Goal: Communication & Community: Answer question/provide support

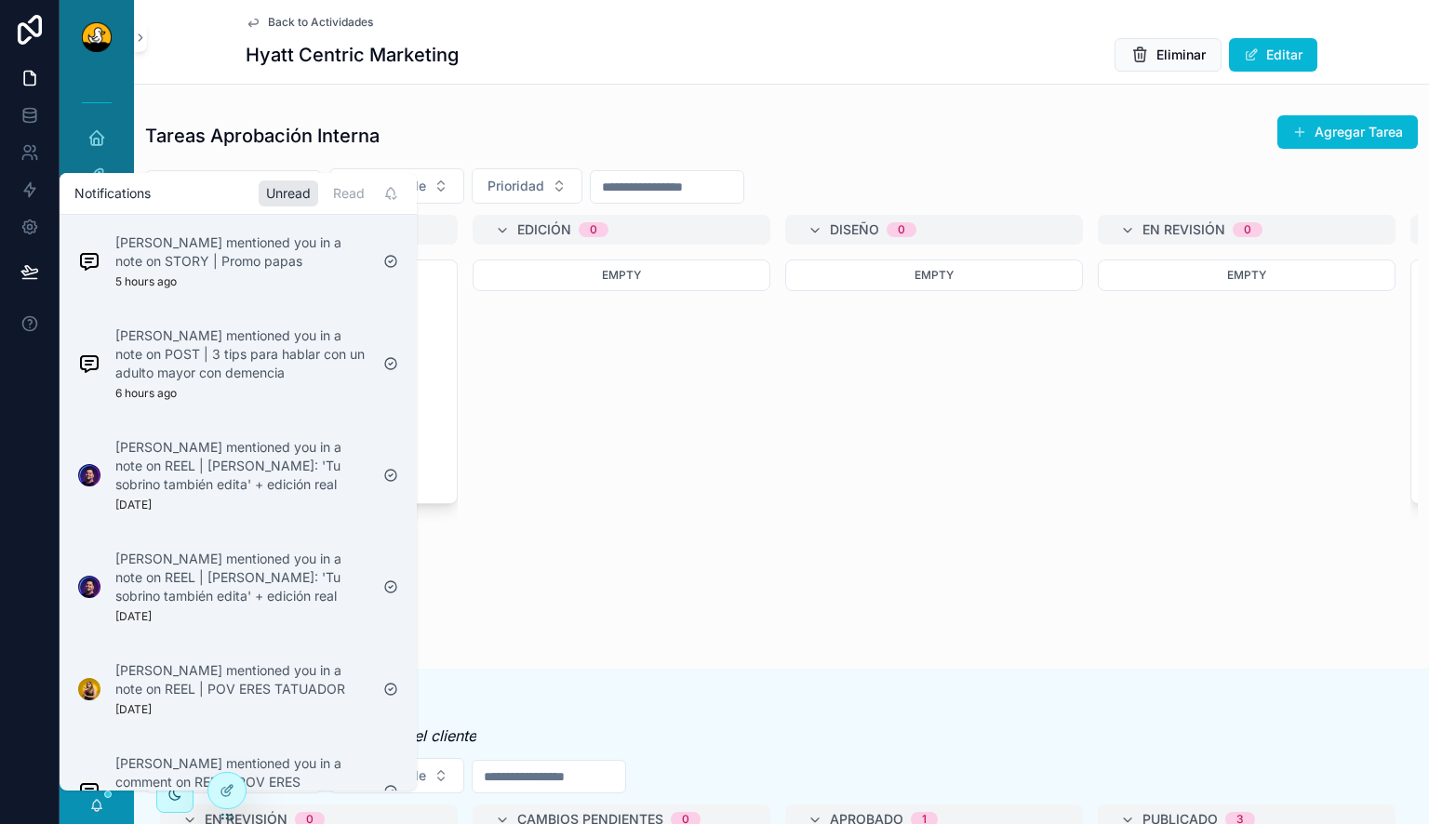
scroll to position [129, 0]
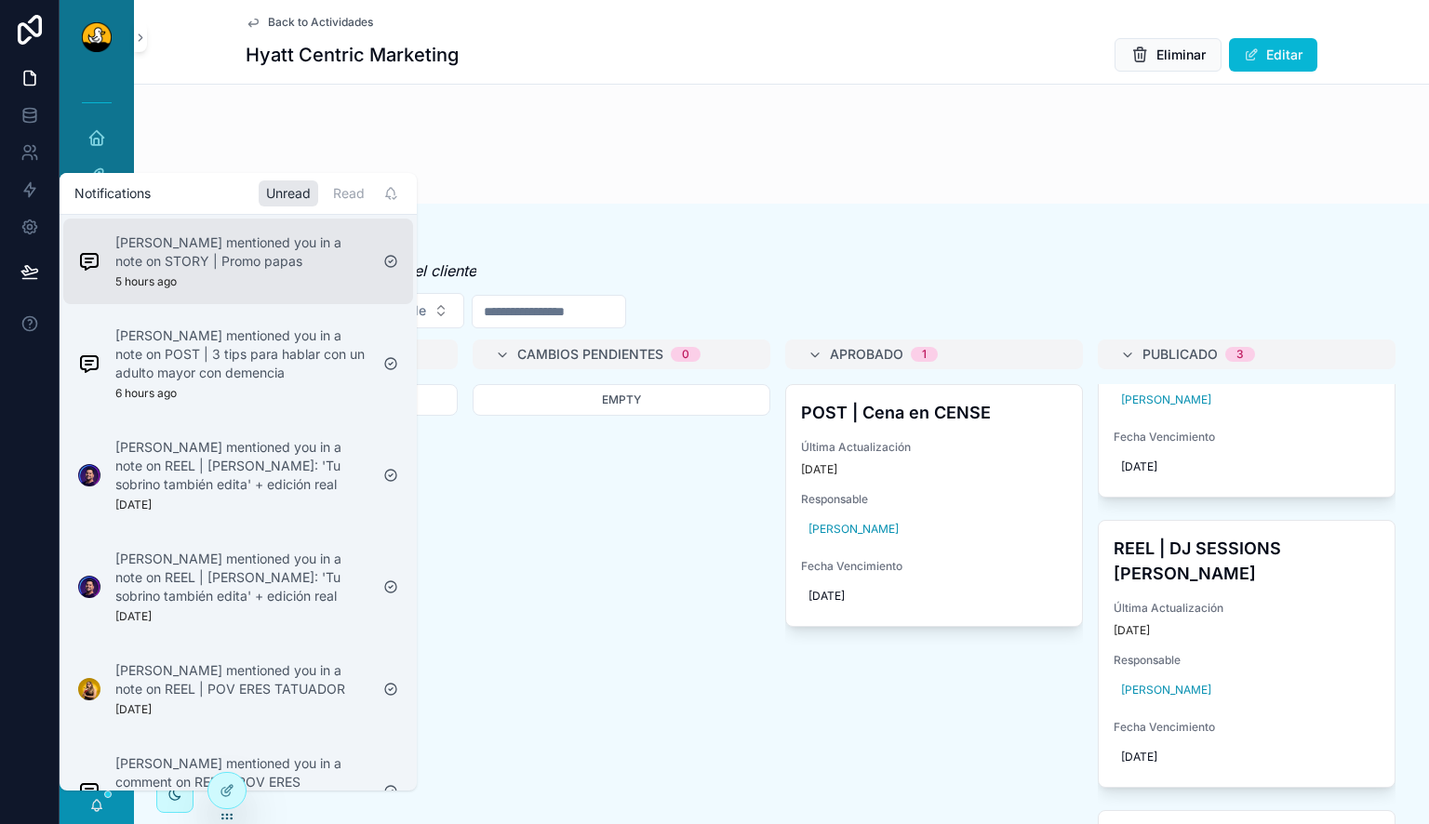
click at [268, 257] on p "[PERSON_NAME] mentioned you in a note on STORY | Promo papas" at bounding box center [241, 252] width 253 height 37
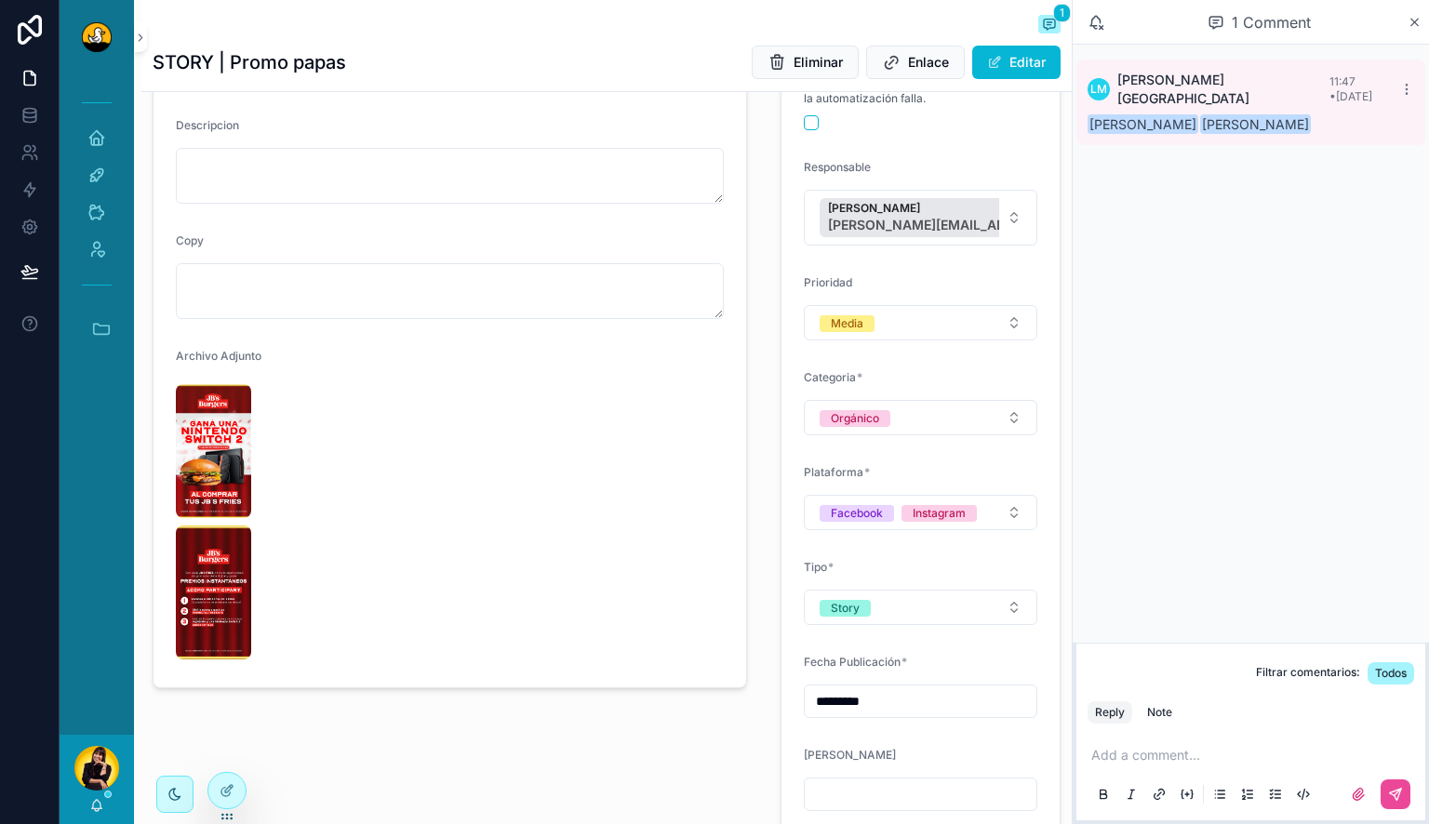
scroll to position [230, 0]
click at [207, 447] on img "scrollable content" at bounding box center [213, 450] width 75 height 134
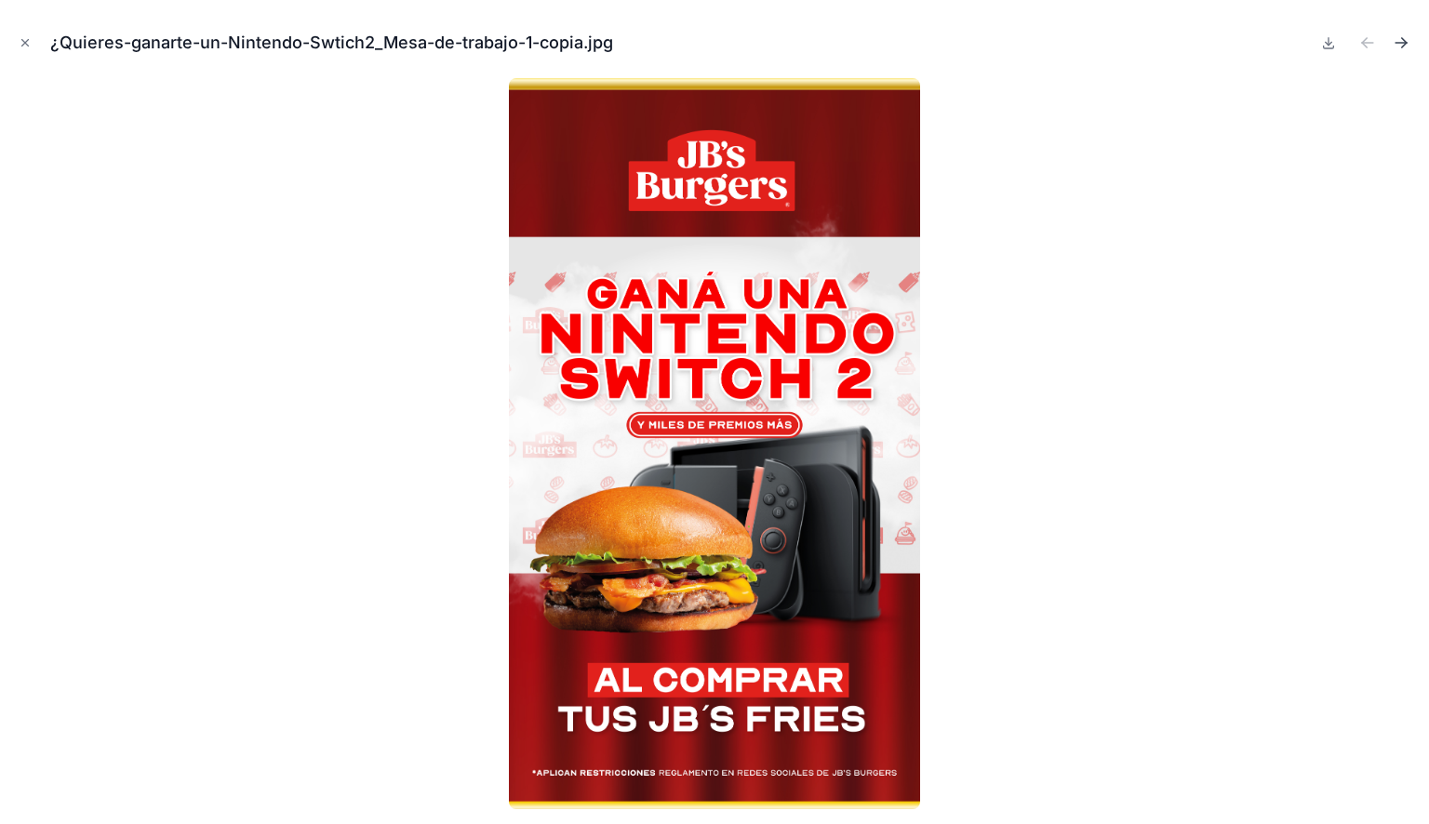
click at [1403, 36] on icon "Next file" at bounding box center [1401, 42] width 19 height 19
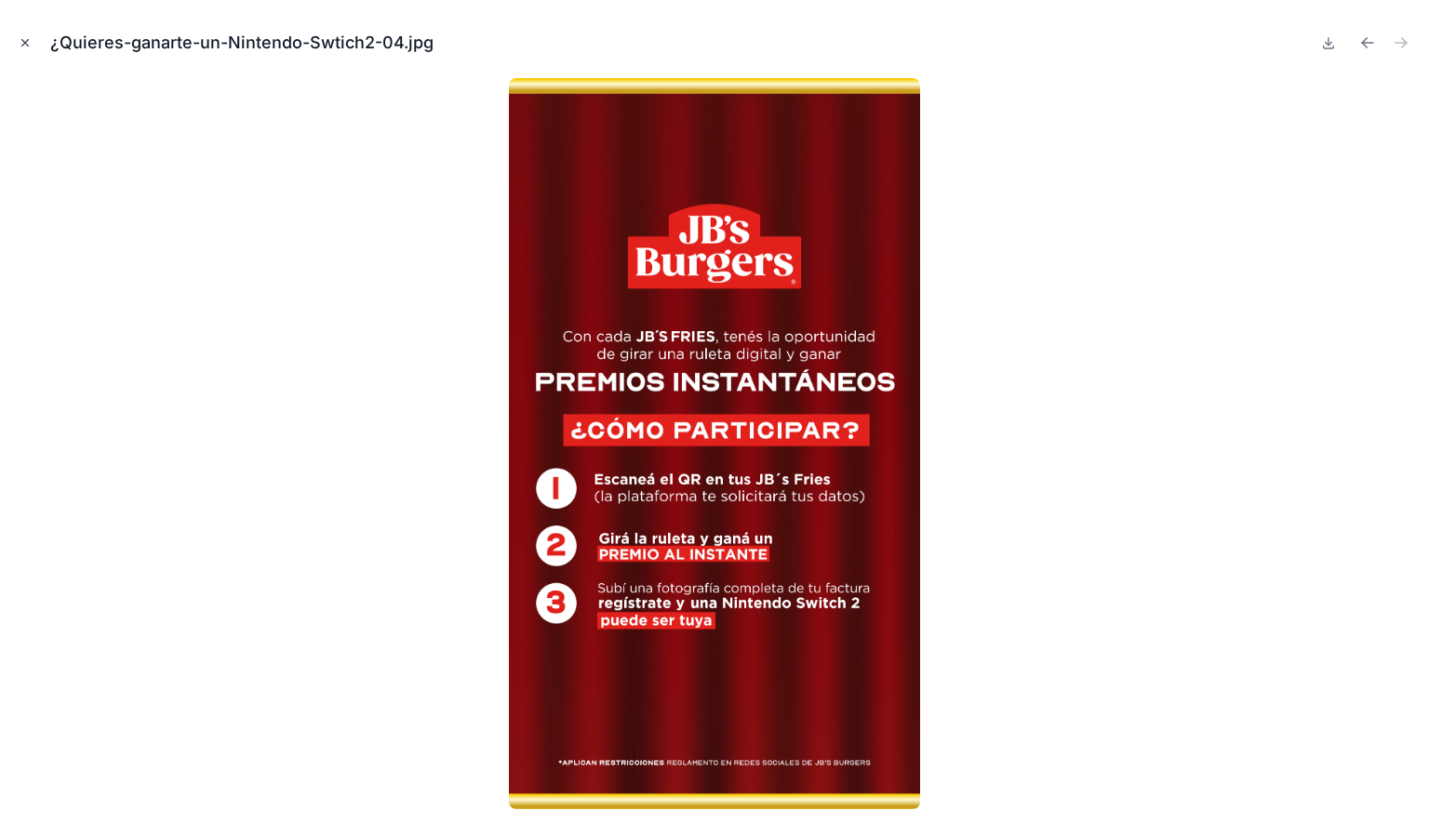
click at [28, 42] on icon "Close modal" at bounding box center [25, 42] width 13 height 13
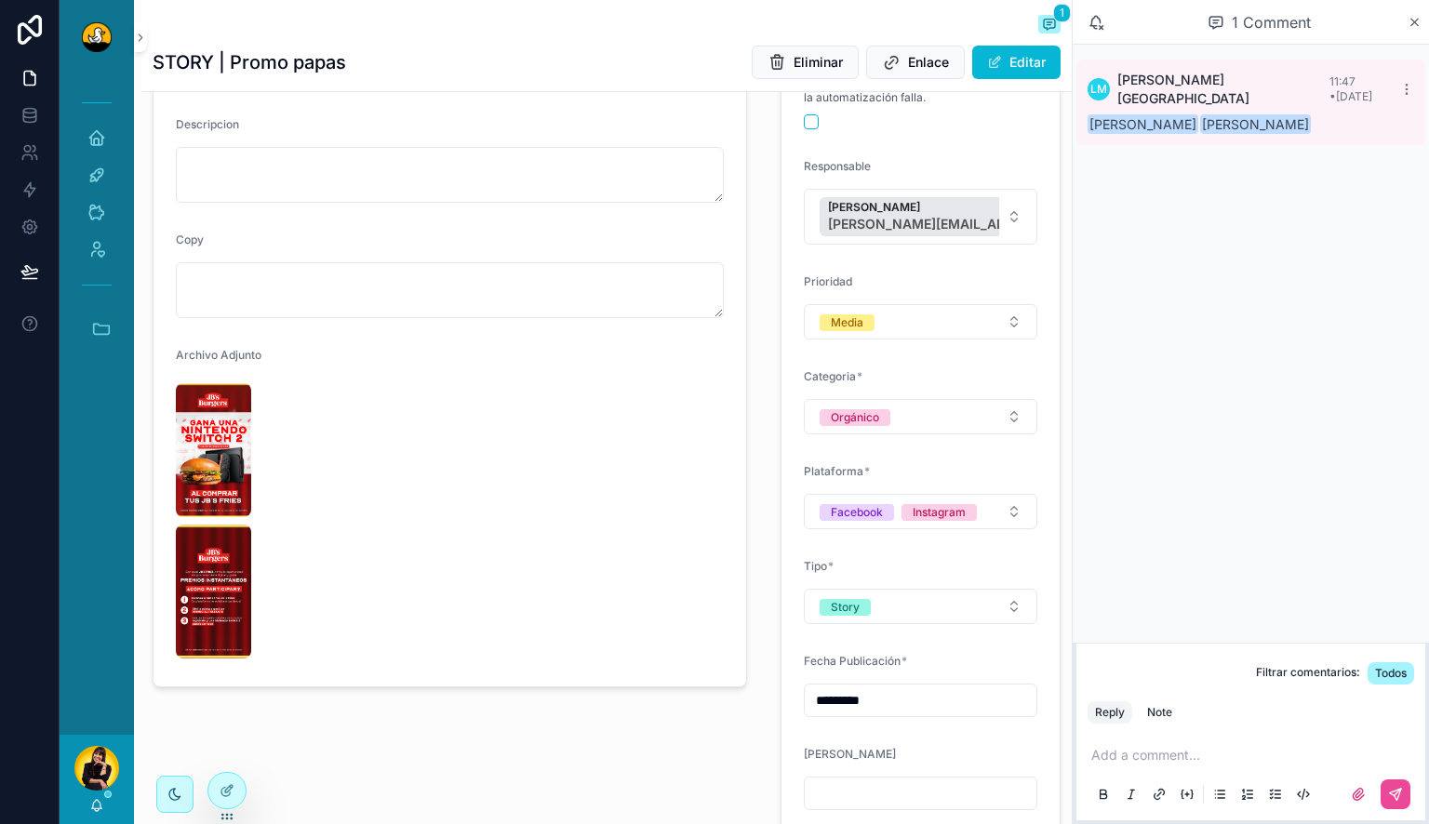
click at [1145, 753] on p "scrollable content" at bounding box center [1255, 755] width 327 height 19
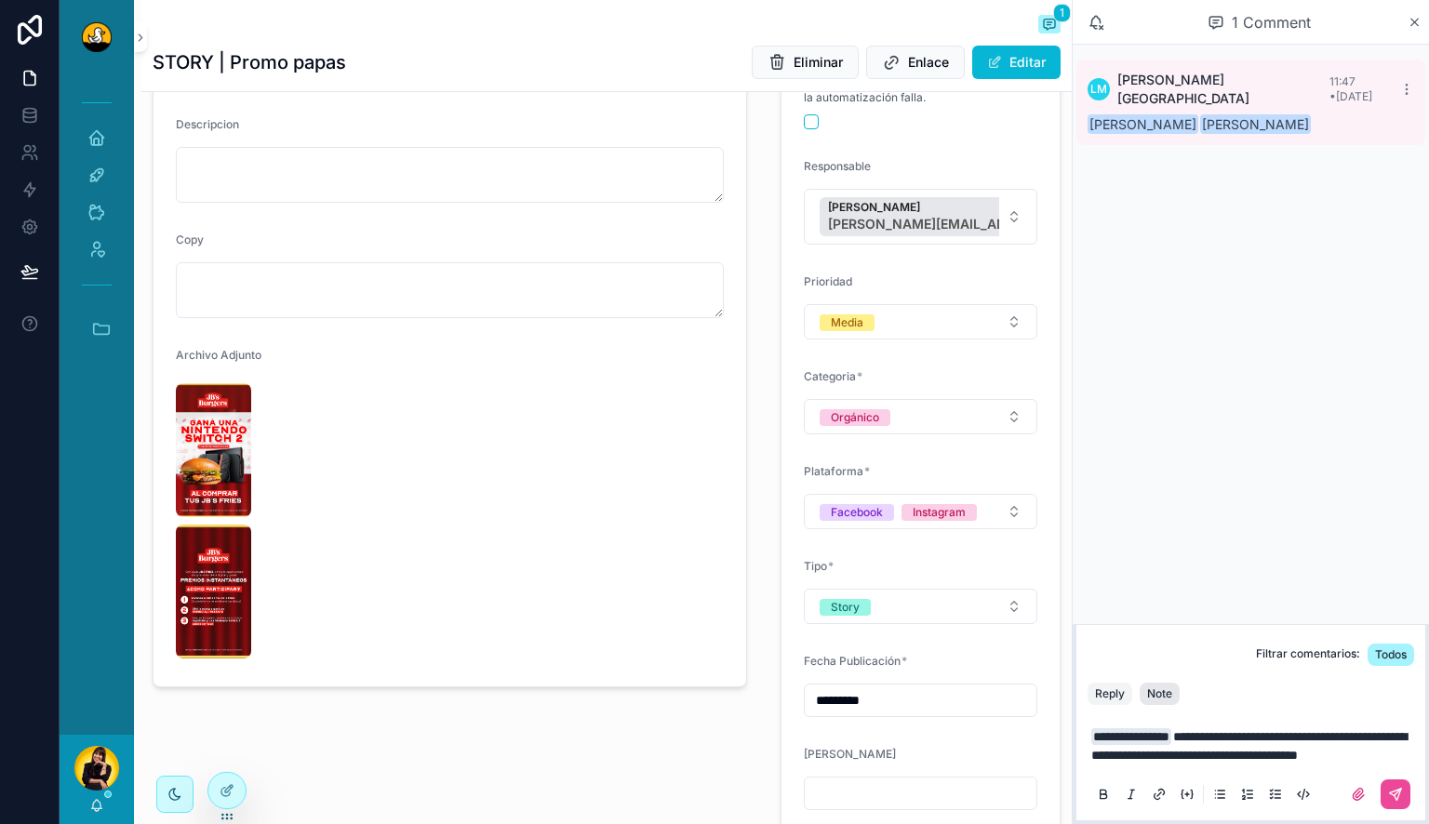
click at [1177, 683] on button "Note" at bounding box center [1160, 694] width 40 height 22
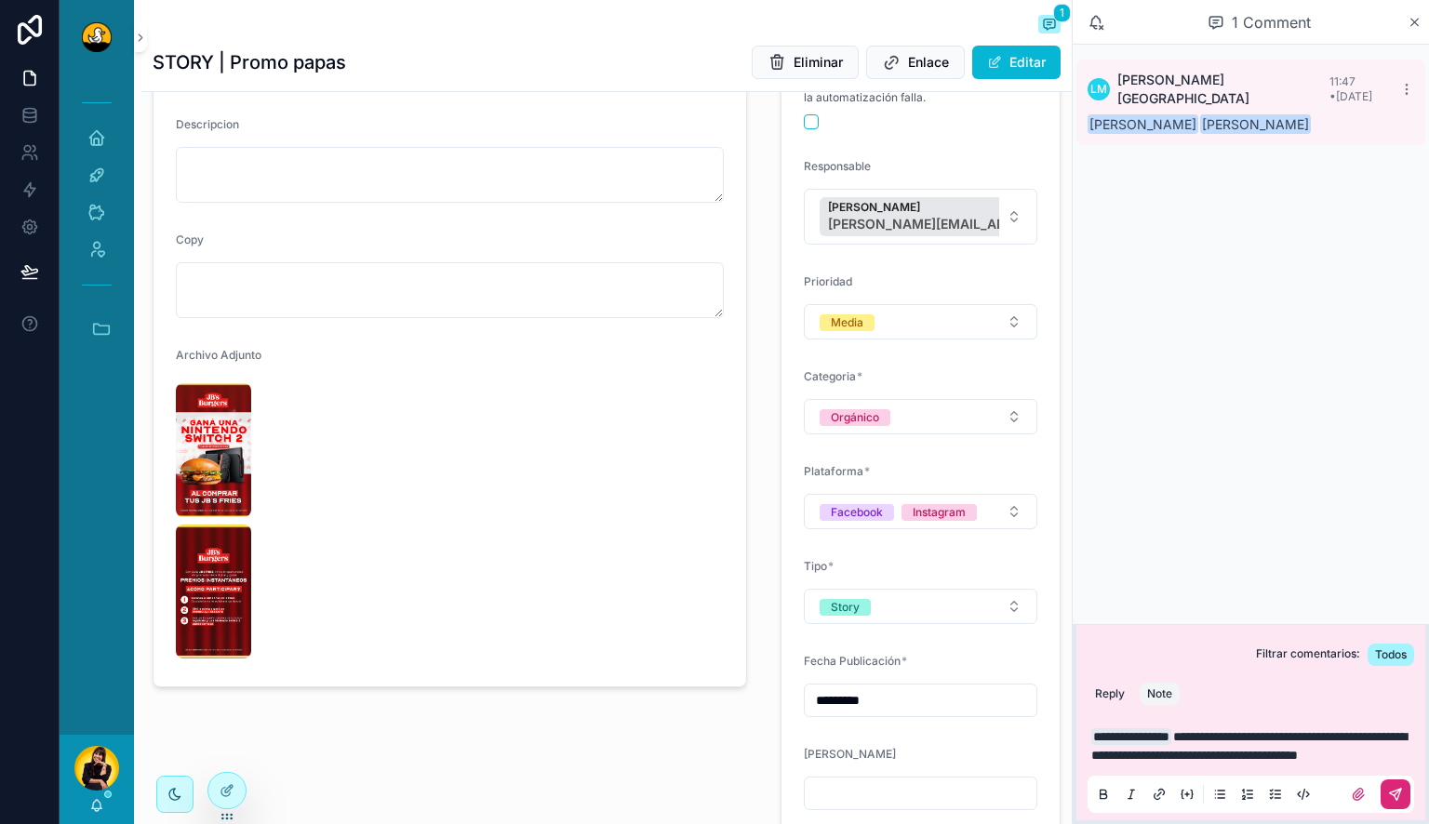
click at [1397, 797] on icon "scrollable content" at bounding box center [1395, 794] width 15 height 15
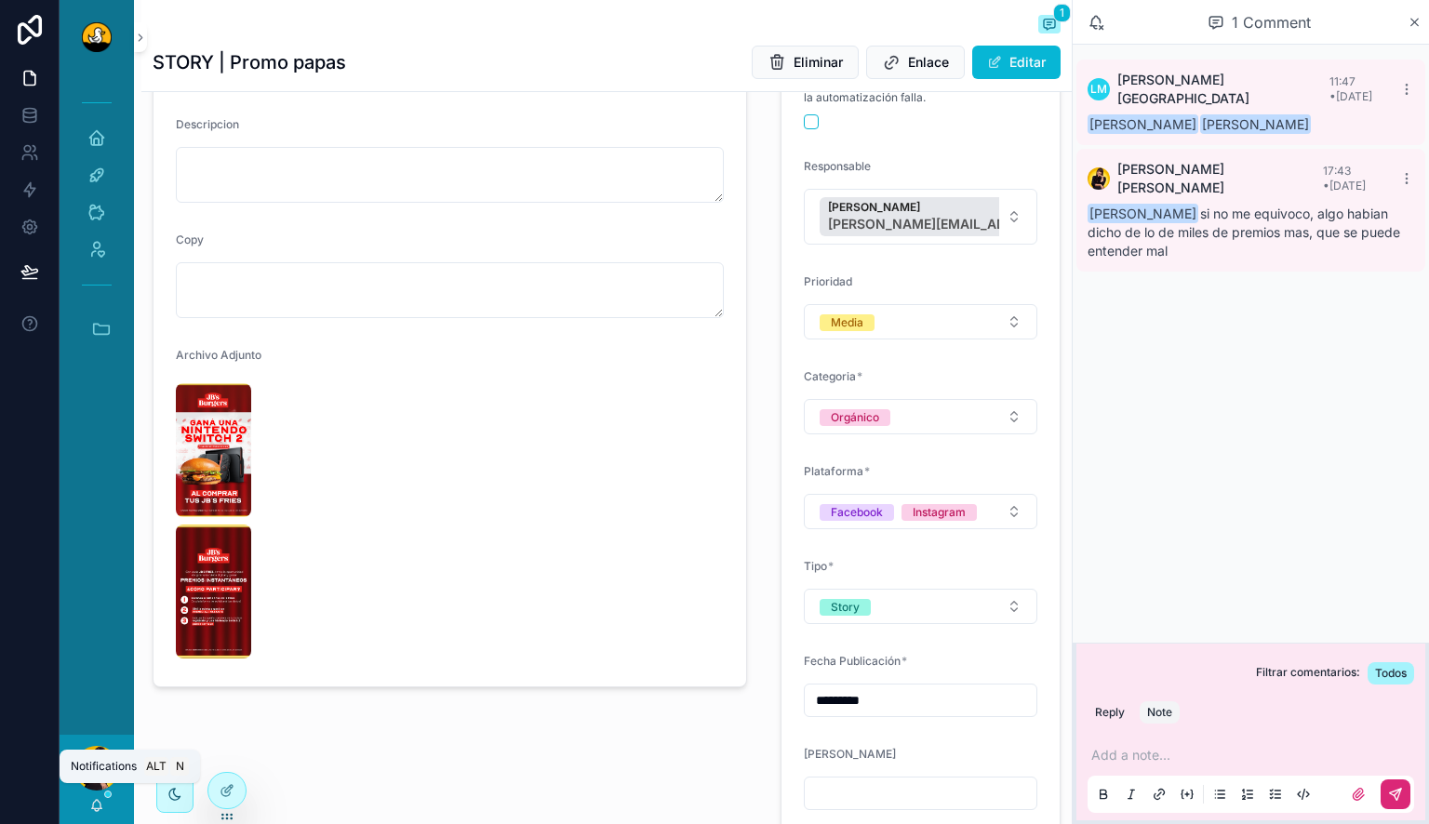
click at [97, 811] on icon "scrollable content" at bounding box center [96, 805] width 15 height 15
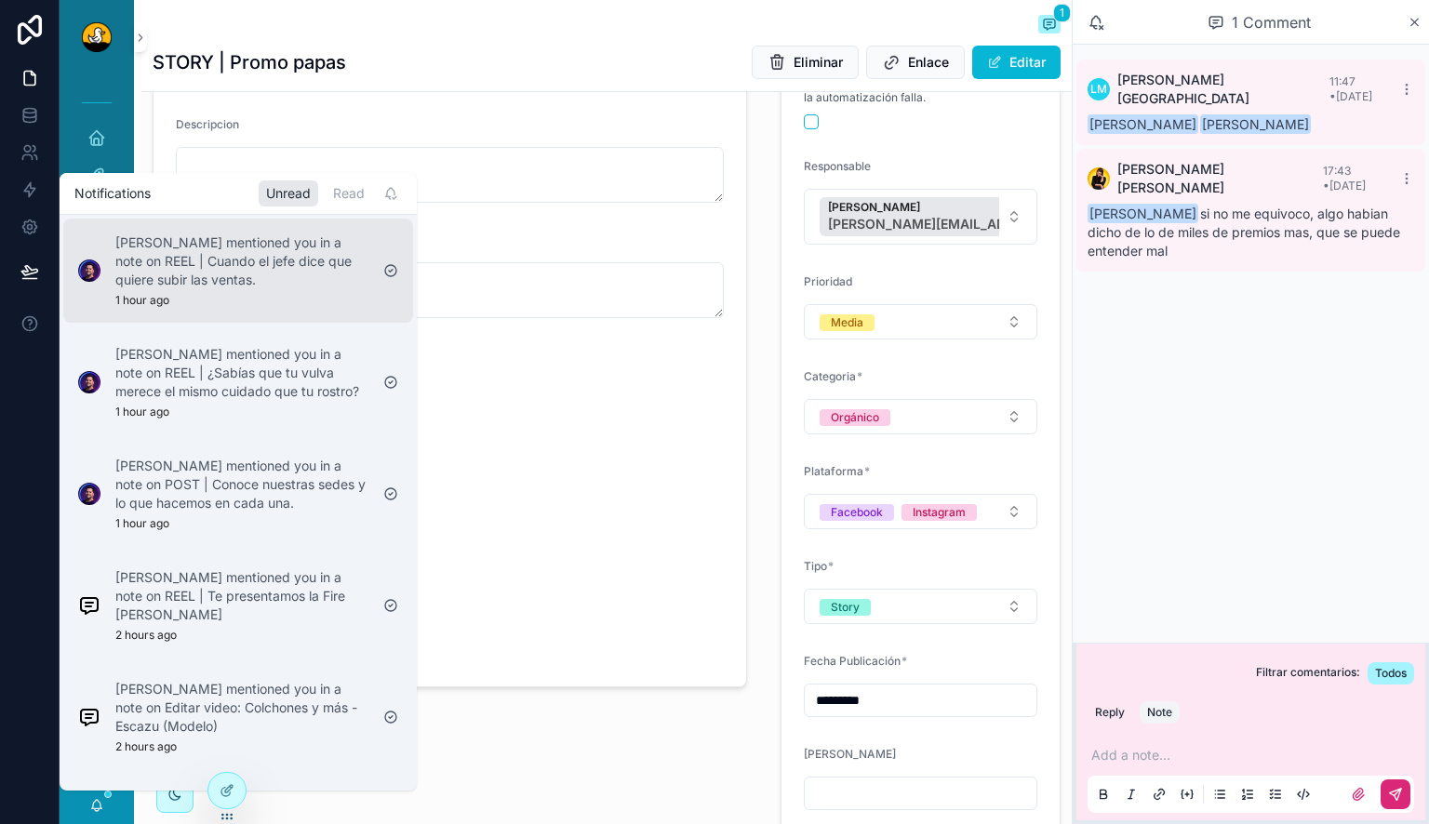
click at [234, 276] on p "[PERSON_NAME] mentioned you in a note on REEL | Cuando el jefe dice que quiere …" at bounding box center [241, 262] width 253 height 56
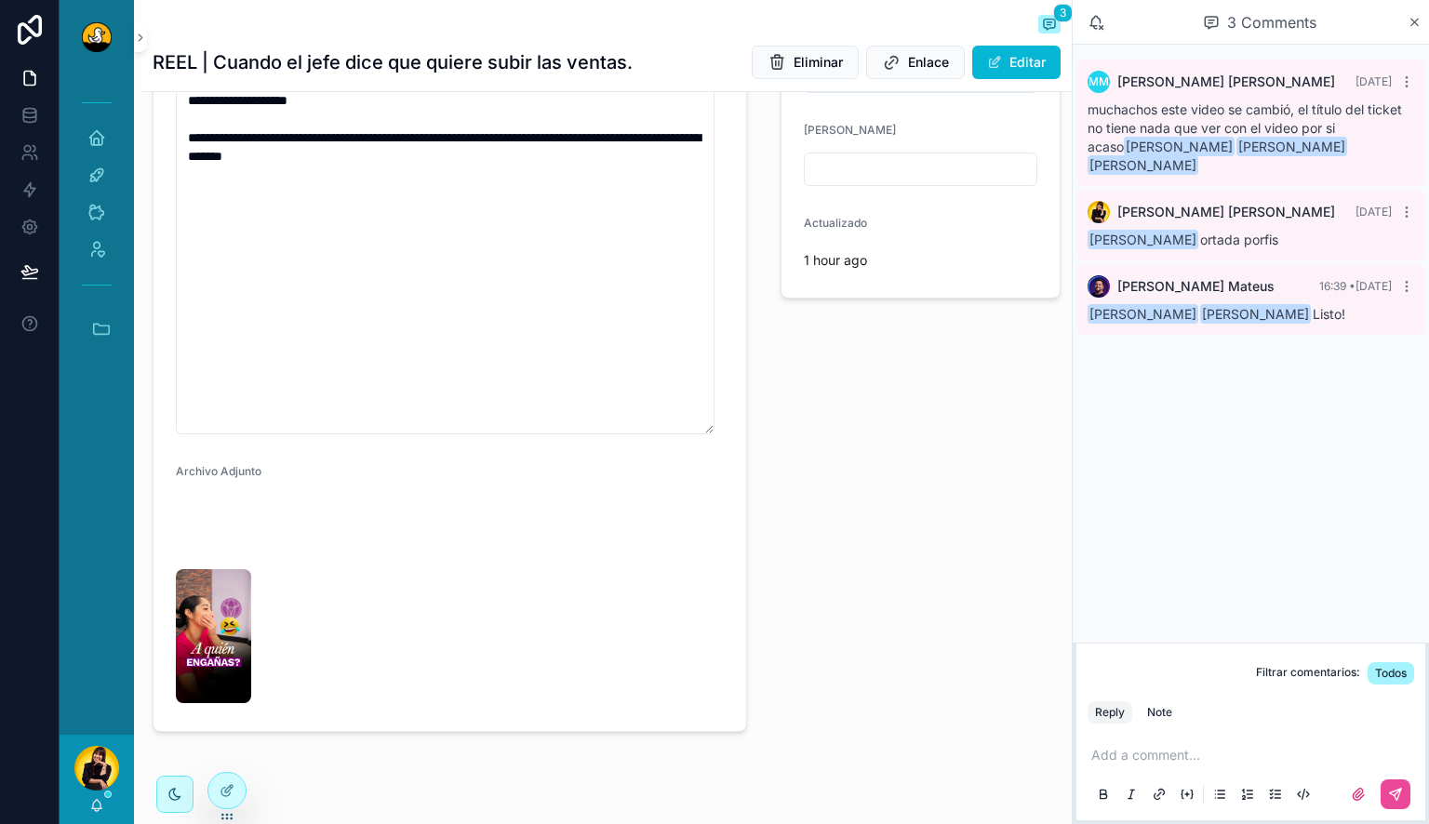
scroll to position [538, 0]
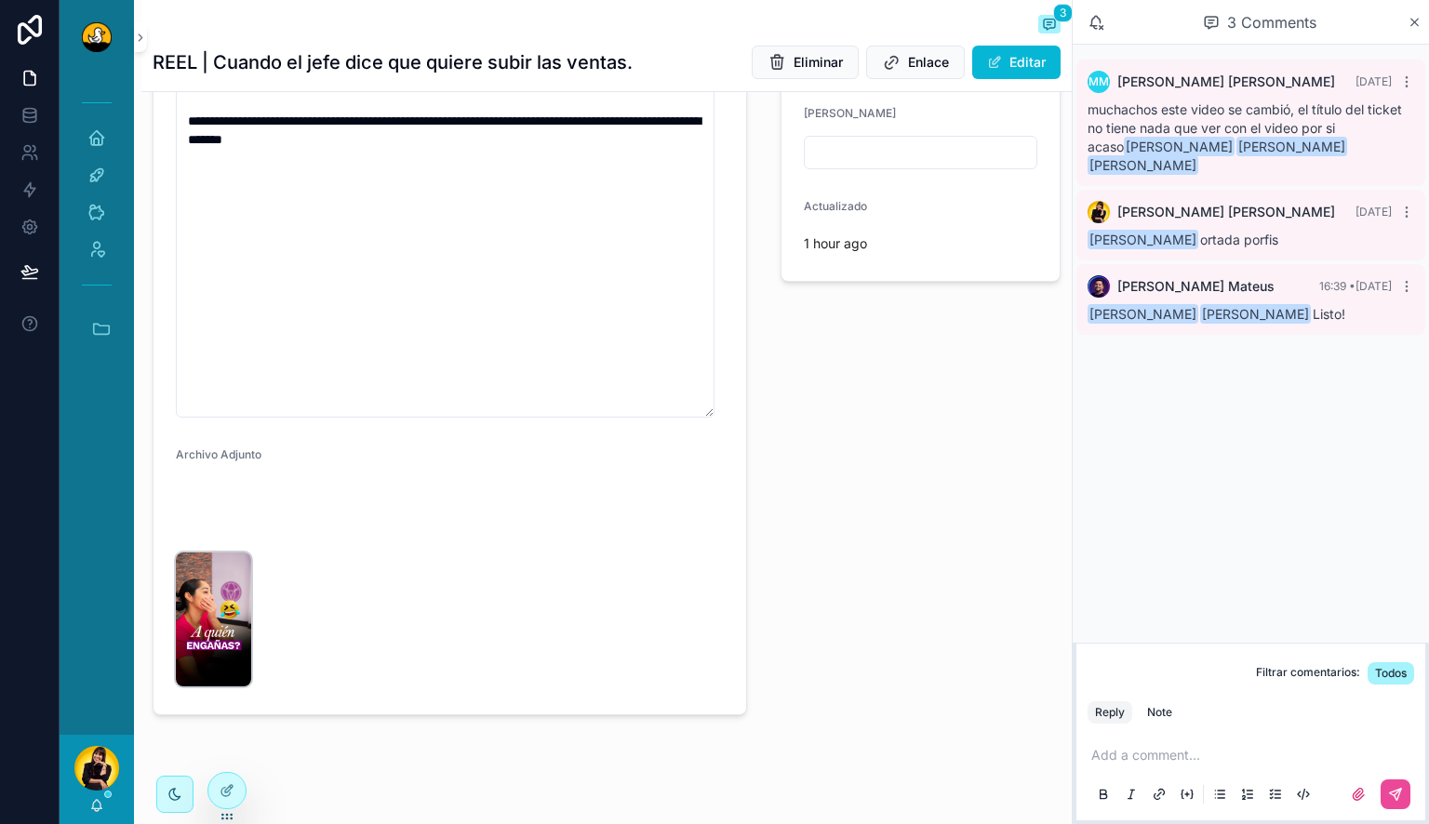
click at [193, 687] on img "scrollable content" at bounding box center [213, 620] width 75 height 134
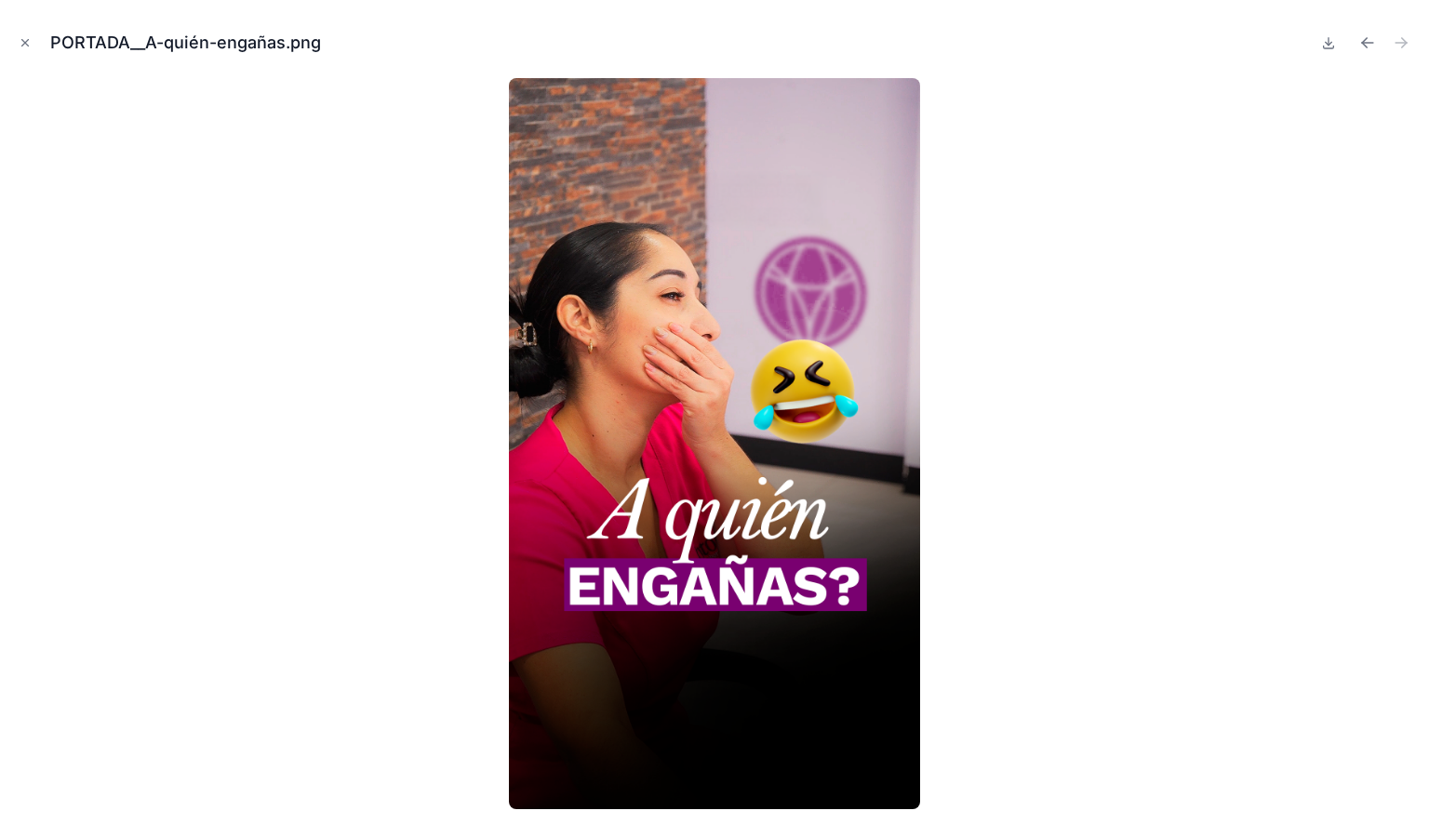
click at [412, 363] on div at bounding box center [715, 443] width 1400 height 731
click at [24, 44] on icon "Close modal" at bounding box center [25, 43] width 7 height 7
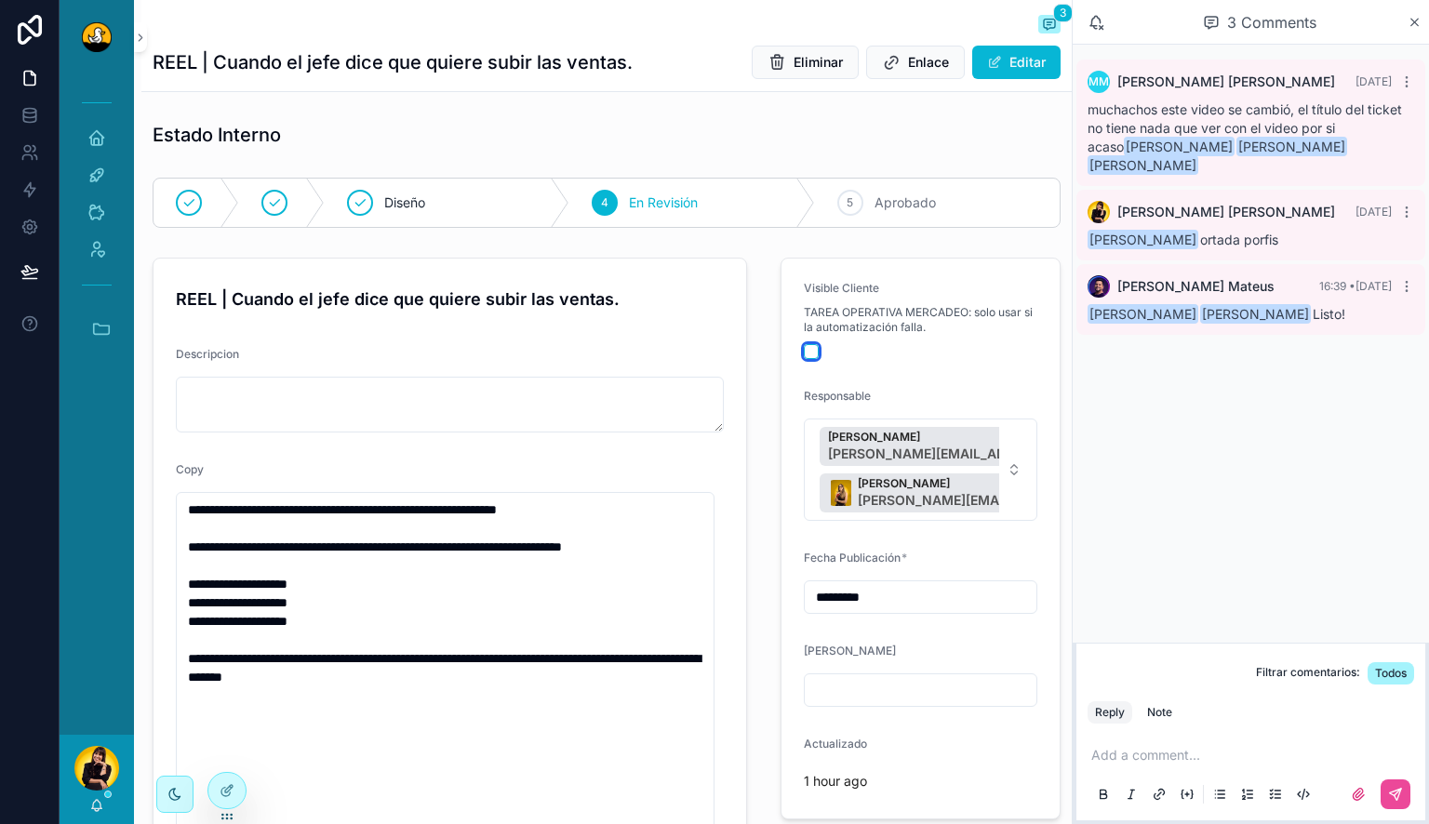
click at [806, 350] on button "scrollable content" at bounding box center [811, 351] width 15 height 15
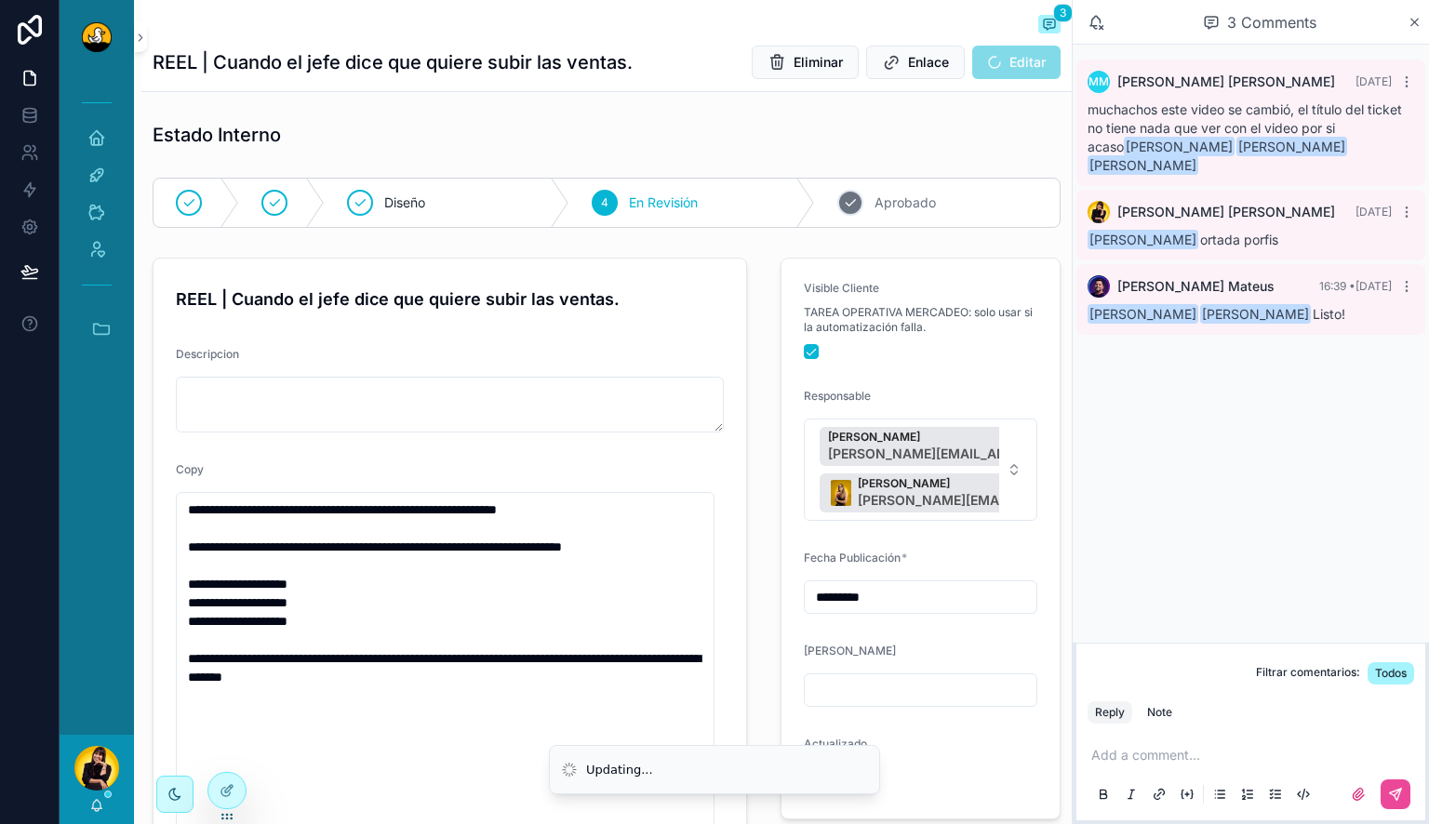
click at [890, 191] on div "5 Aprobado" at bounding box center [937, 203] width 245 height 48
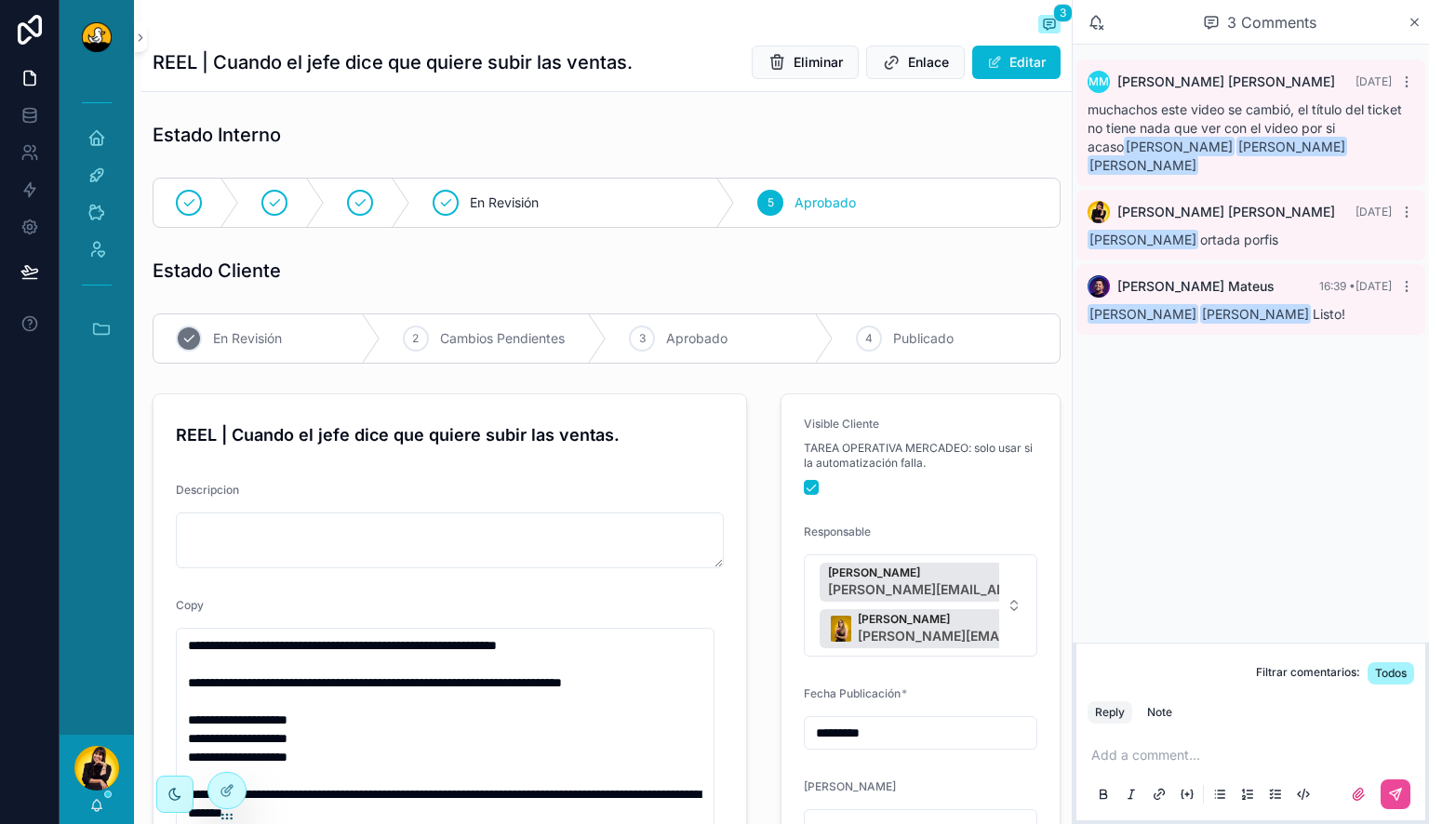
click at [207, 334] on div "1 En Revisión" at bounding box center [267, 339] width 227 height 48
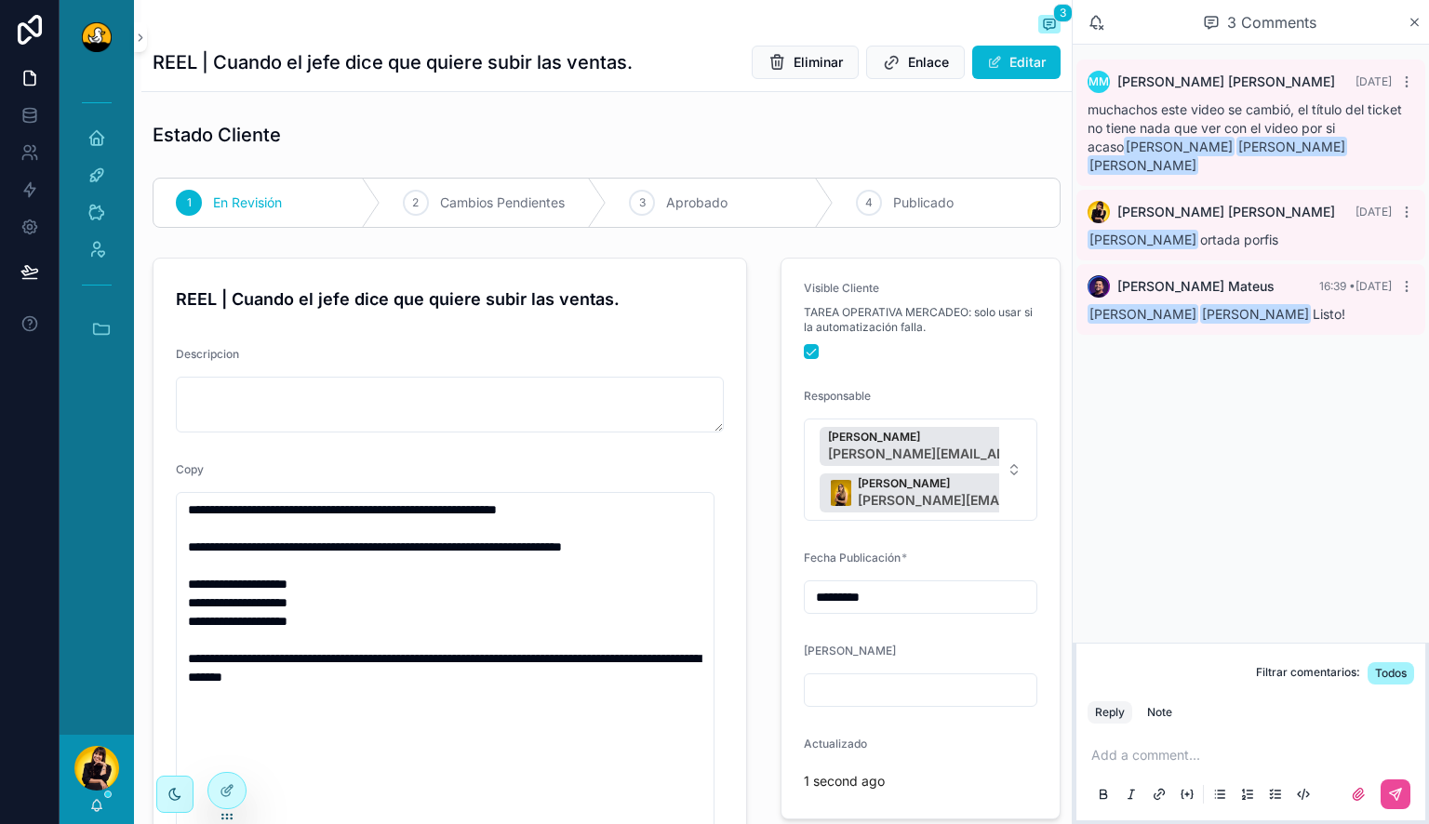
click at [87, 804] on div "[PERSON_NAME]" at bounding box center [97, 779] width 74 height 89
click at [99, 804] on icon "scrollable content" at bounding box center [96, 805] width 15 height 15
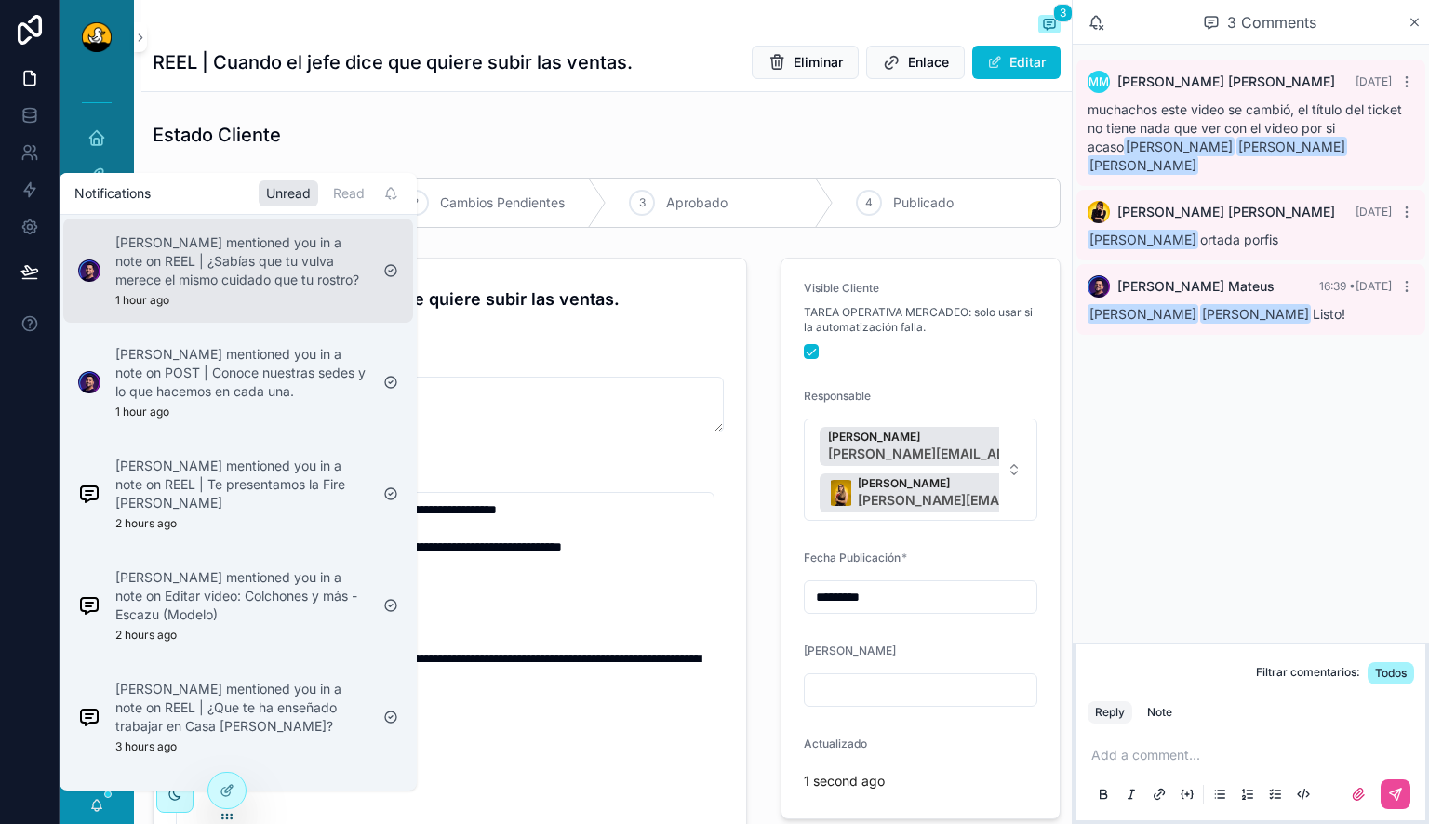
click at [253, 234] on p "[PERSON_NAME] mentioned you in a note on REEL | ¿Sabías que tu vulva merece el …" at bounding box center [241, 262] width 253 height 56
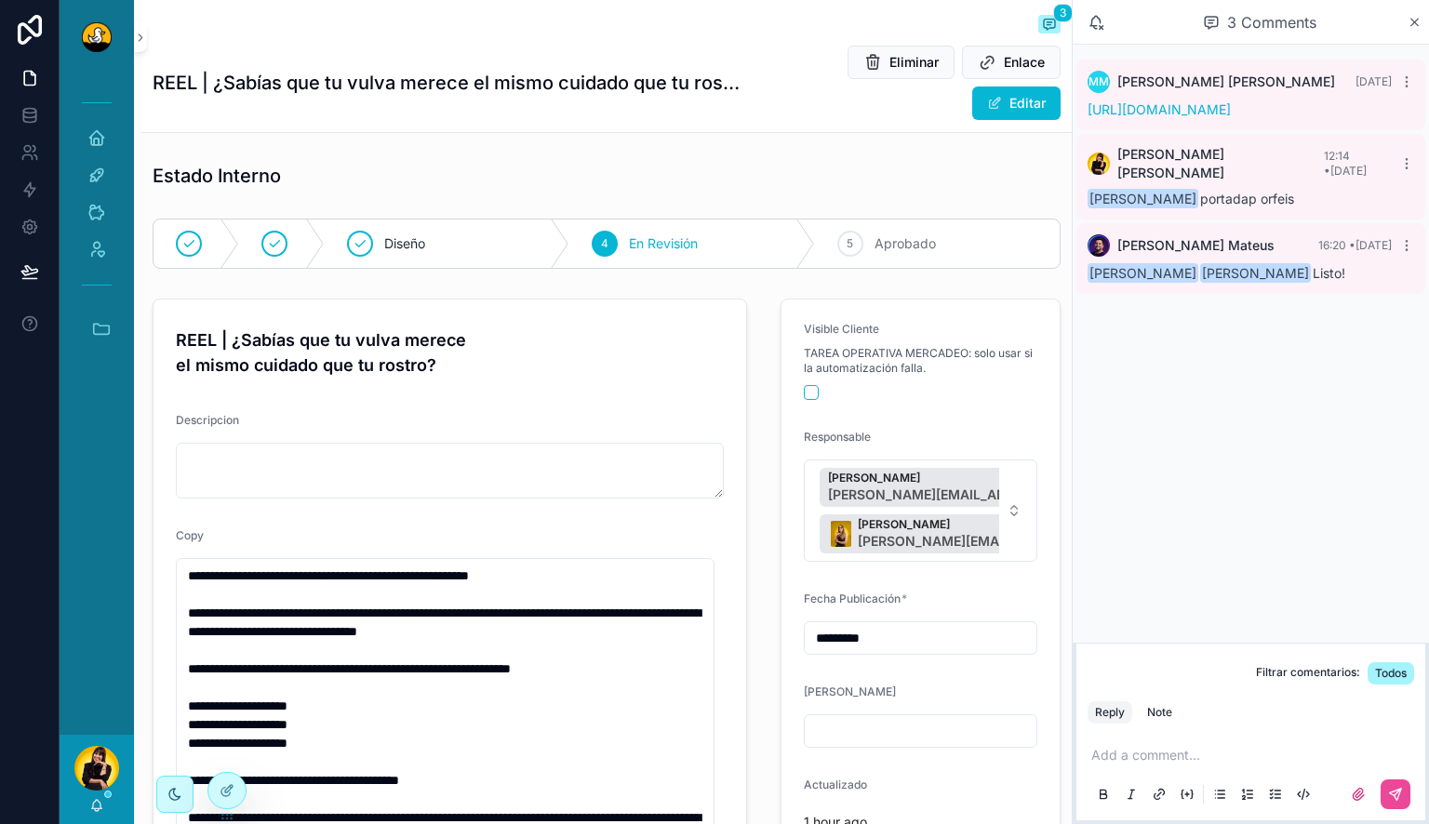
scroll to position [692, 0]
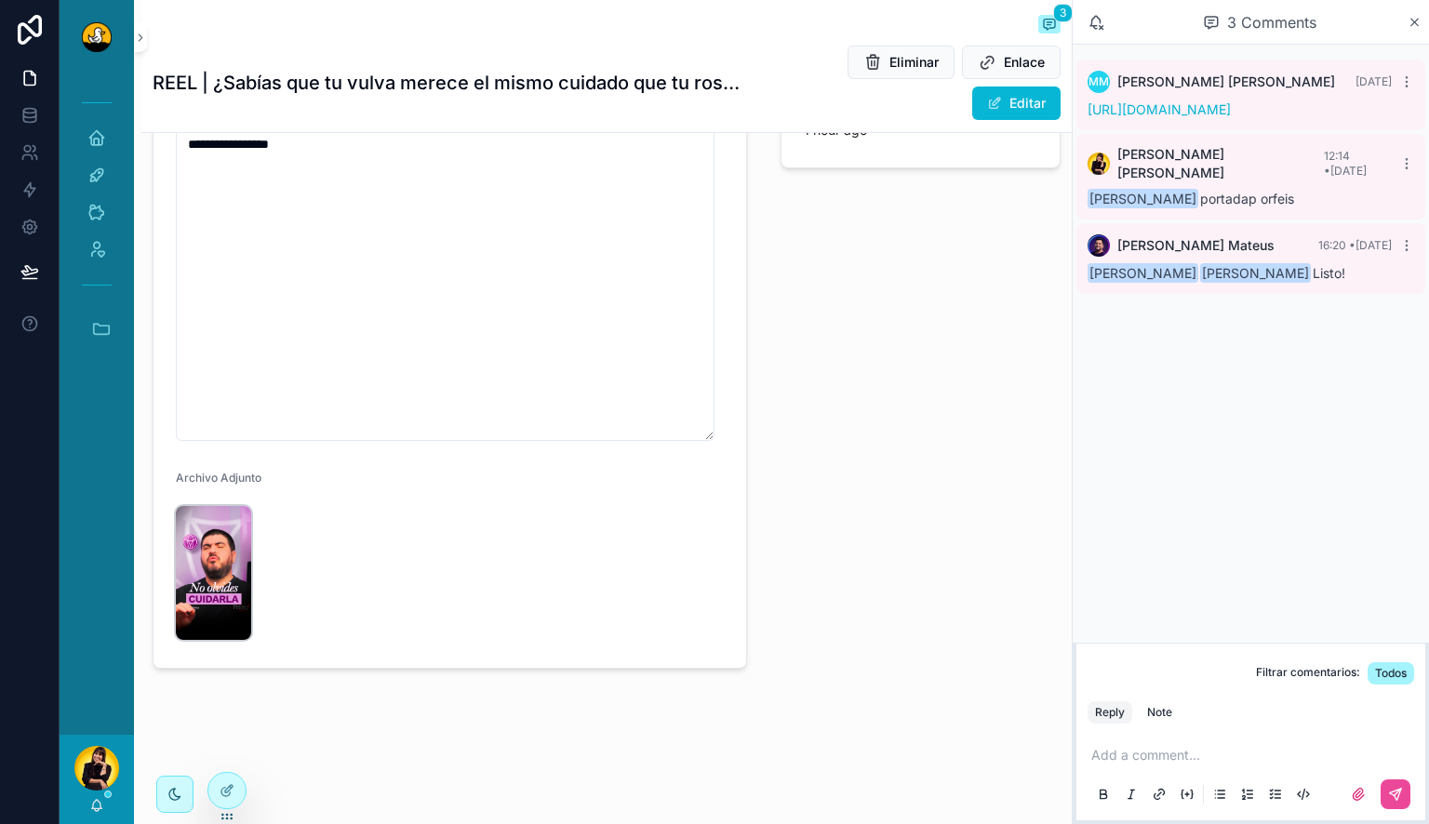
click at [186, 557] on img "scrollable content" at bounding box center [213, 573] width 75 height 134
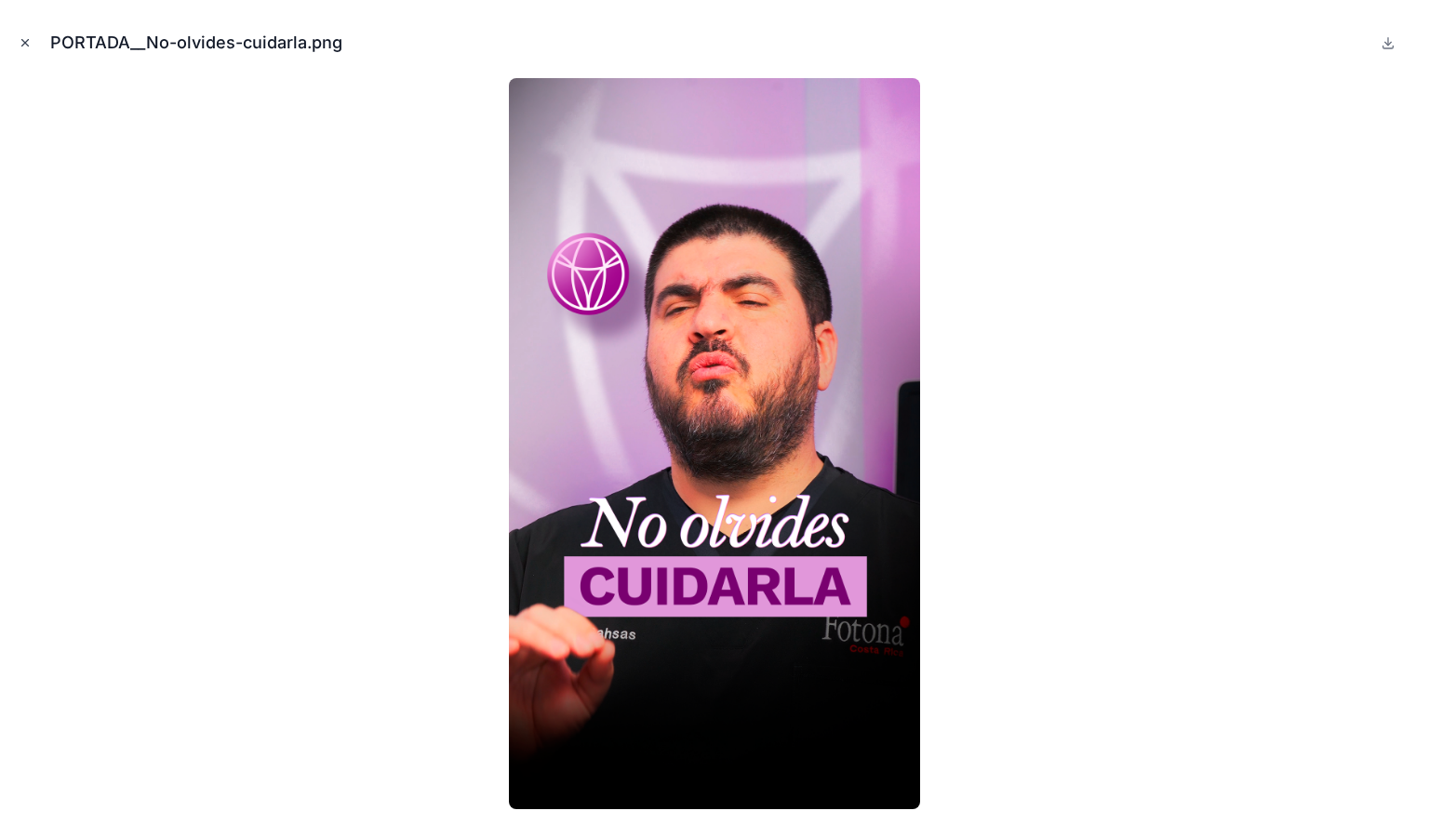
click at [24, 45] on icon "Close modal" at bounding box center [25, 42] width 13 height 13
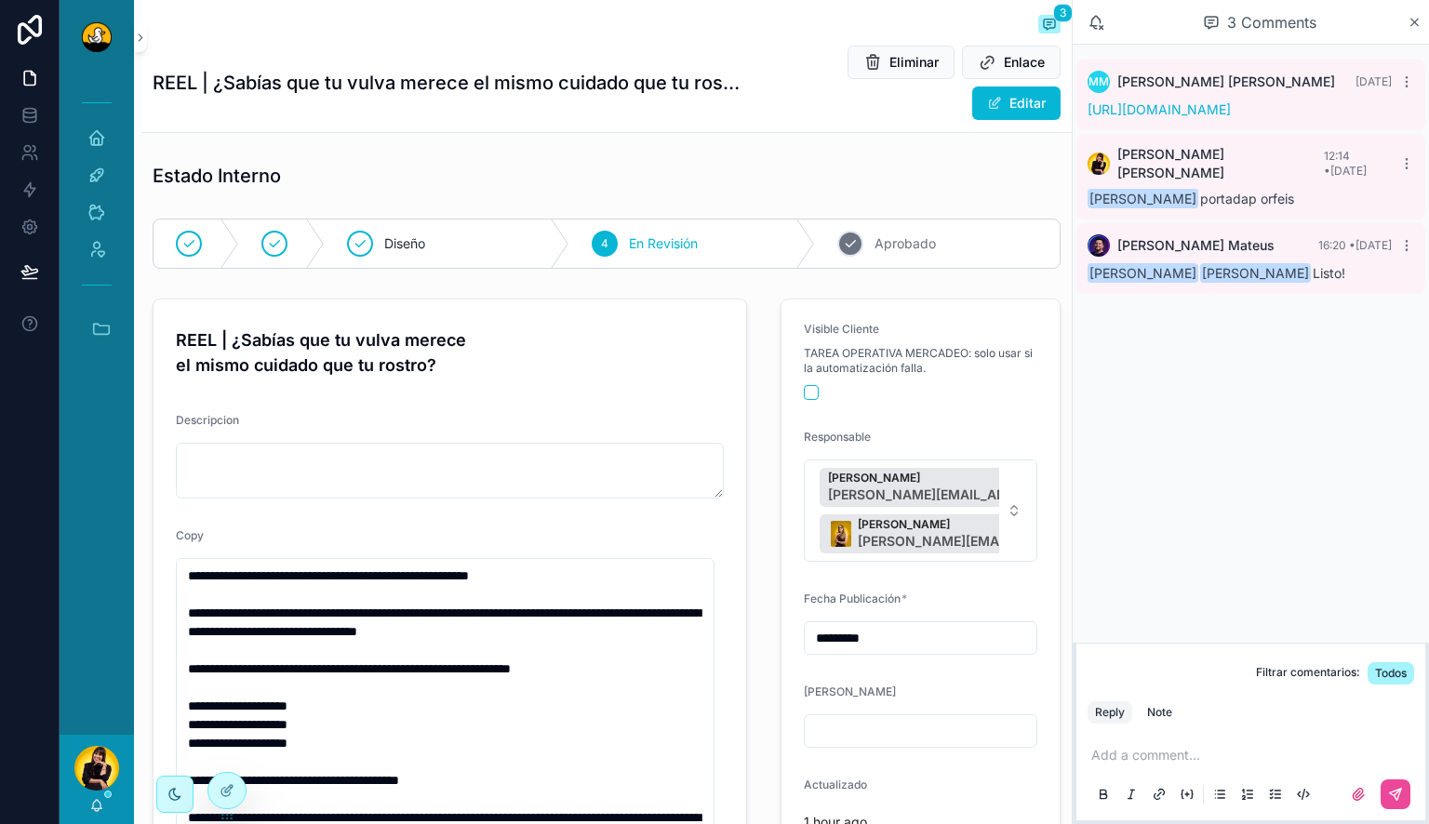
click at [911, 252] on span "Aprobado" at bounding box center [905, 243] width 61 height 19
click at [249, 250] on span "En Revisión" at bounding box center [247, 243] width 69 height 19
click at [804, 381] on div "Visible Cliente TAREA OPERATIVA MERCADEO: solo usar si la automatización falla." at bounding box center [921, 361] width 234 height 78
click at [804, 382] on div "Visible Cliente TAREA OPERATIVA MERCADEO: solo usar si la automatización falla." at bounding box center [921, 361] width 234 height 78
click at [805, 393] on button "scrollable content" at bounding box center [811, 392] width 15 height 15
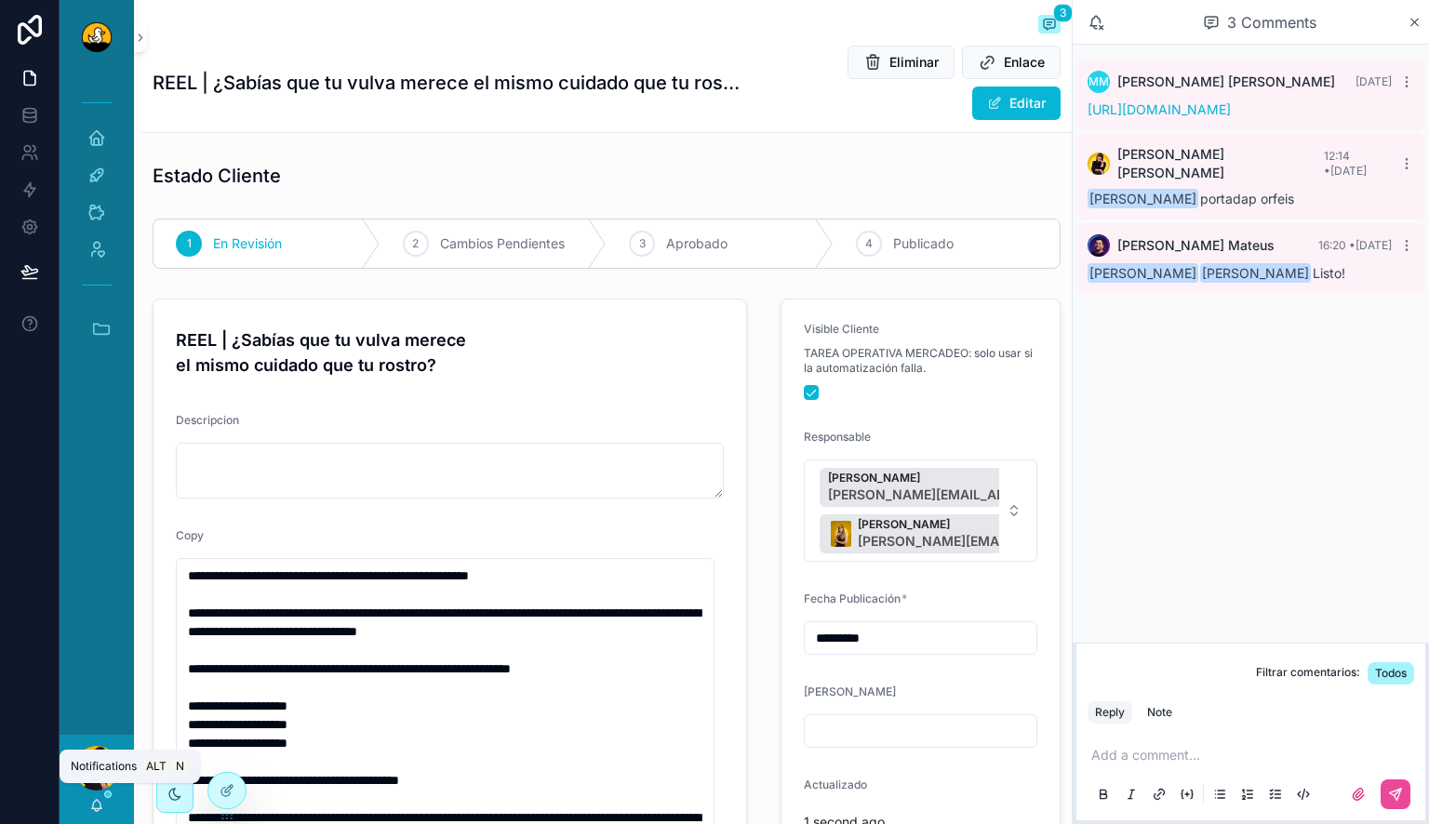
click at [96, 802] on icon "scrollable content" at bounding box center [96, 805] width 15 height 15
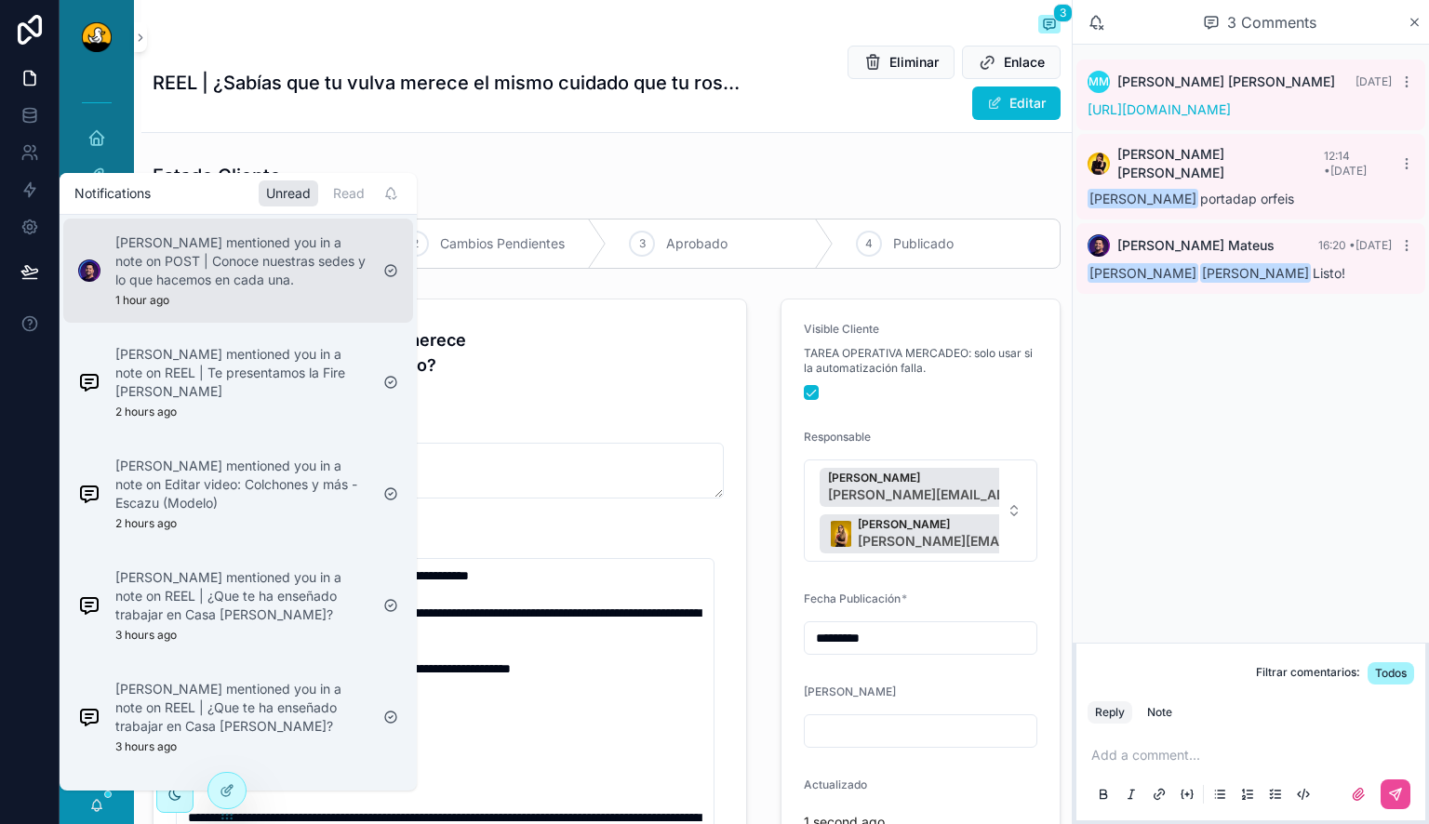
click at [253, 282] on p "[PERSON_NAME] mentioned you in a note on POST | Conoce nuestras sedes y lo que …" at bounding box center [241, 262] width 253 height 56
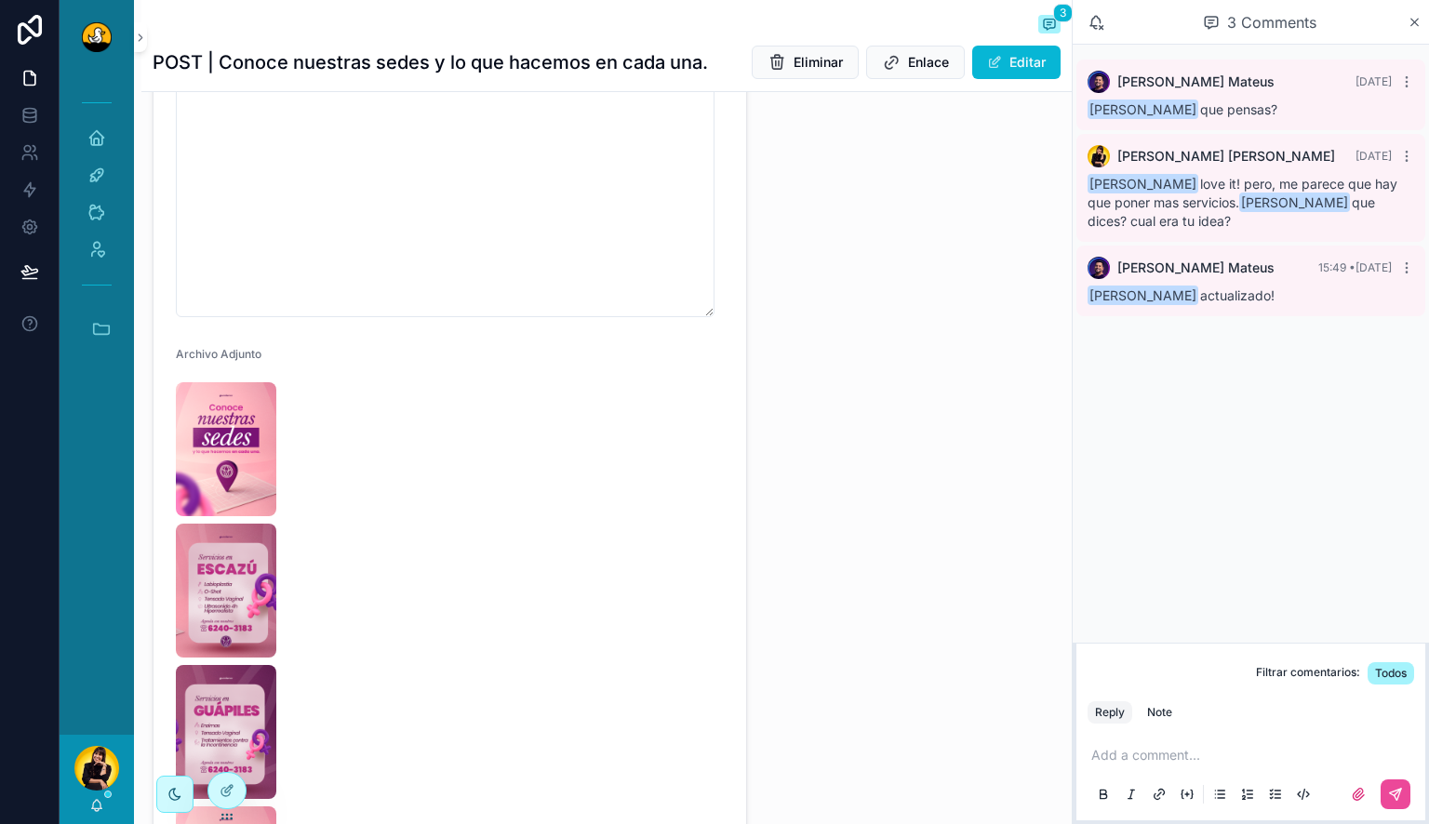
scroll to position [907, 0]
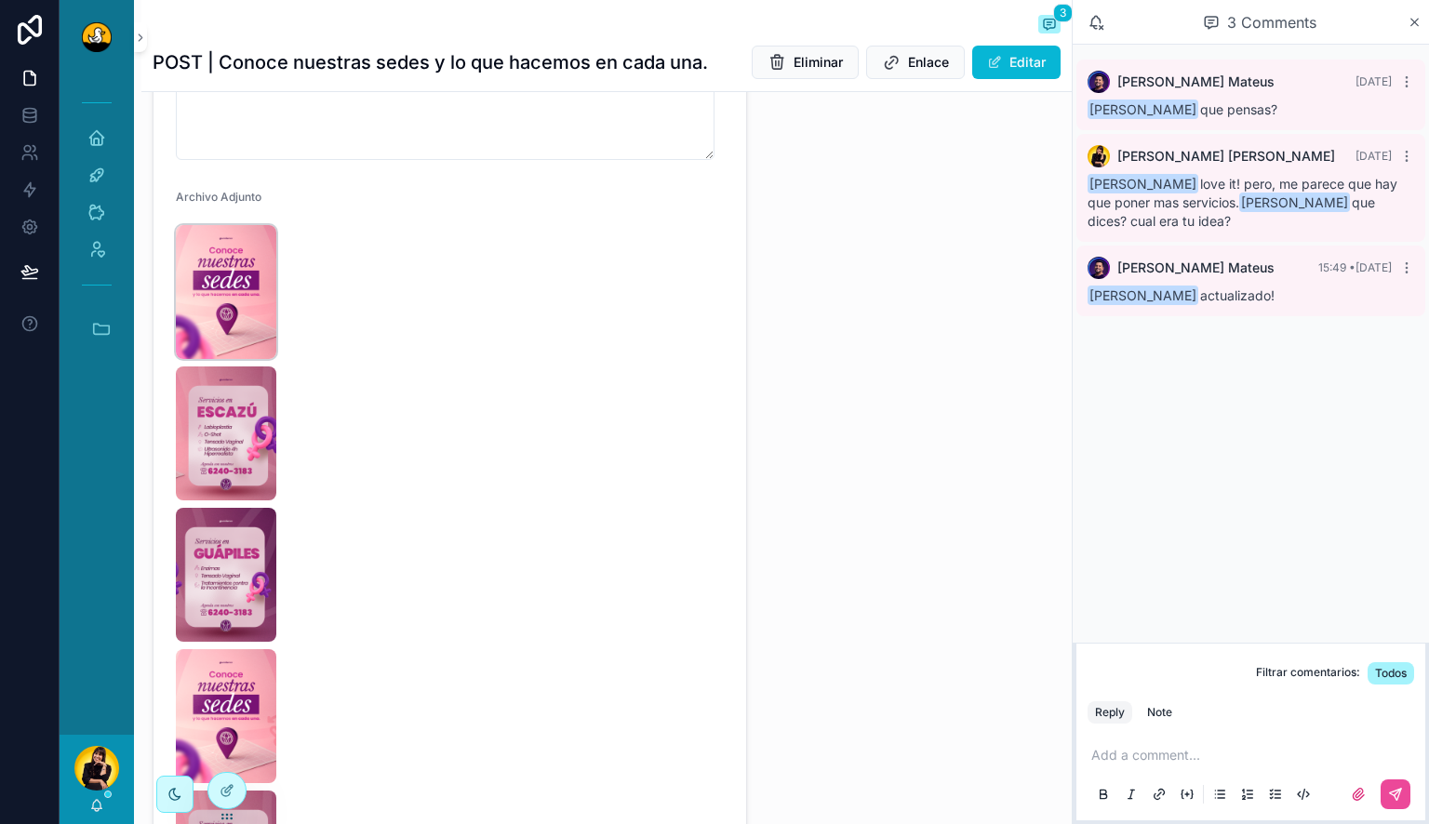
click at [250, 287] on img "scrollable content" at bounding box center [226, 292] width 100 height 134
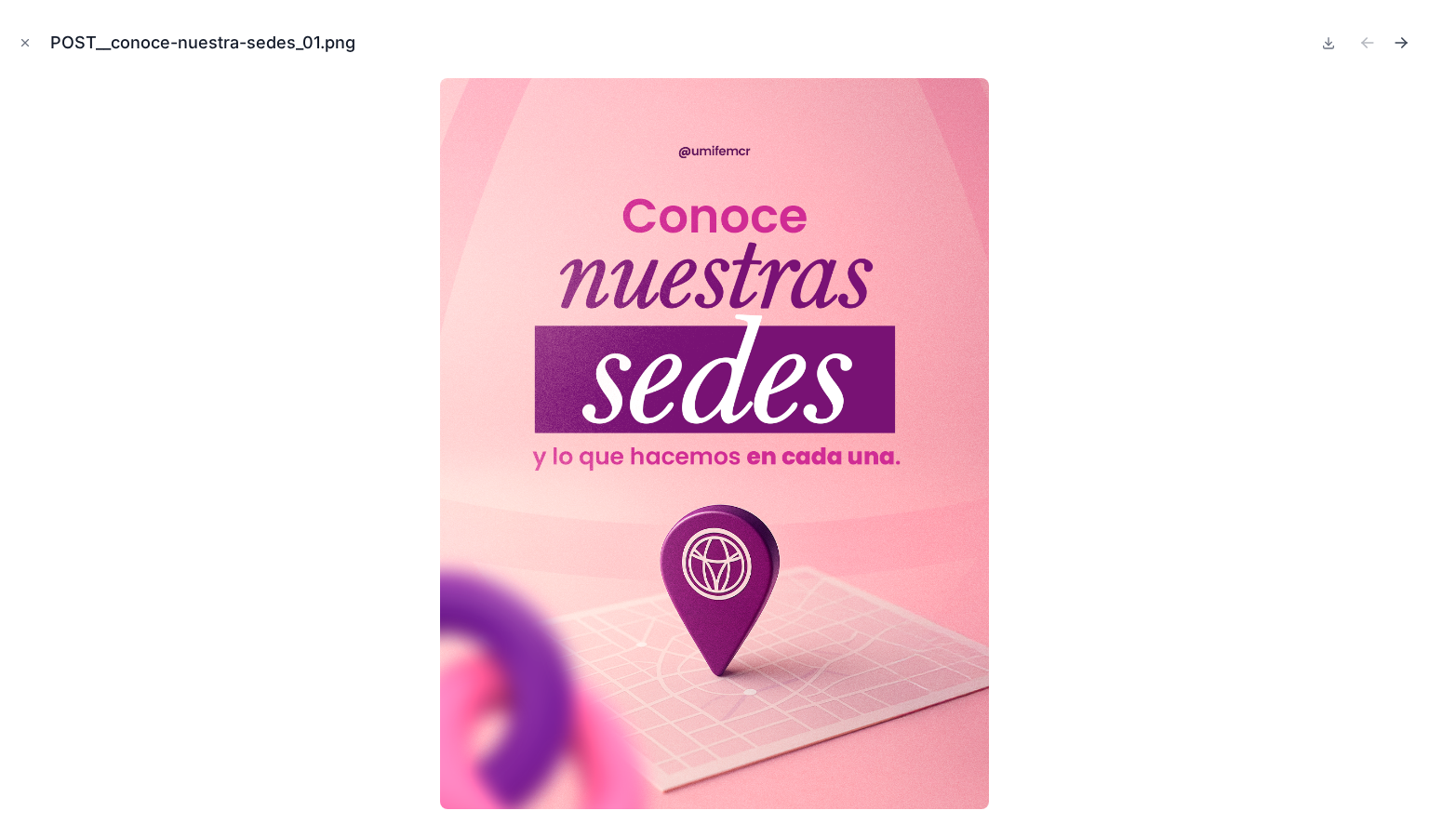
click at [1407, 44] on icon "Next file" at bounding box center [1401, 42] width 19 height 19
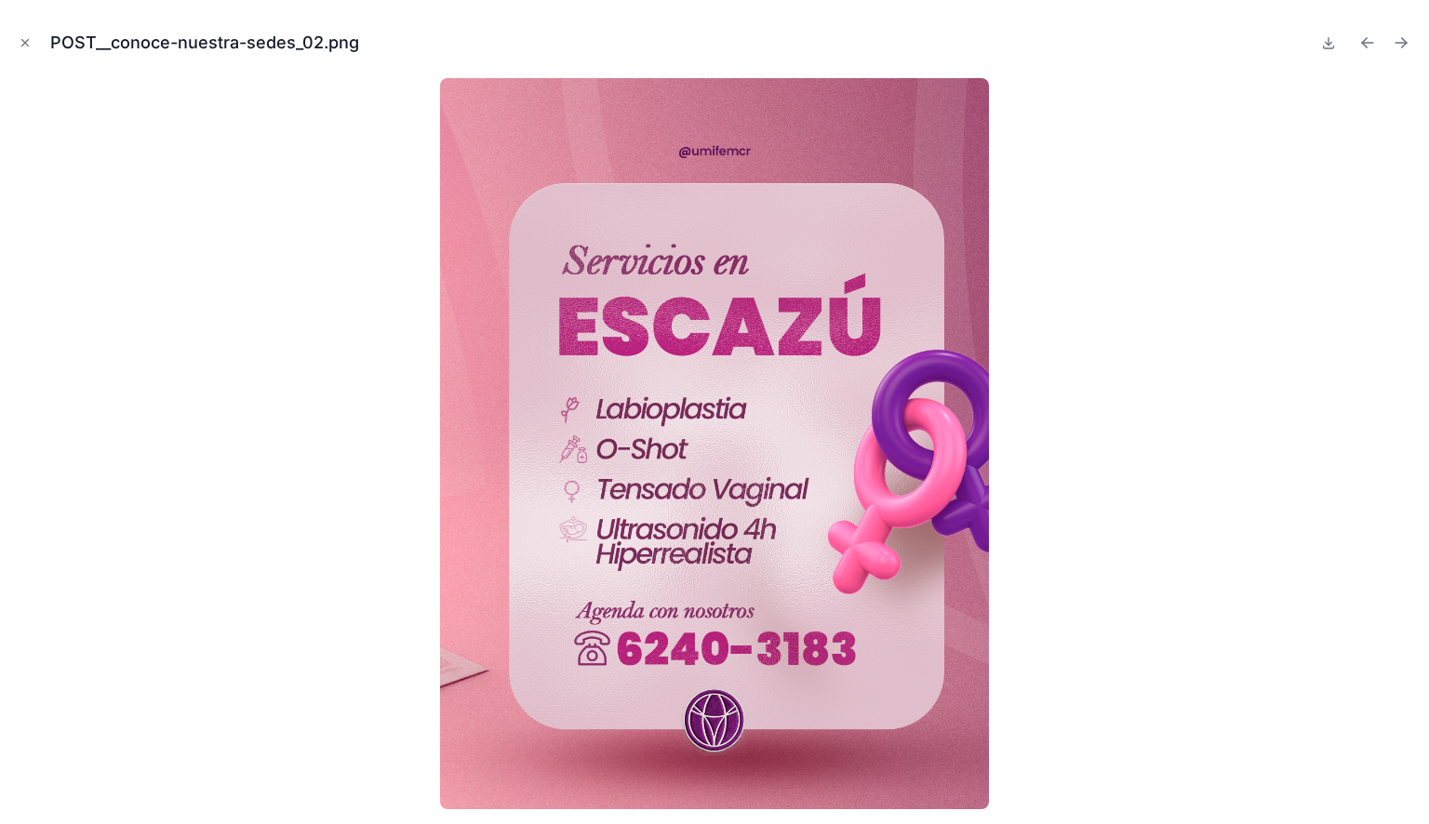
click at [1407, 44] on icon "Next file" at bounding box center [1401, 42] width 19 height 19
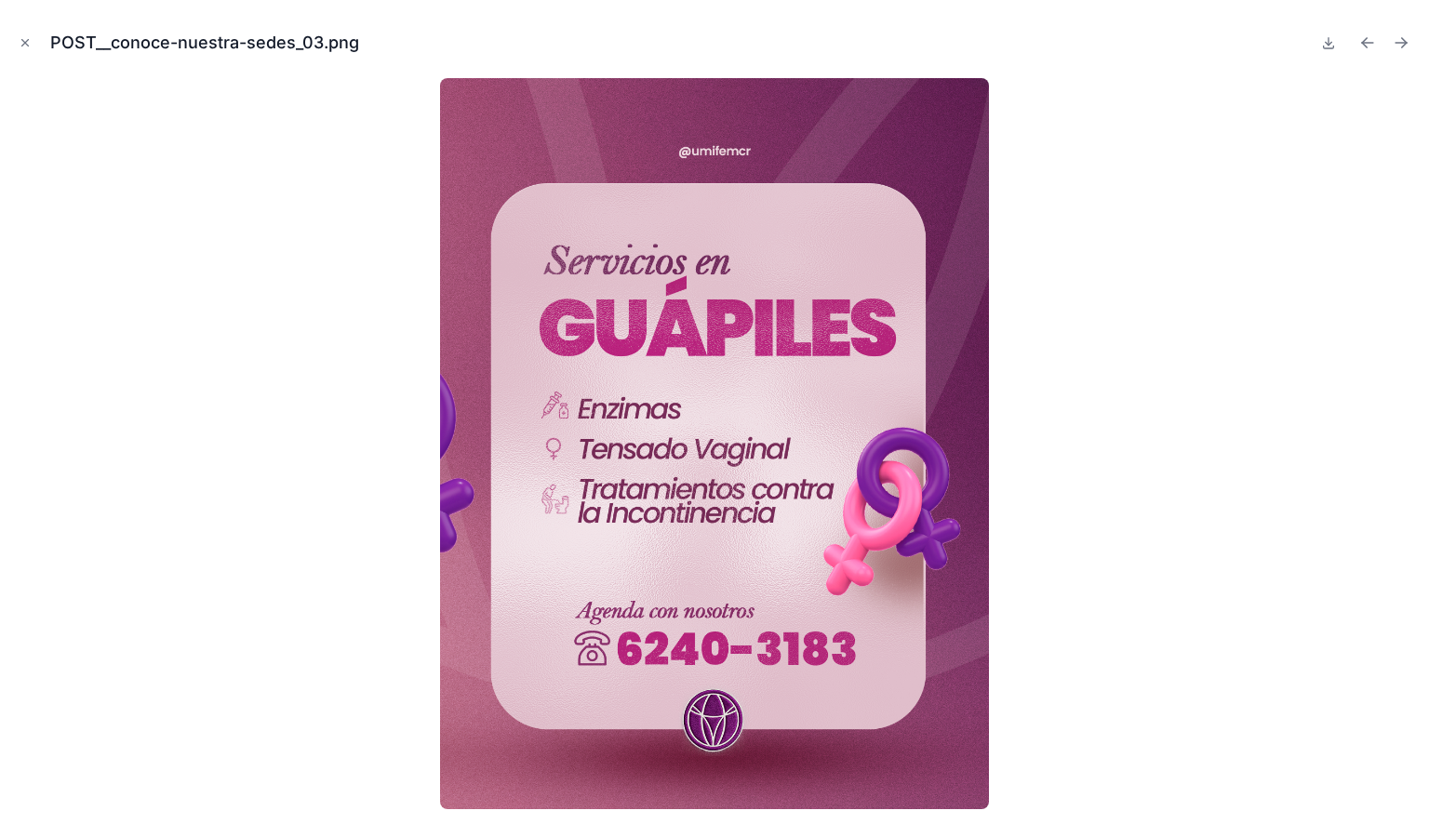
click at [1407, 44] on icon "Next file" at bounding box center [1401, 42] width 19 height 19
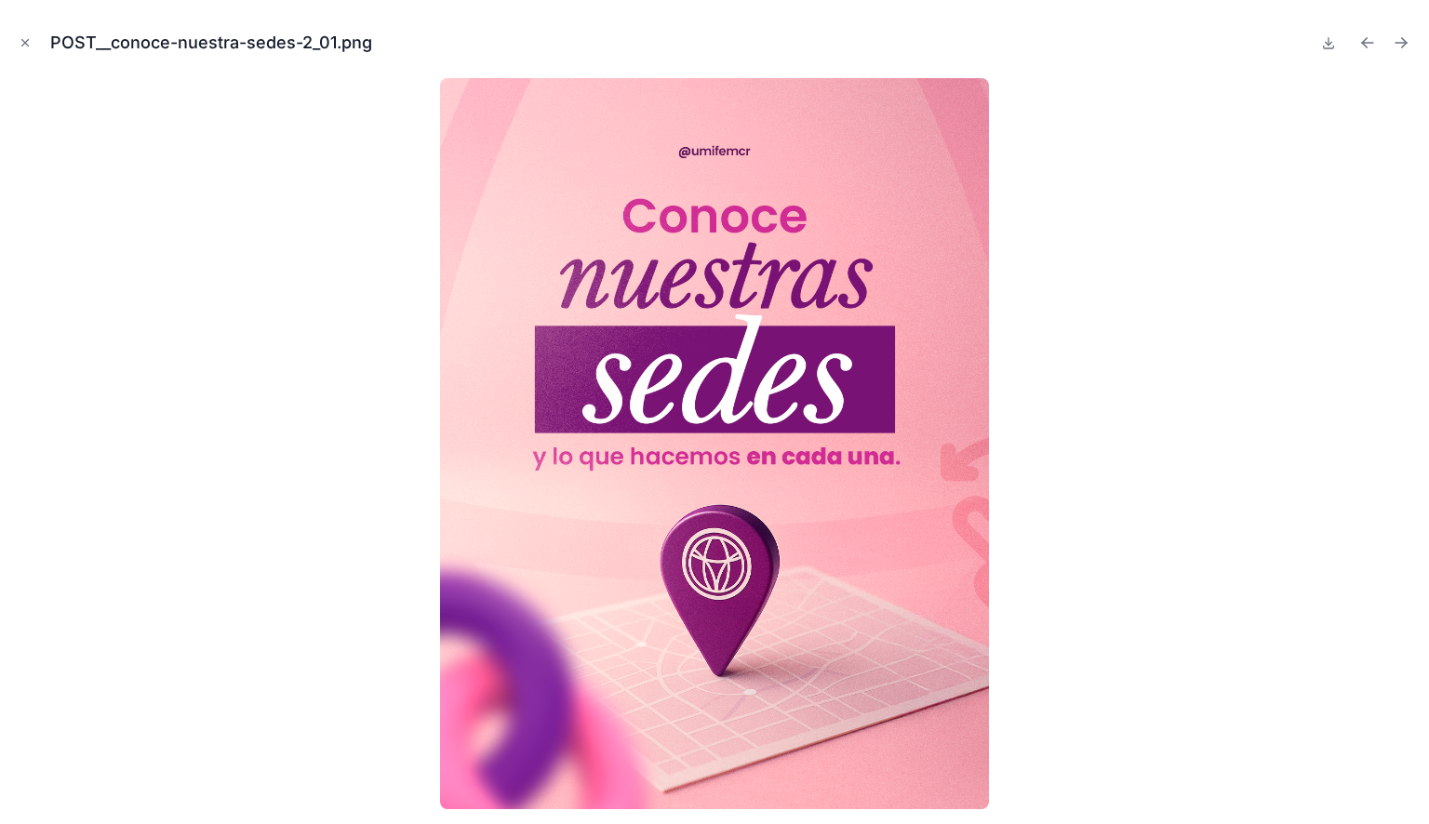
click at [1407, 44] on icon "Next file" at bounding box center [1401, 42] width 19 height 19
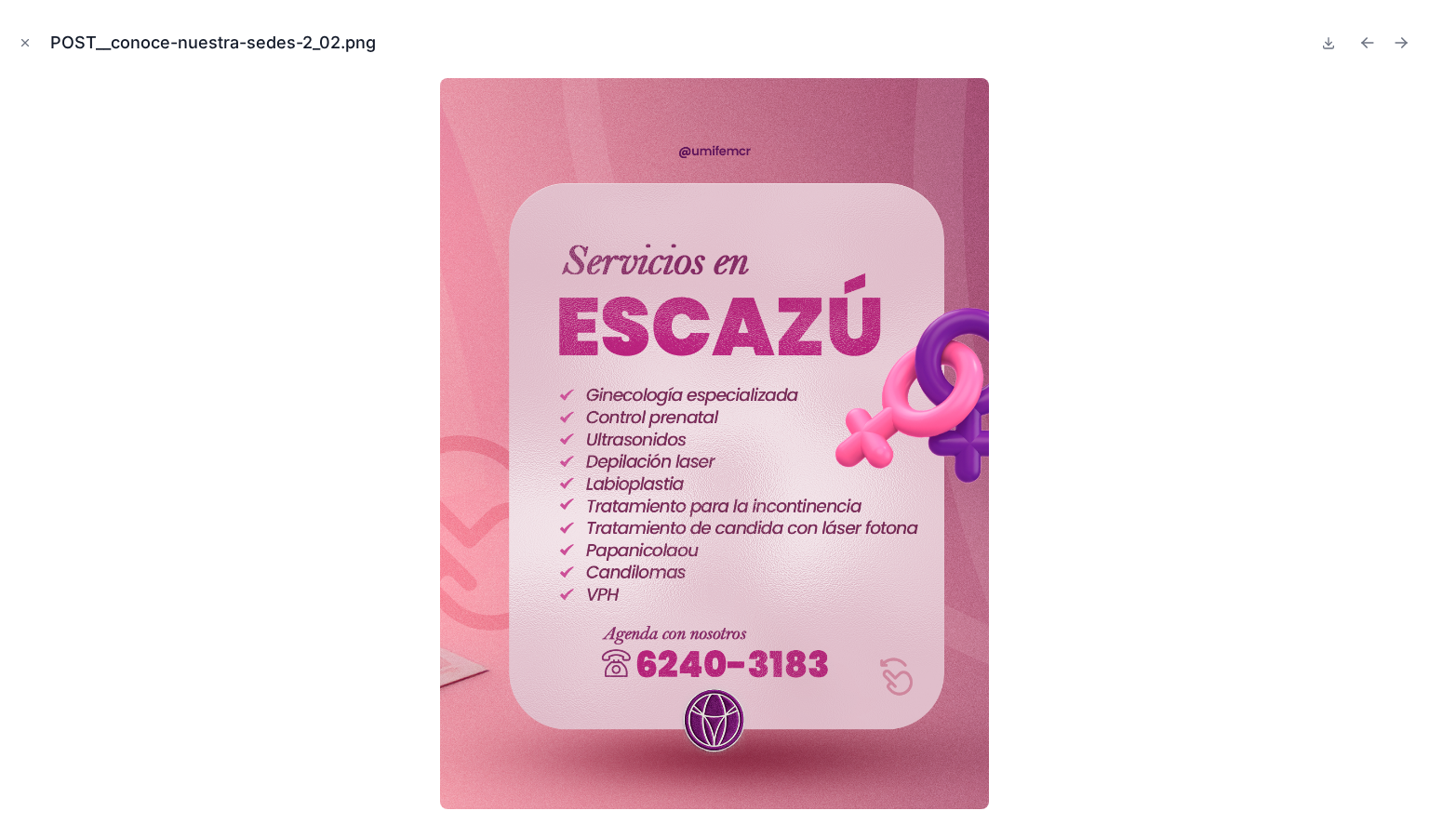
click at [1407, 44] on icon "Next file" at bounding box center [1401, 42] width 19 height 19
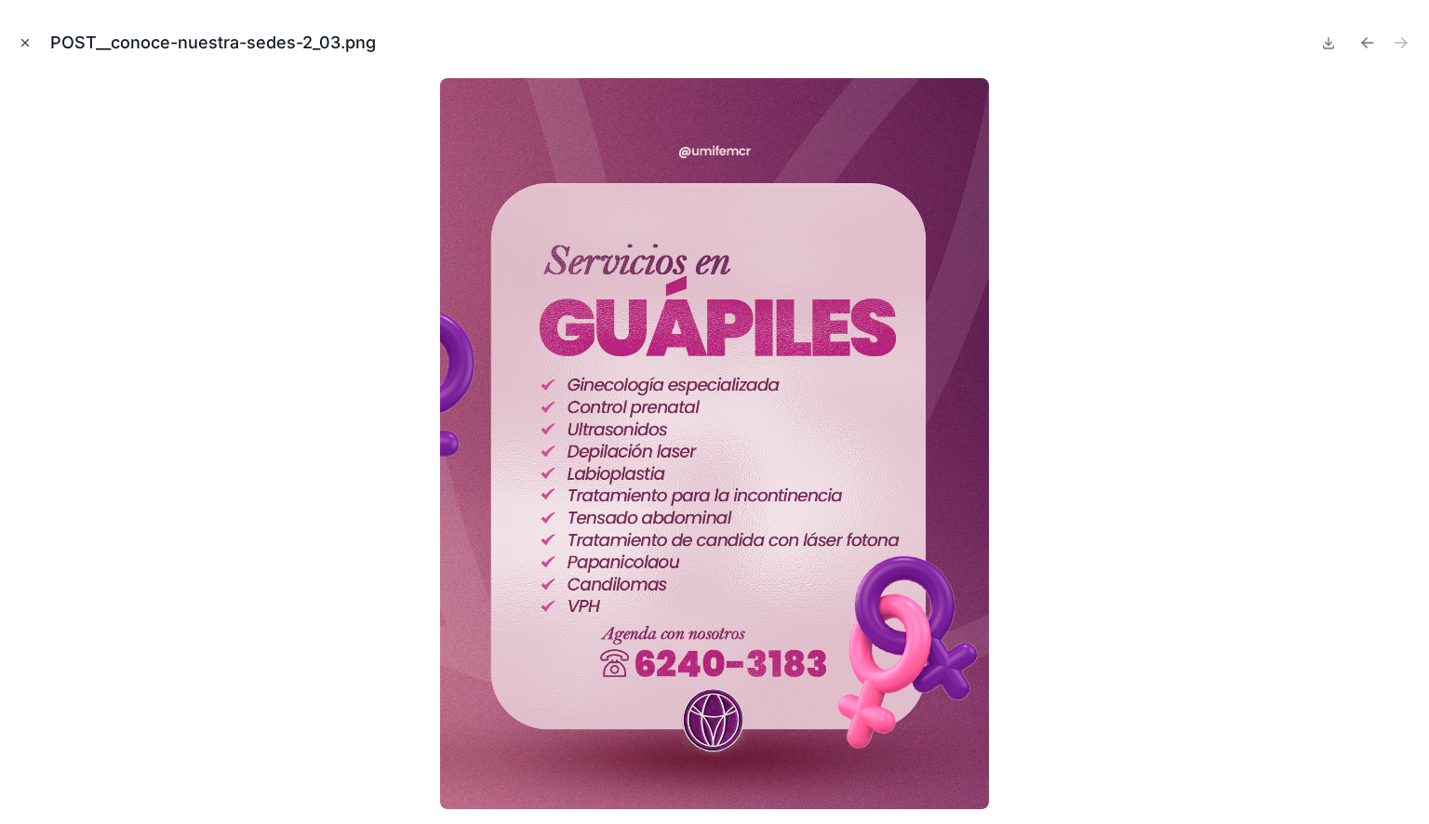
click at [26, 43] on icon "Close modal" at bounding box center [25, 43] width 7 height 7
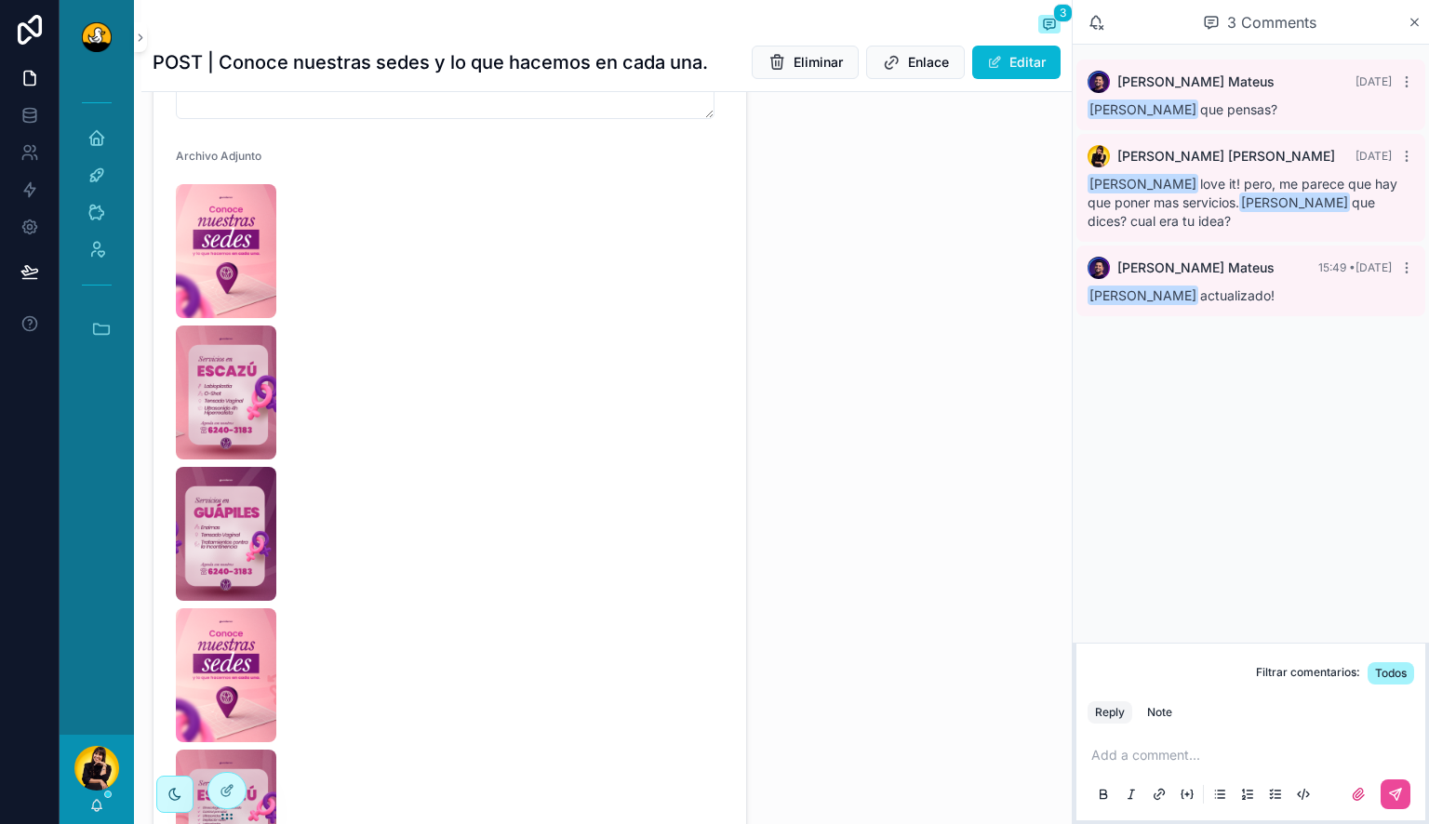
scroll to position [947, 0]
click at [1154, 756] on p "scrollable content" at bounding box center [1255, 755] width 327 height 19
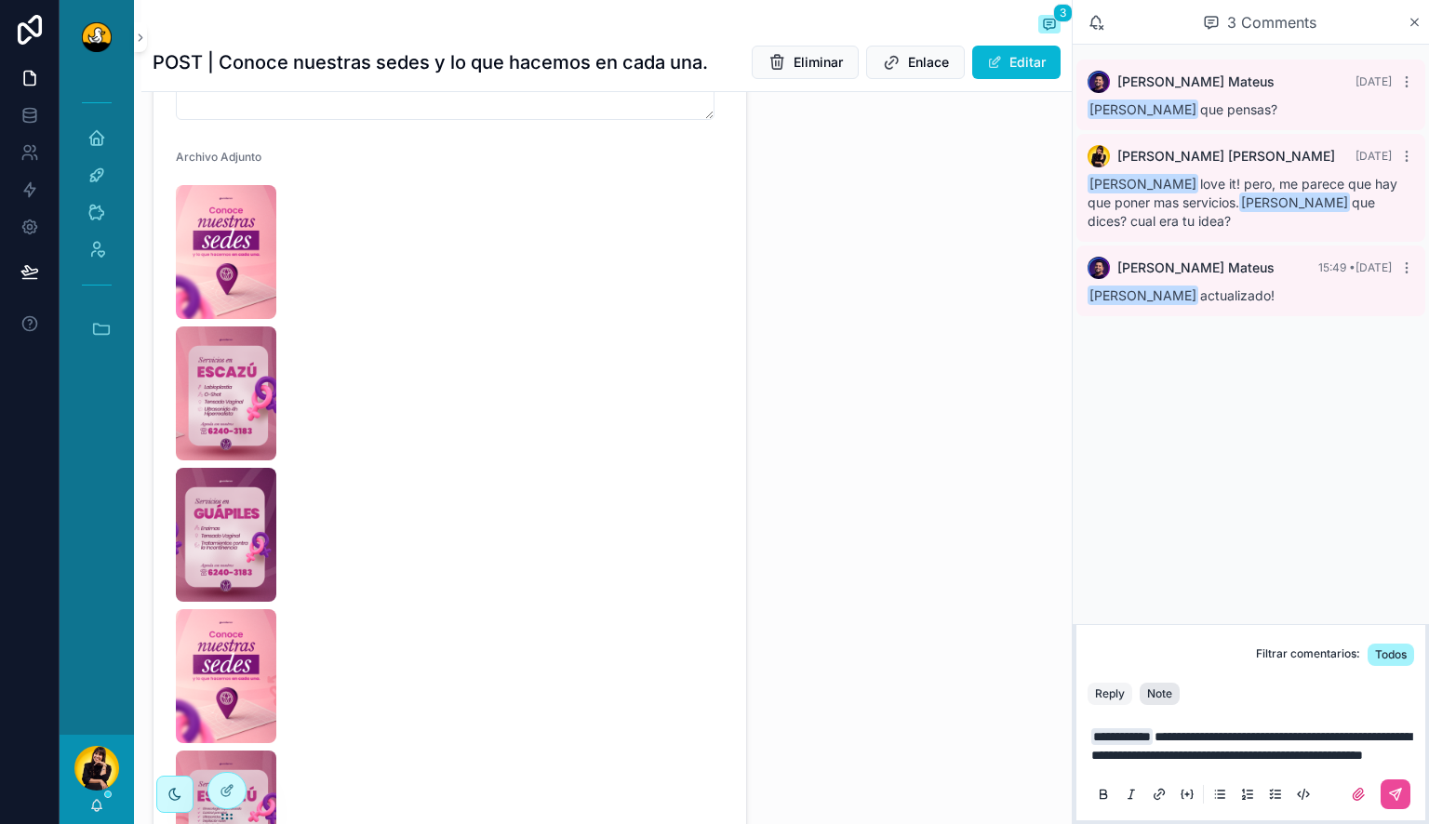
click at [1155, 683] on button "Note" at bounding box center [1160, 694] width 40 height 22
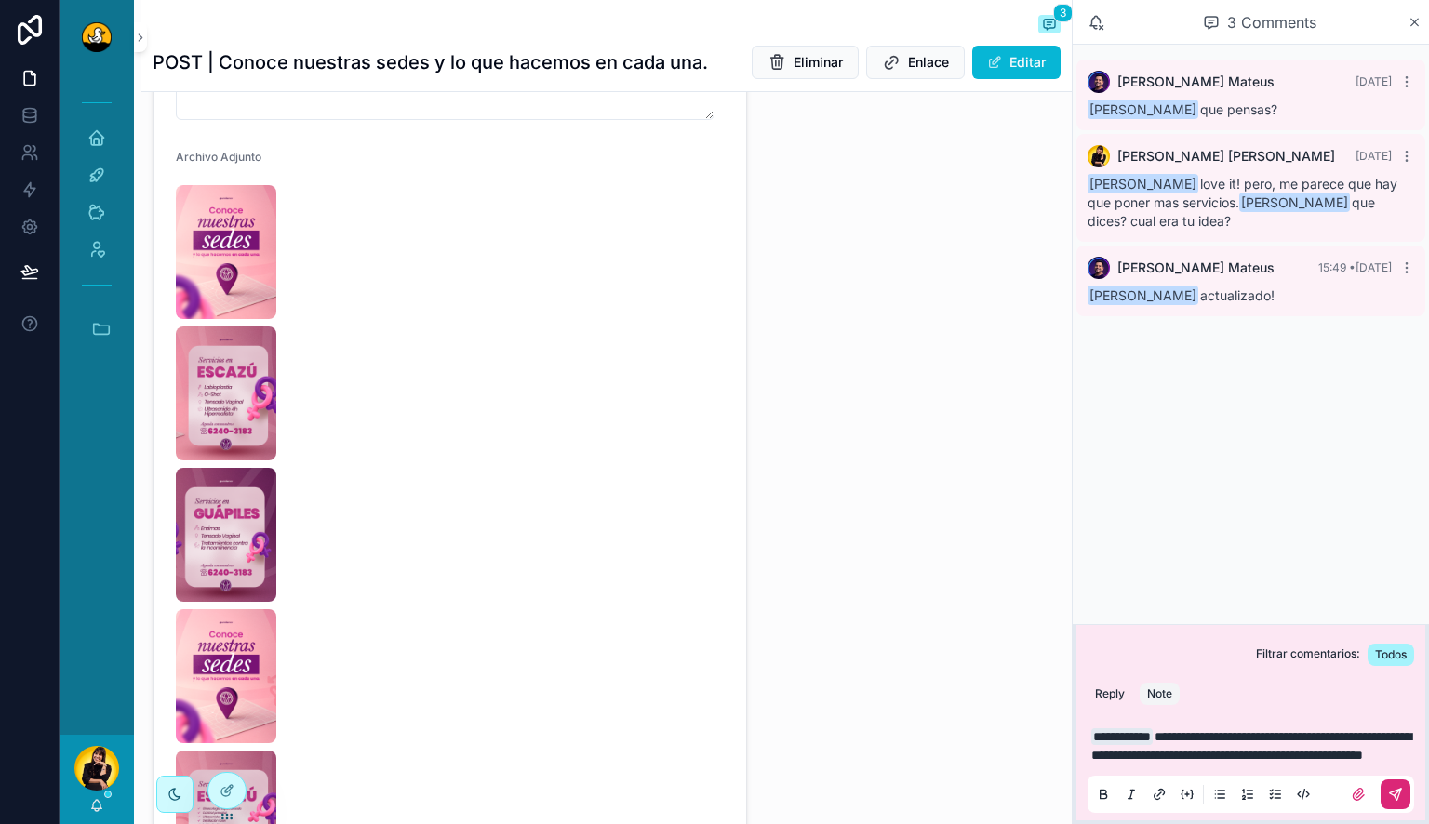
click at [1403, 800] on button "scrollable content" at bounding box center [1396, 795] width 30 height 30
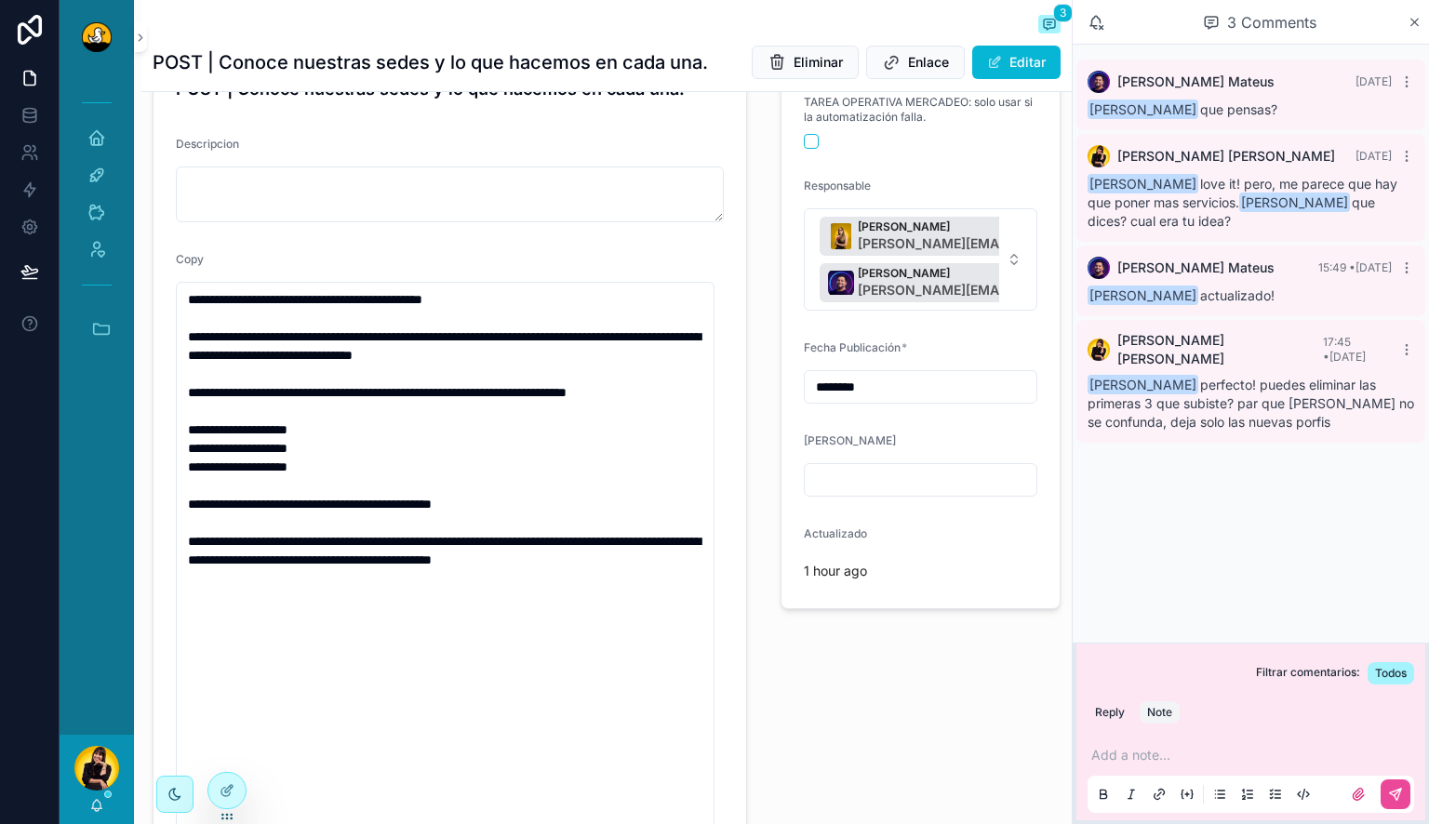
scroll to position [56, 0]
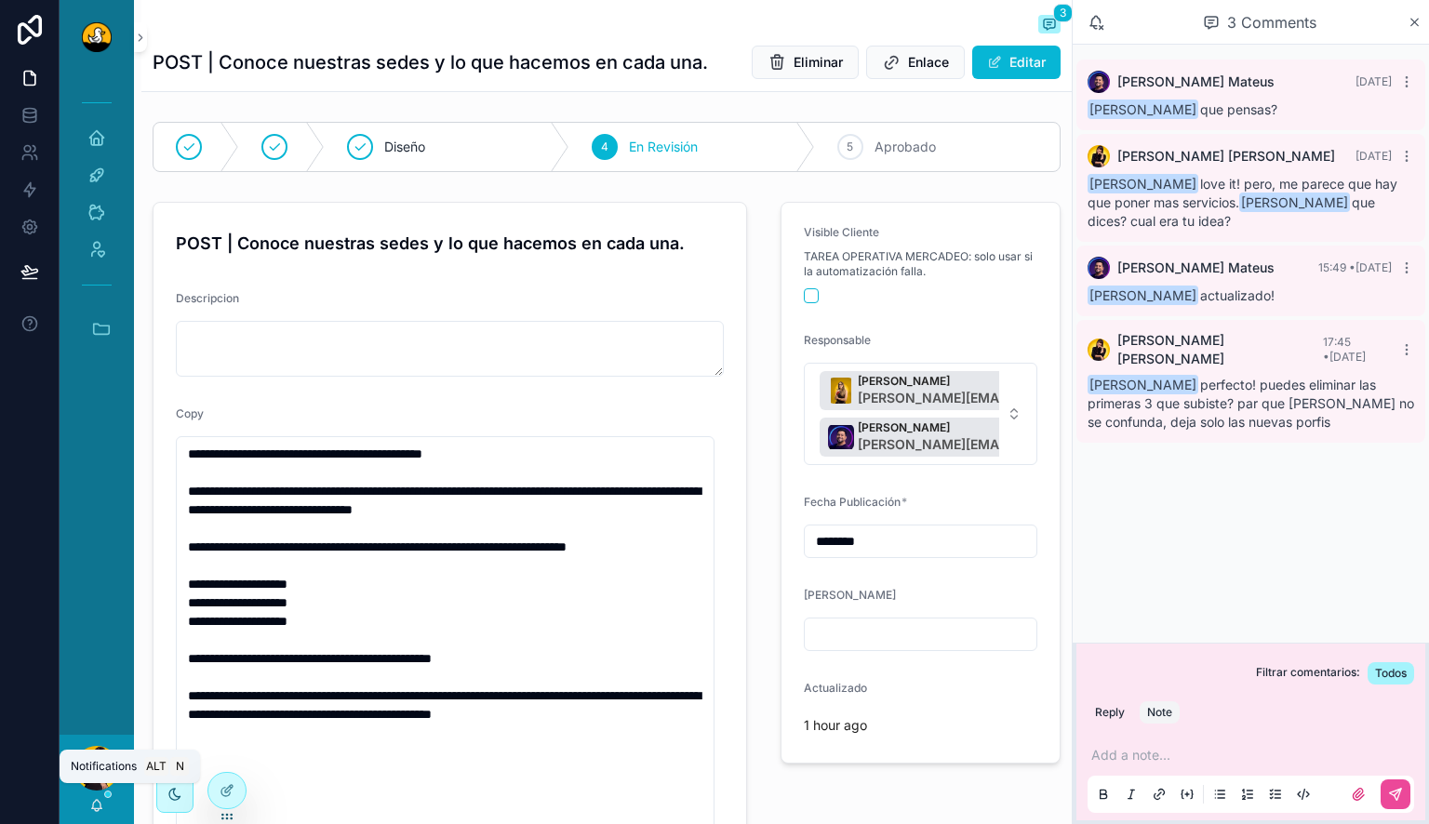
click at [93, 807] on icon "scrollable content" at bounding box center [97, 804] width 10 height 8
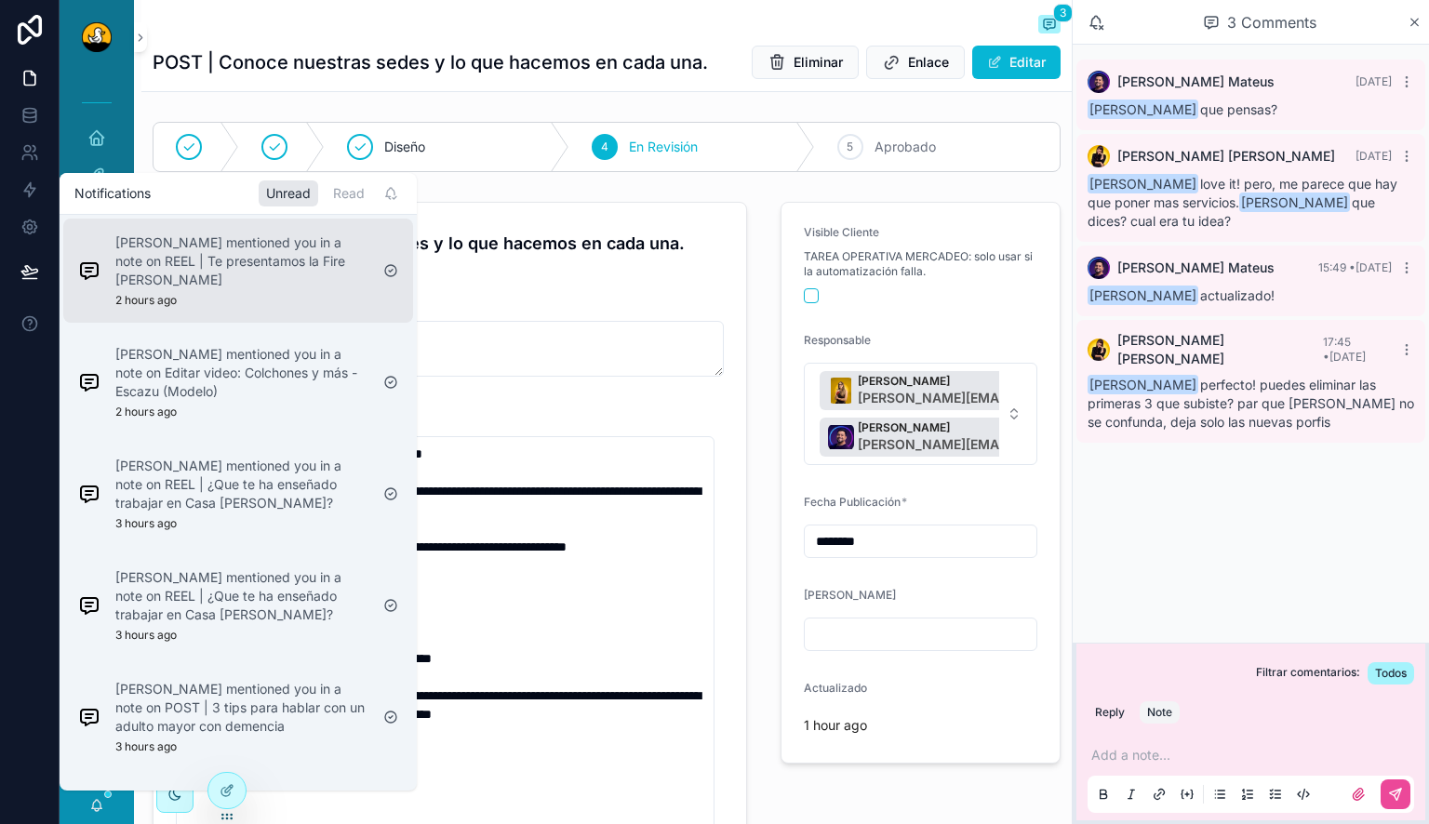
click at [290, 268] on p "[PERSON_NAME] mentioned you in a note on REEL | Te presentamos la Fire [PERSON_…" at bounding box center [241, 262] width 253 height 56
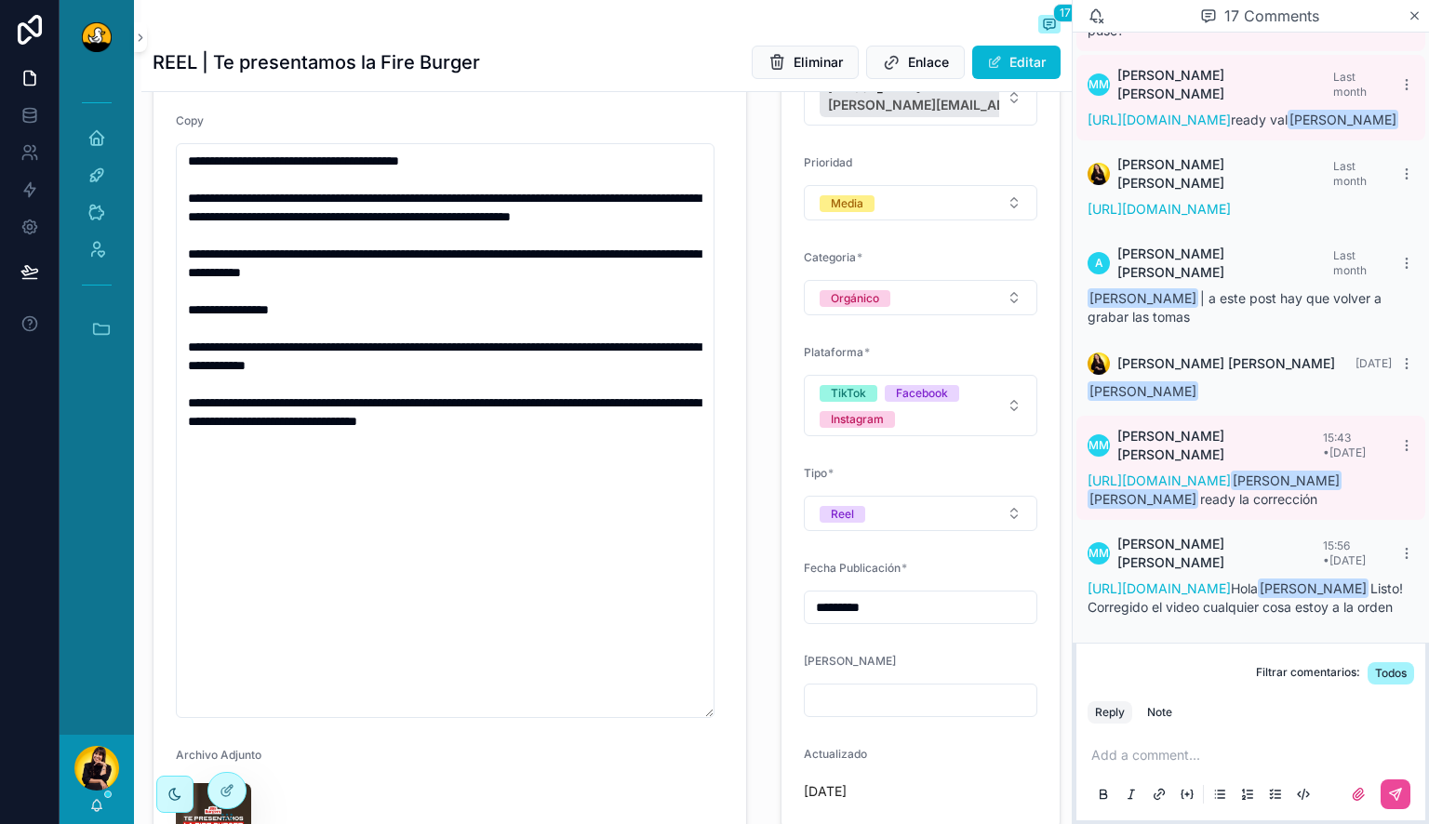
scroll to position [626, 0]
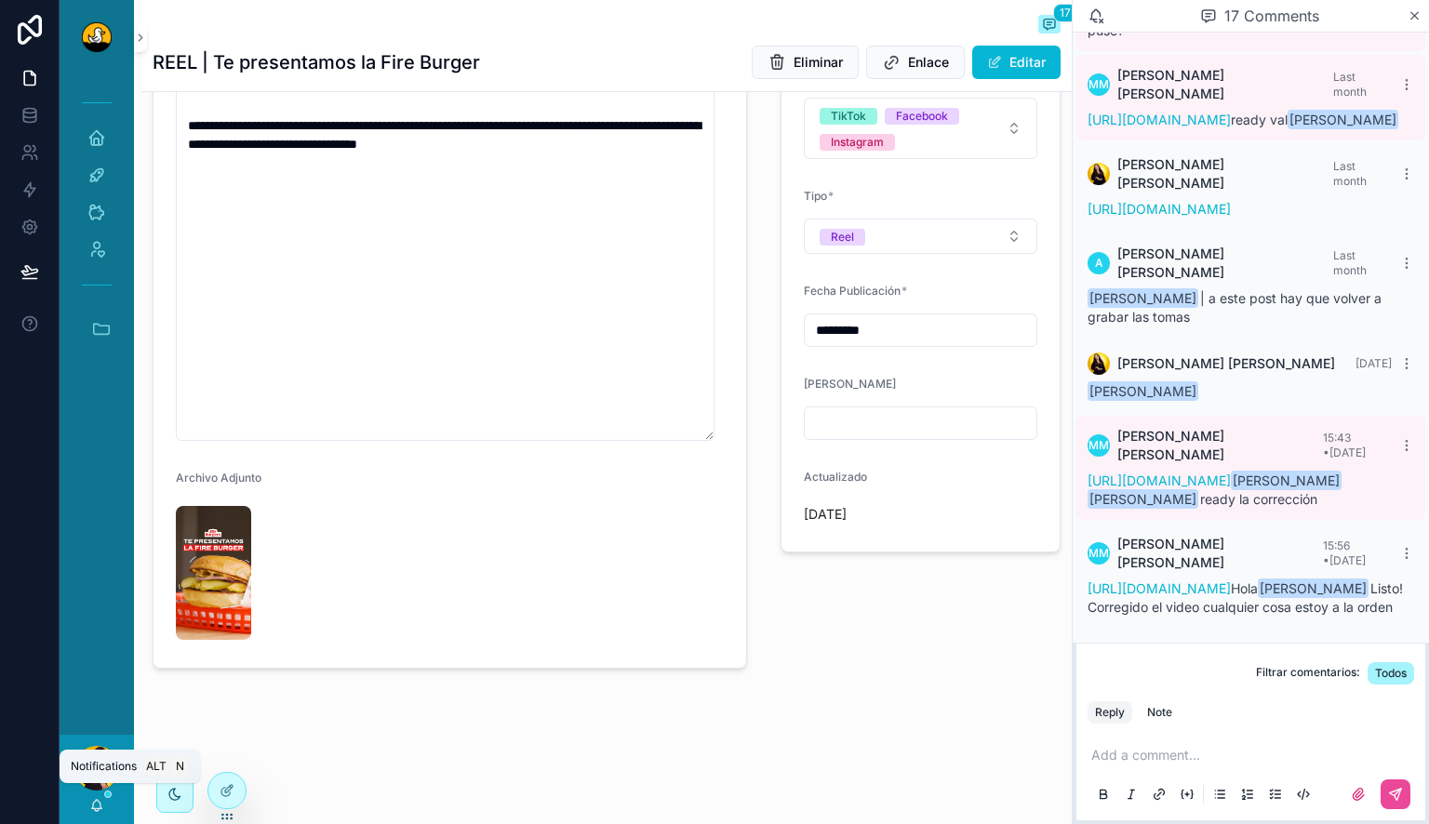
click at [103, 808] on icon "scrollable content" at bounding box center [96, 805] width 15 height 15
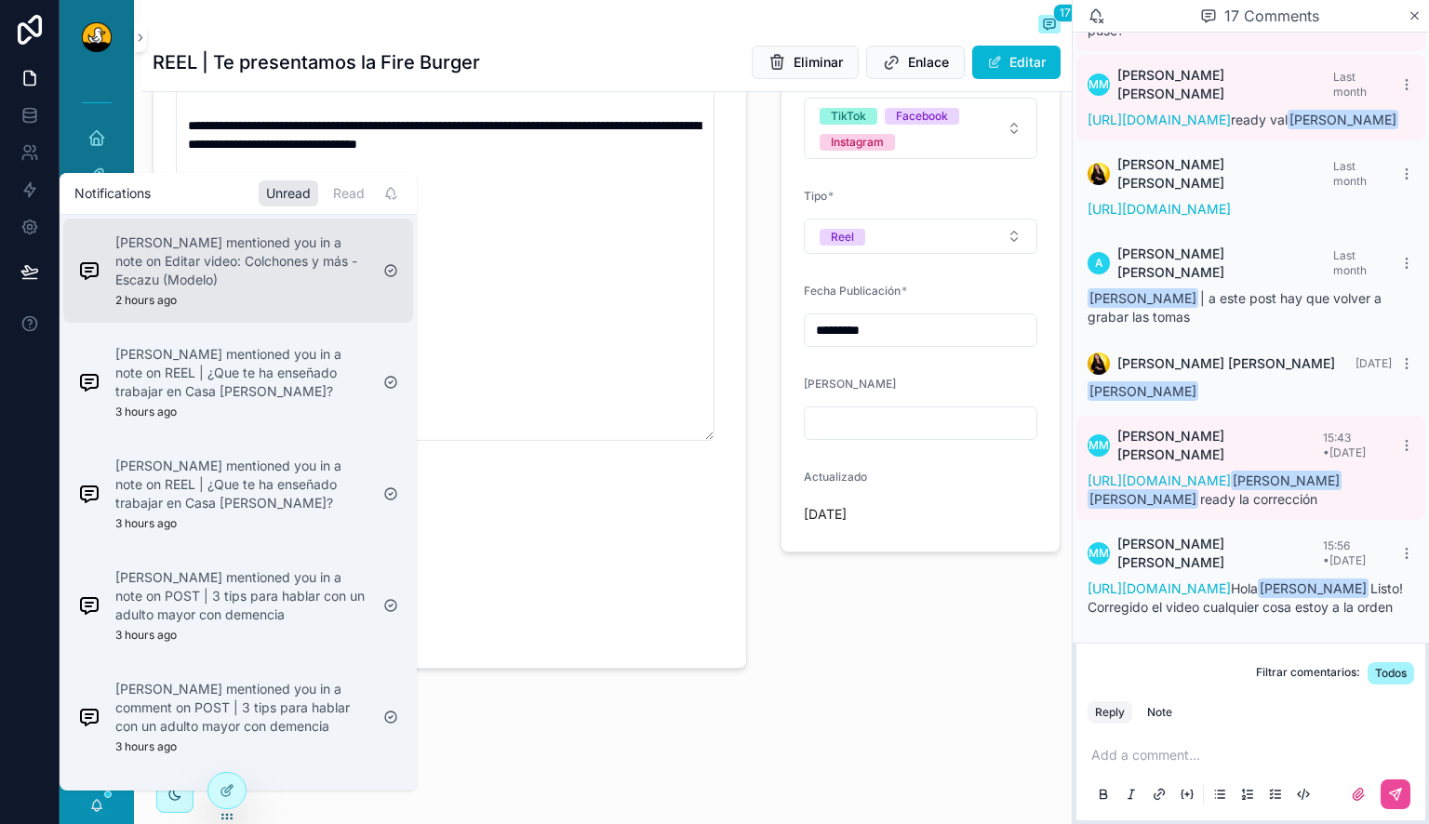
click at [301, 295] on div "[PERSON_NAME] mentioned you in a note on Editar video: Colchones y más - Escazu…" at bounding box center [241, 271] width 253 height 74
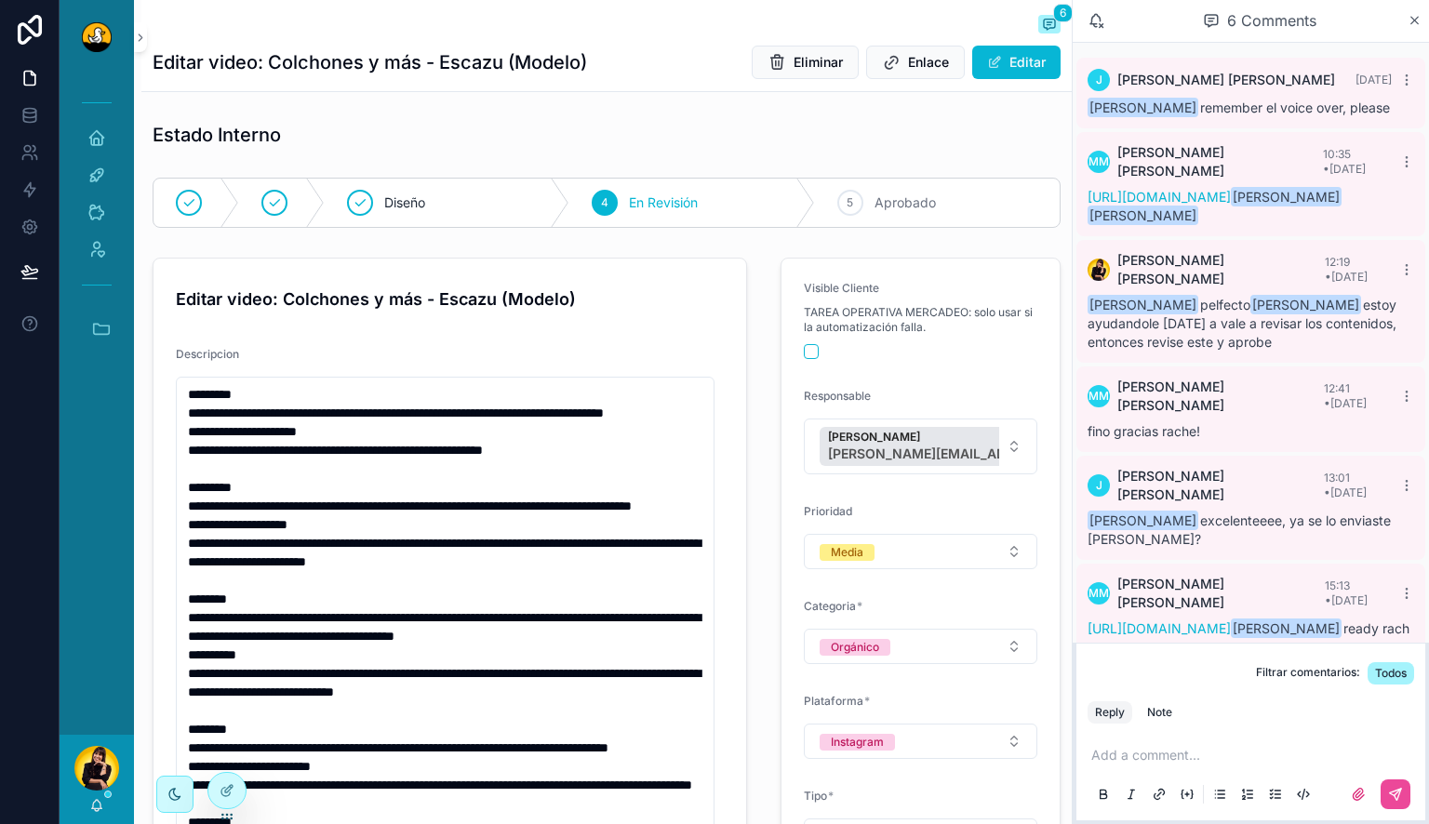
scroll to position [4, 0]
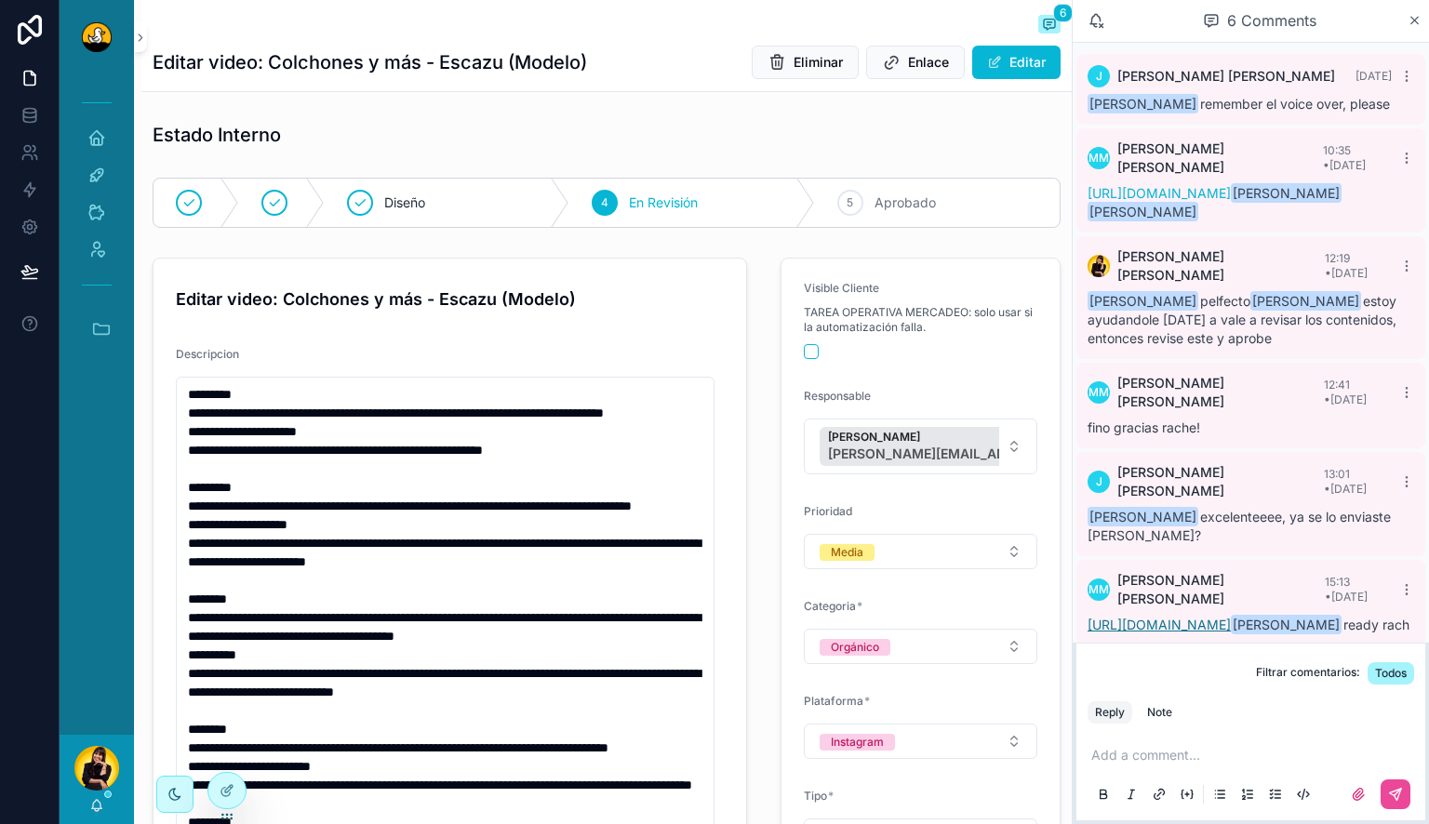
click at [1231, 617] on link "[URL][DOMAIN_NAME]" at bounding box center [1159, 625] width 143 height 16
click at [864, 199] on div "5 Aprobado" at bounding box center [937, 203] width 245 height 48
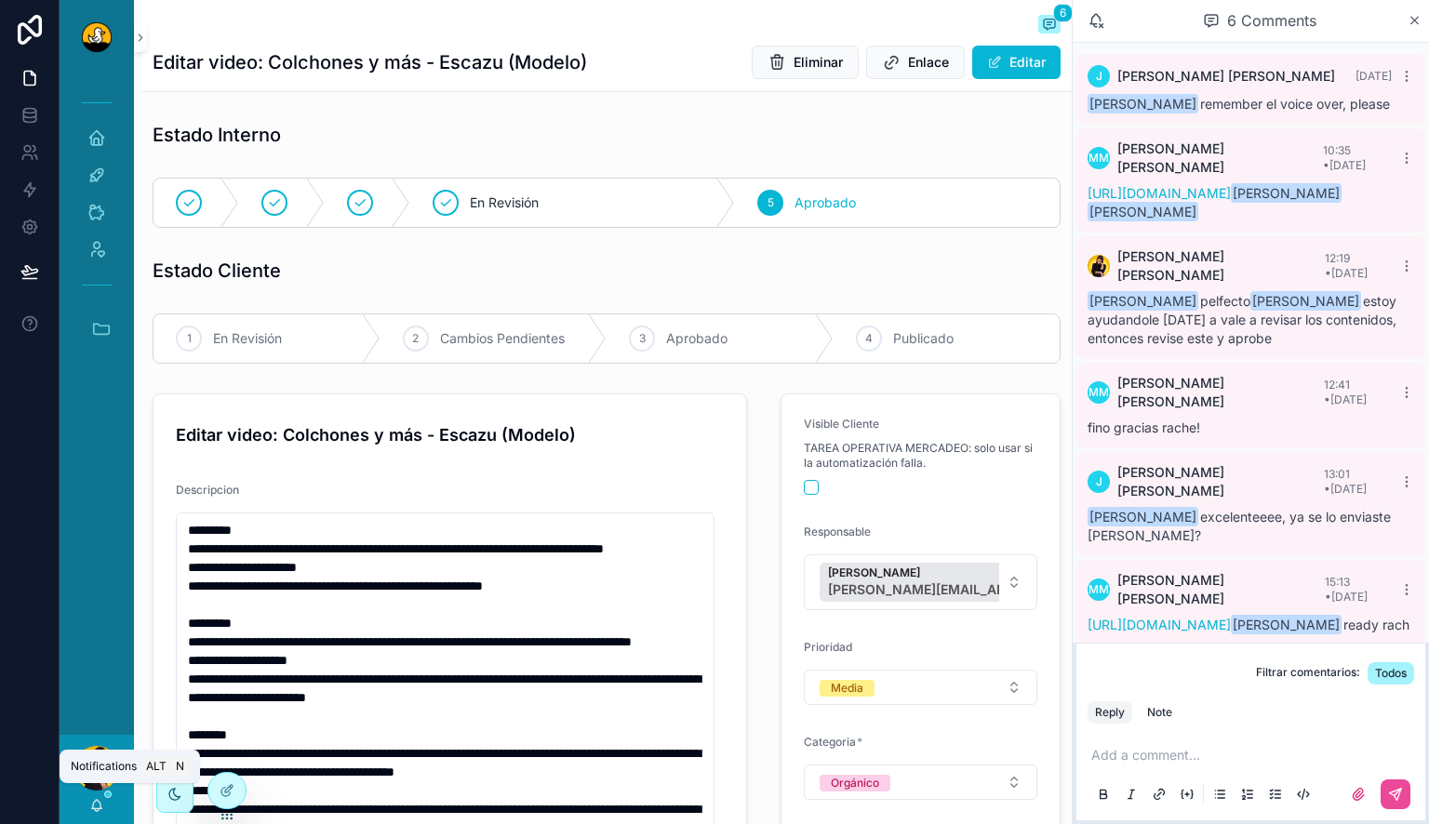
click at [91, 806] on icon "scrollable content" at bounding box center [96, 805] width 15 height 15
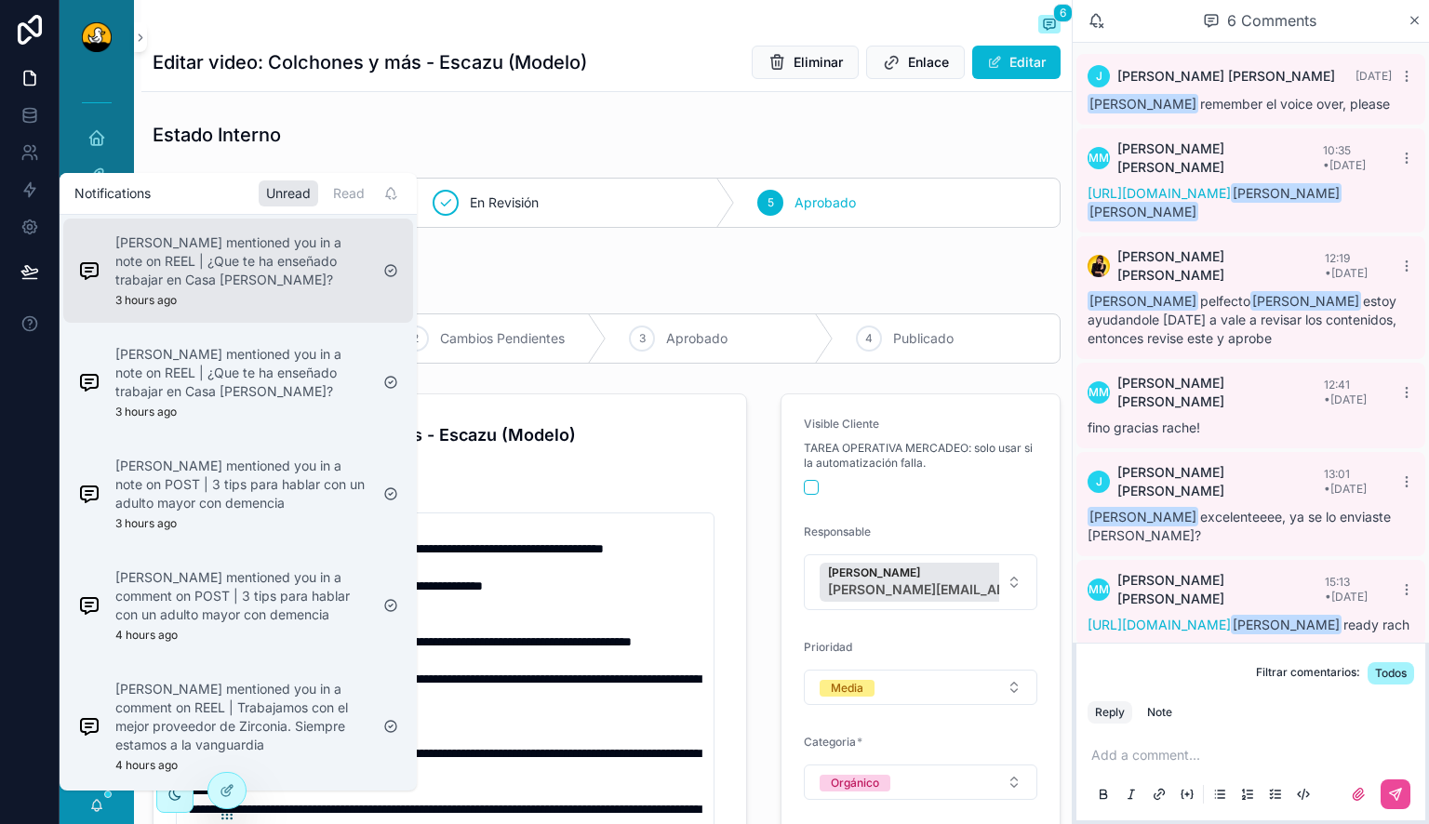
click at [221, 285] on p "[PERSON_NAME] mentioned you in a note on REEL | ¿Que te ha enseñado trabajar en…" at bounding box center [241, 262] width 253 height 56
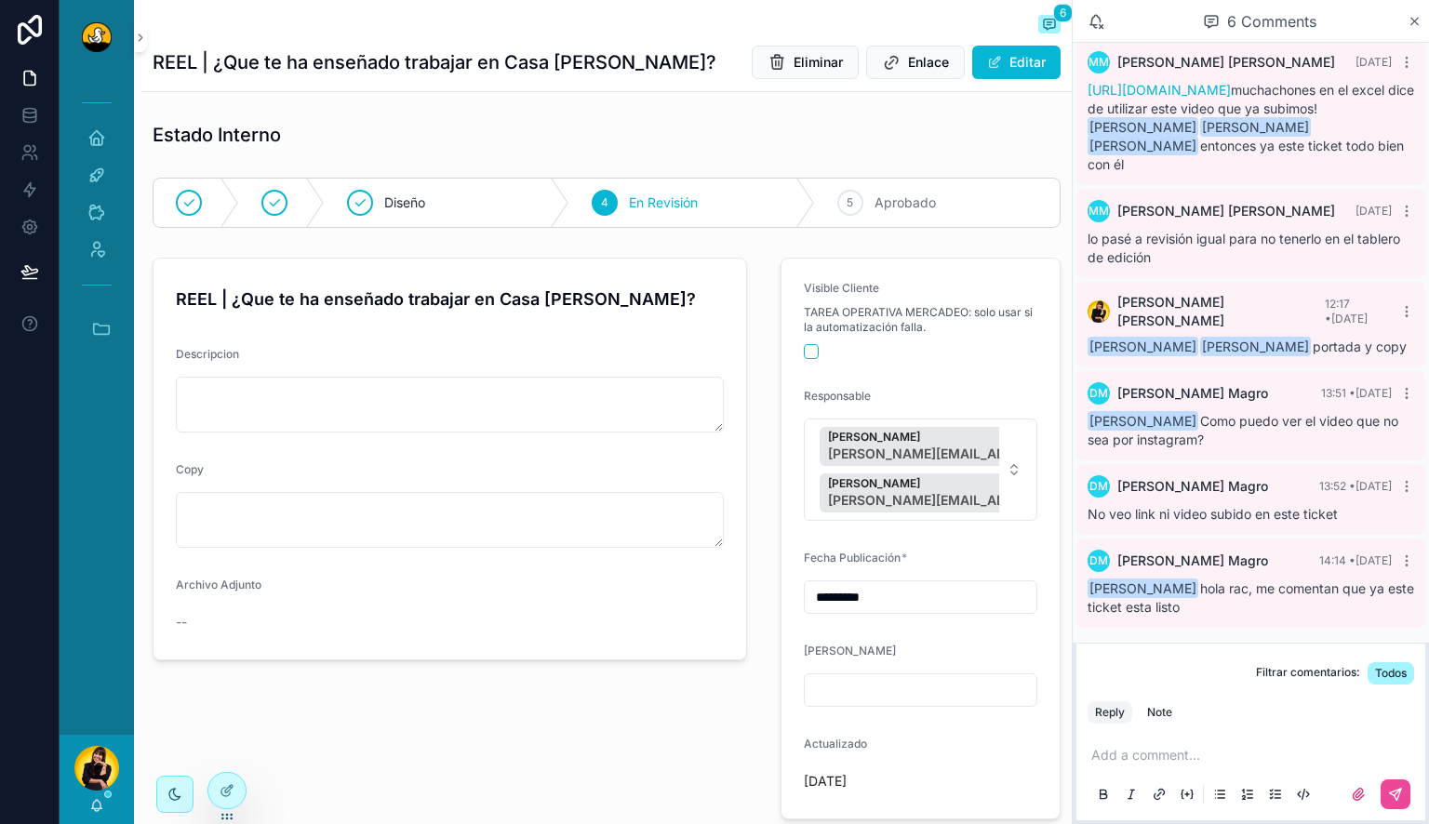
click at [1199, 753] on p "scrollable content" at bounding box center [1255, 755] width 327 height 19
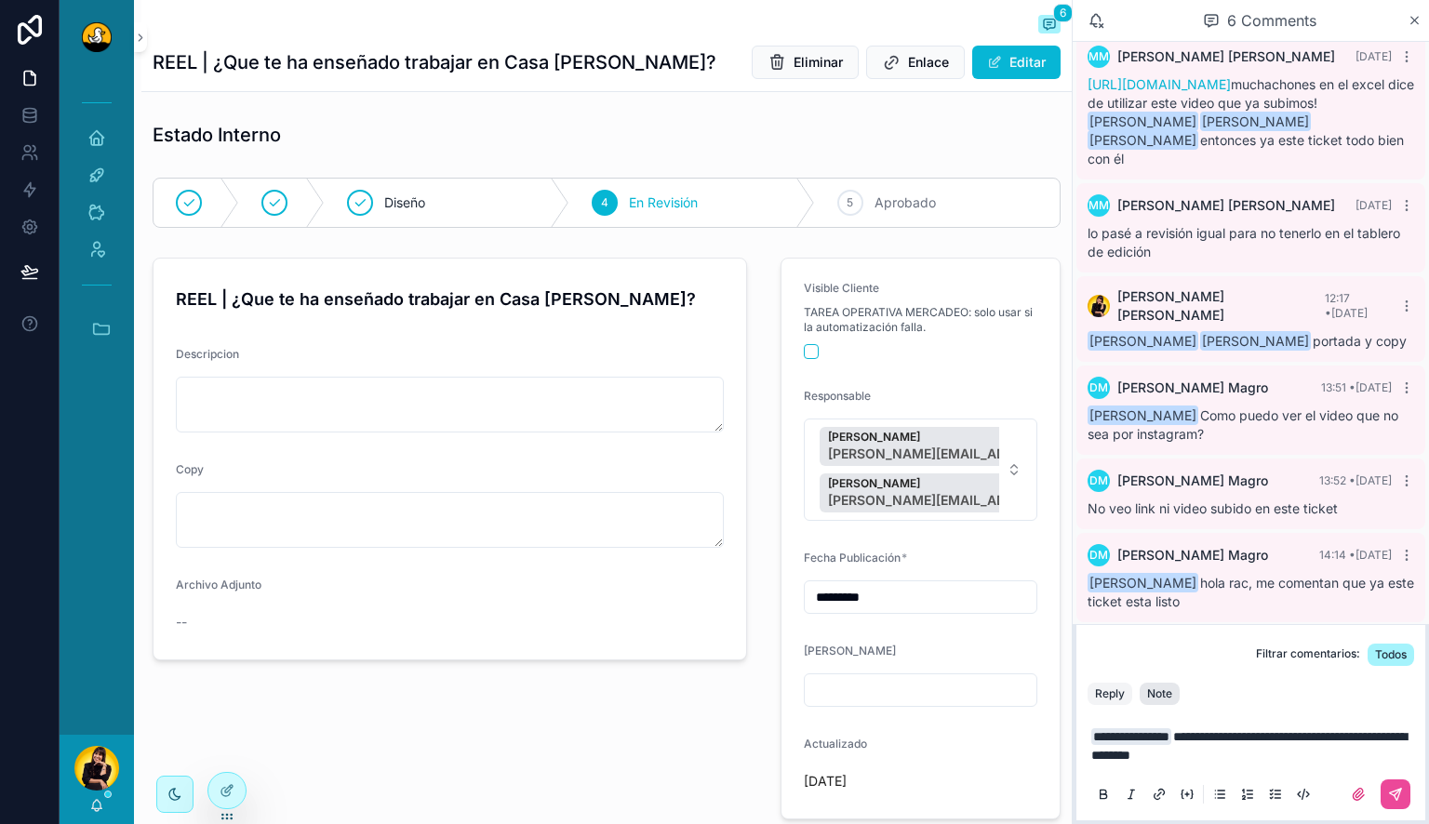
click at [1171, 695] on div "Note" at bounding box center [1159, 694] width 25 height 15
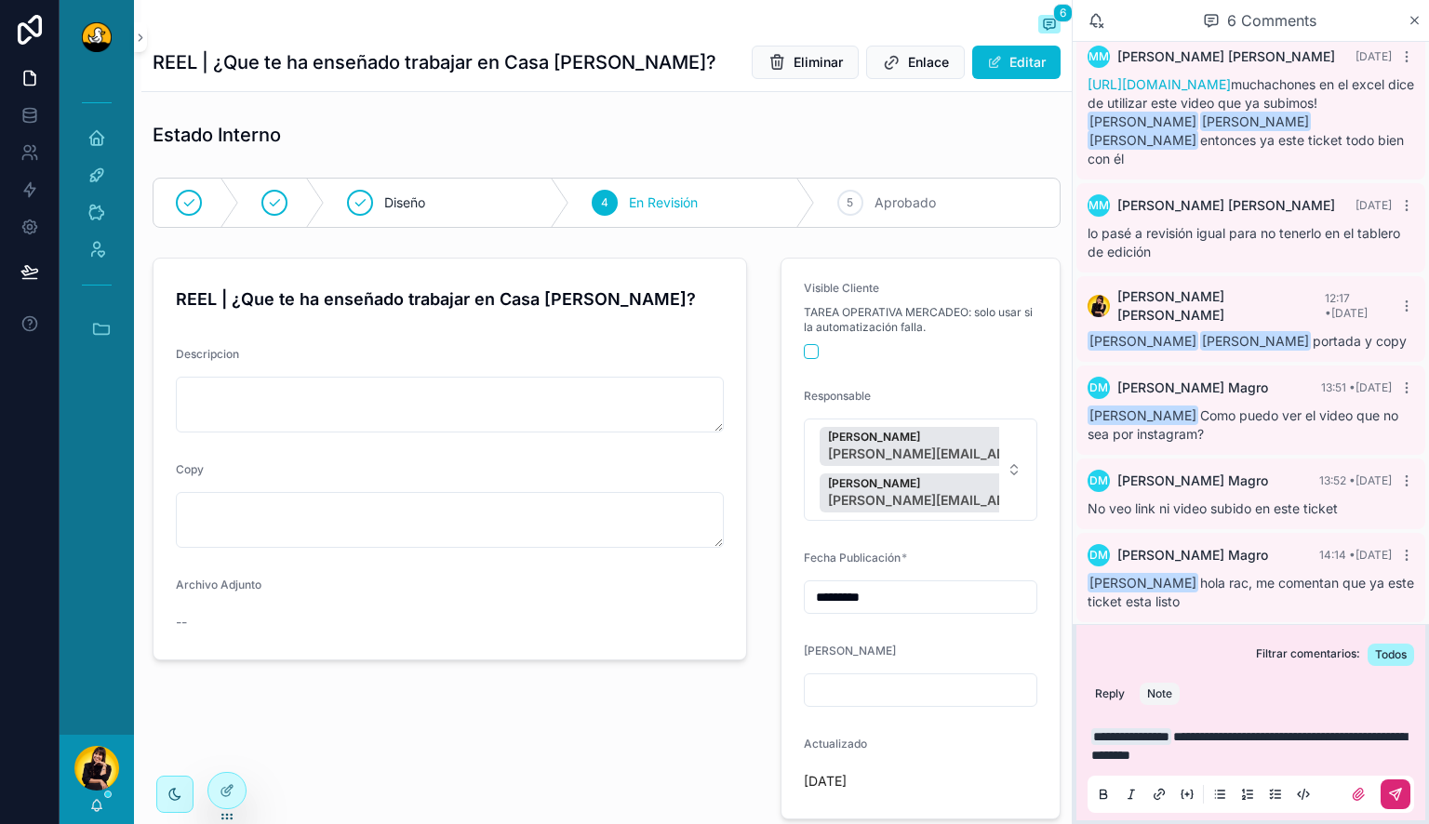
click at [1398, 798] on icon "scrollable content" at bounding box center [1395, 794] width 11 height 11
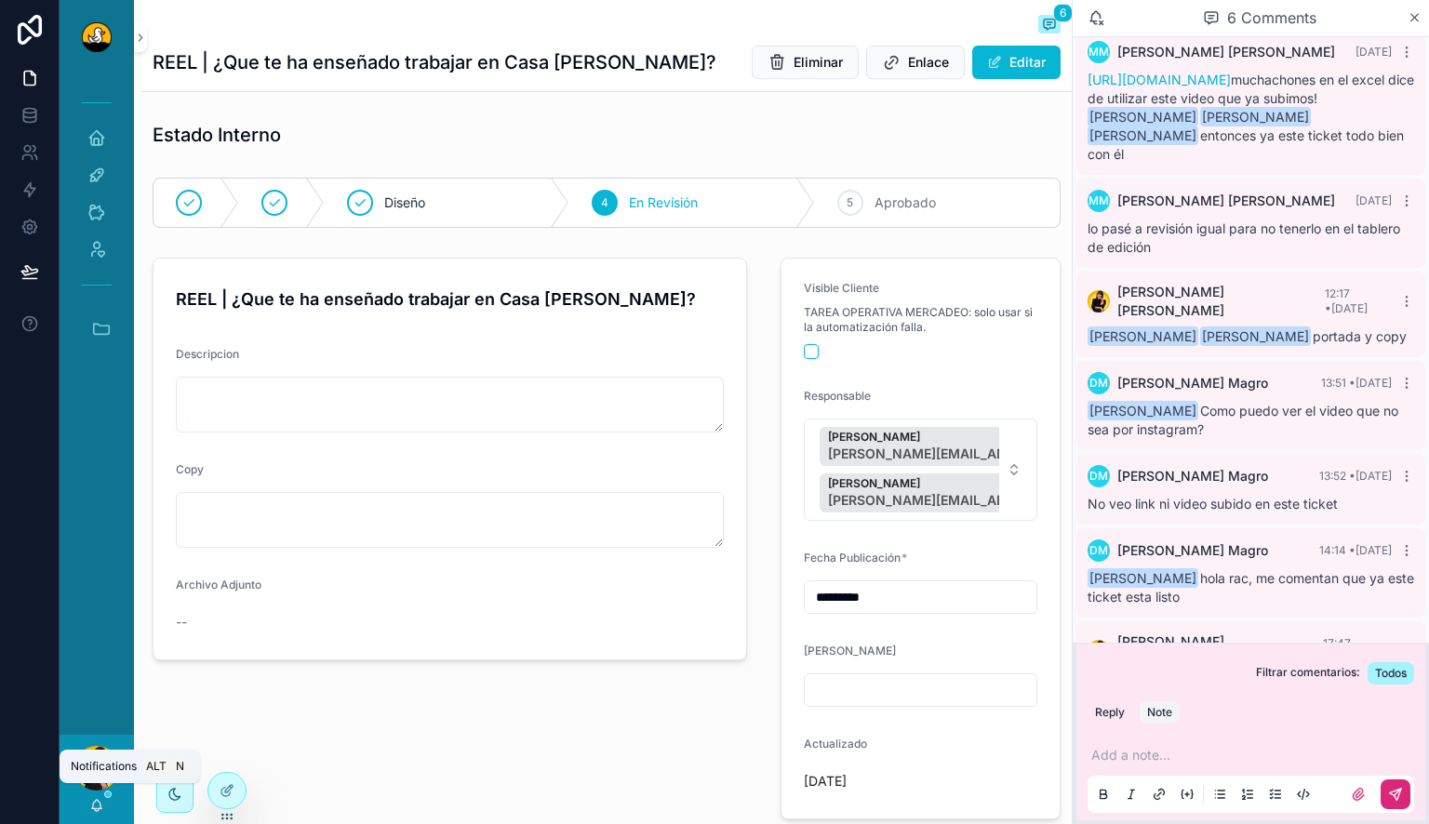
click at [95, 801] on icon "scrollable content" at bounding box center [97, 804] width 10 height 8
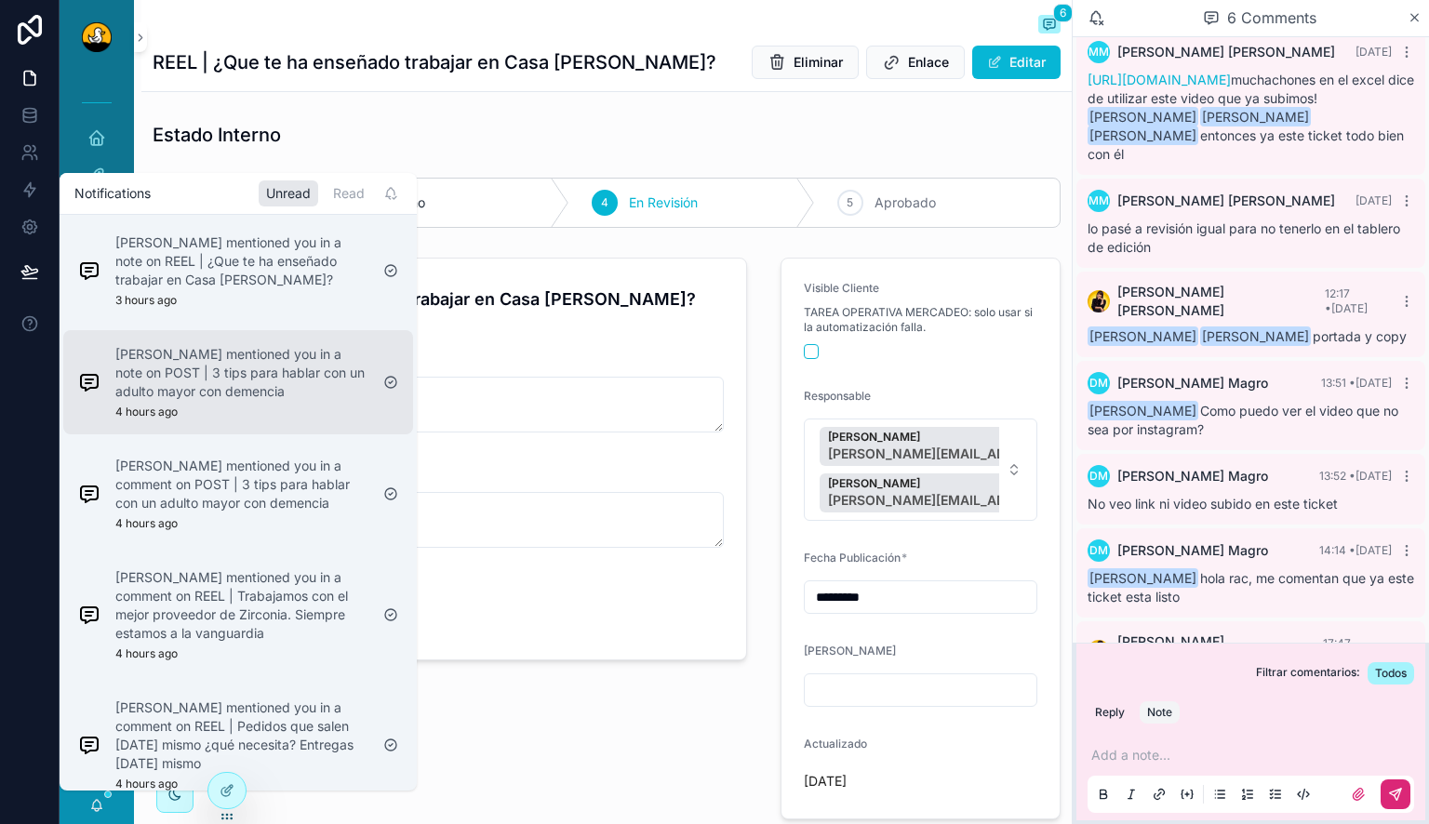
click at [253, 378] on p "[PERSON_NAME] mentioned you in a note on POST | 3 tips para hablar con un adult…" at bounding box center [241, 373] width 253 height 56
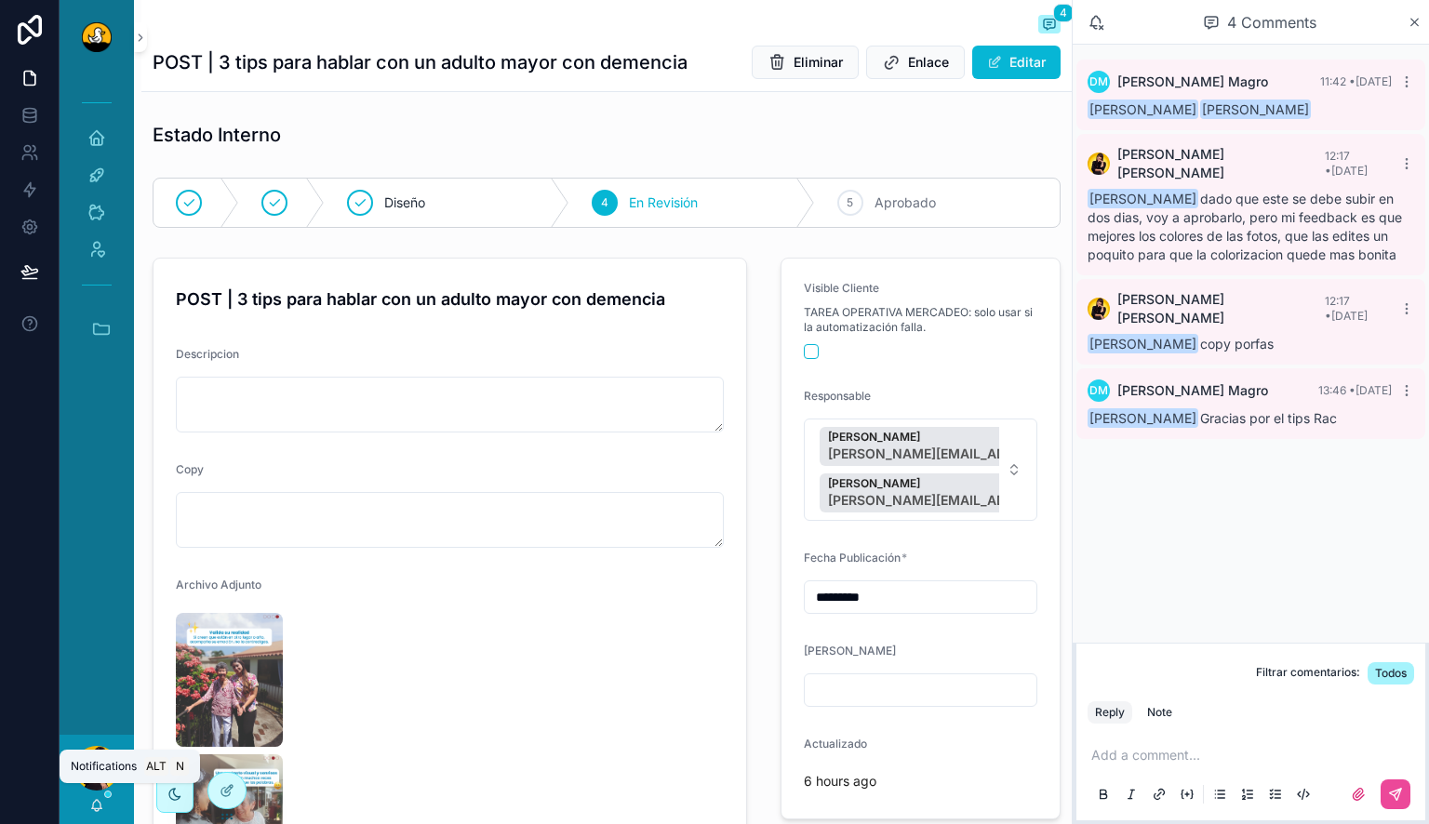
click at [102, 802] on icon "scrollable content" at bounding box center [96, 805] width 15 height 15
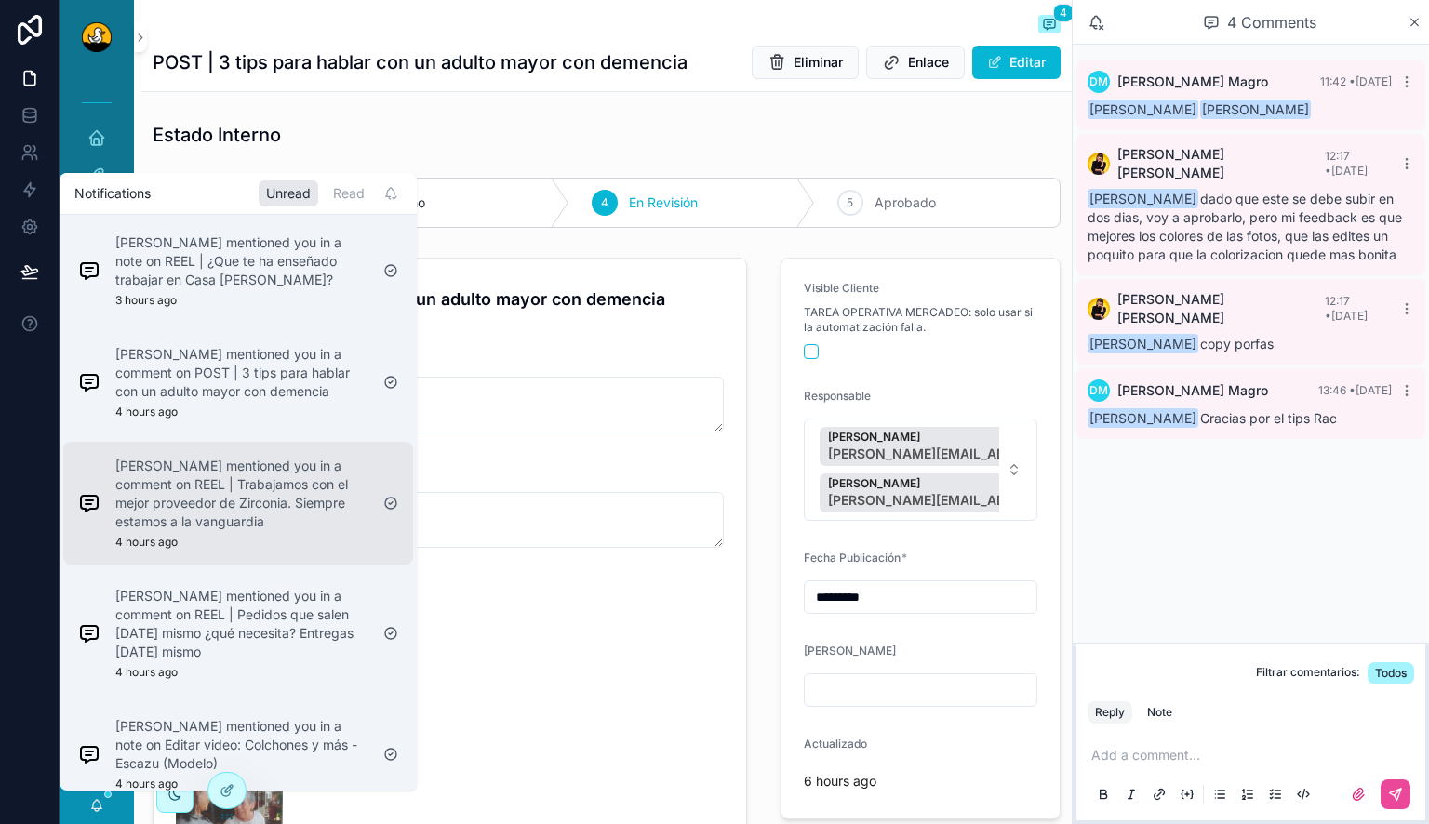
click at [204, 514] on p "[PERSON_NAME] mentioned you in a comment on REEL | Trabajamos con el mejor prov…" at bounding box center [241, 494] width 253 height 74
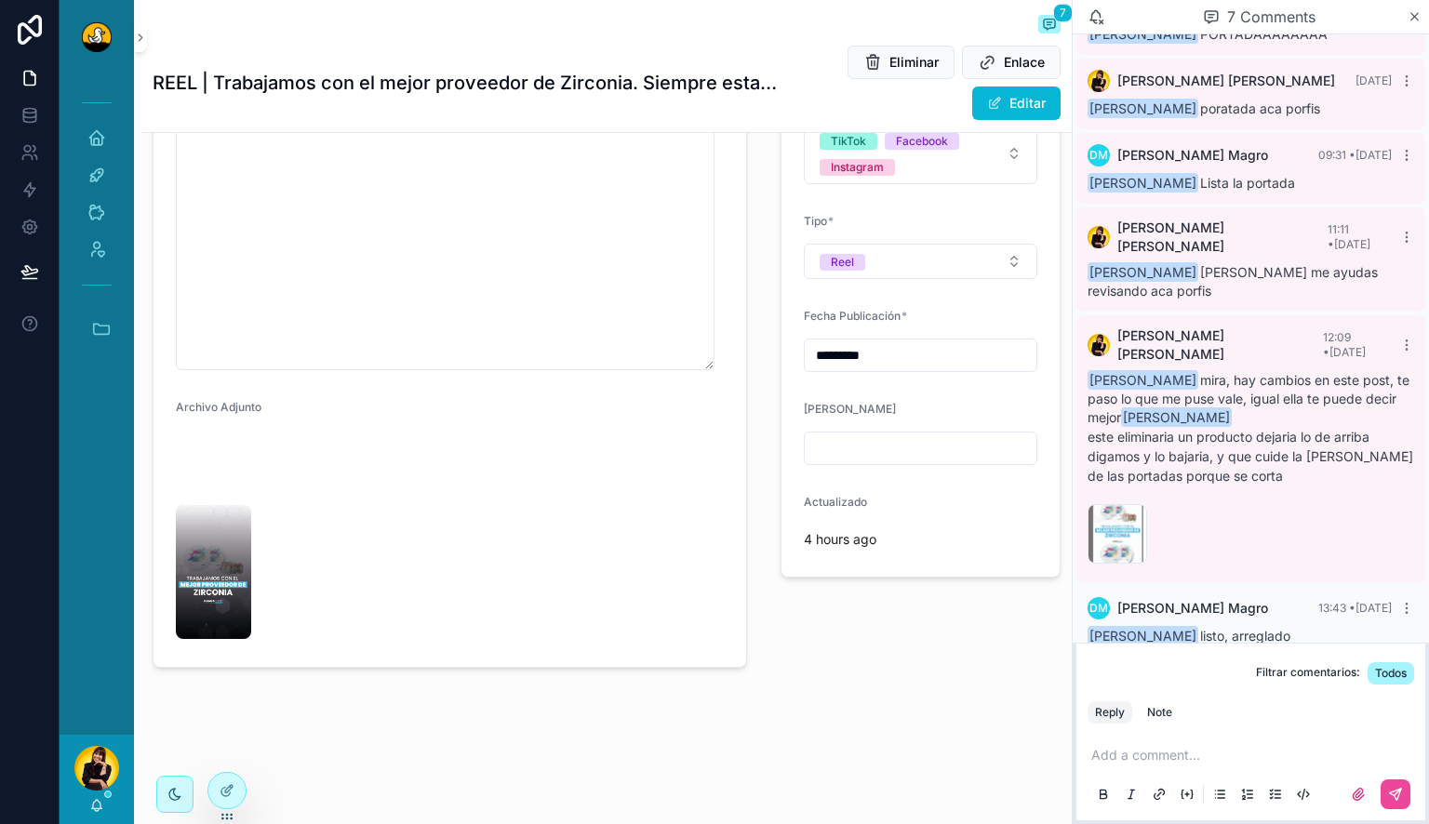
scroll to position [750, 0]
click at [204, 599] on img "scrollable content" at bounding box center [213, 572] width 75 height 134
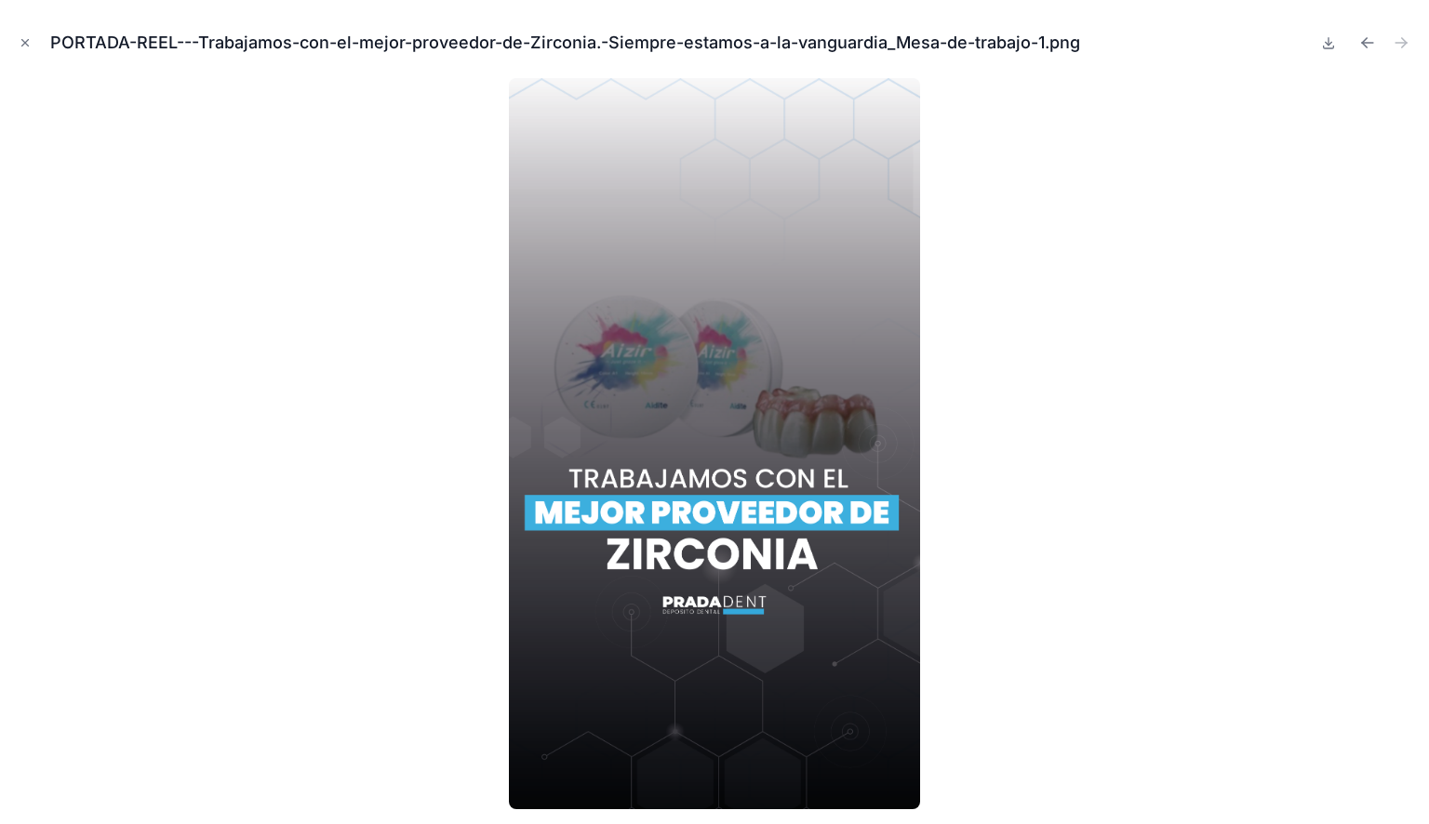
click at [408, 403] on div at bounding box center [715, 443] width 1400 height 731
click at [26, 48] on icon "Close modal" at bounding box center [25, 42] width 13 height 13
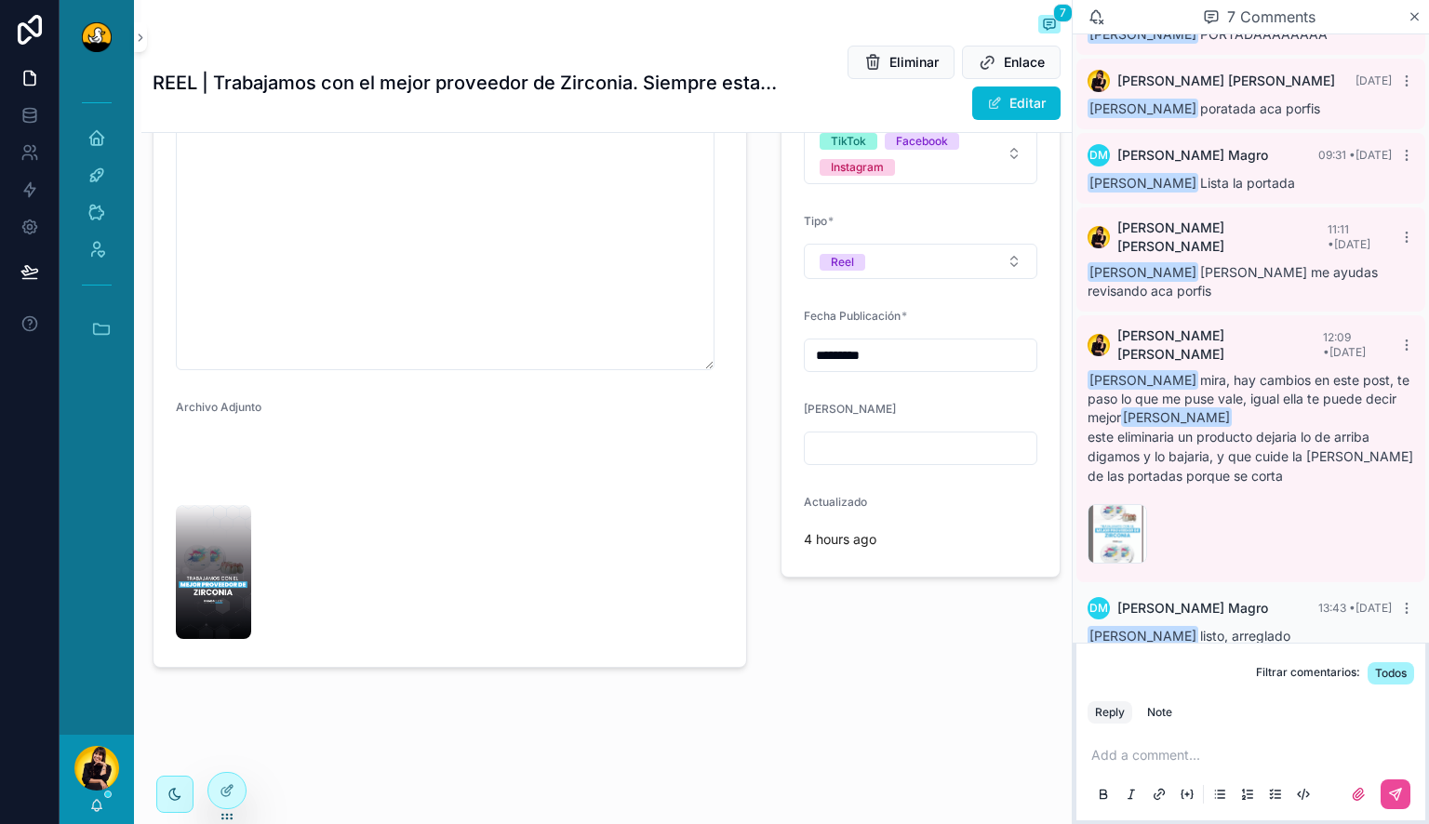
click at [1174, 758] on p "scrollable content" at bounding box center [1255, 755] width 327 height 19
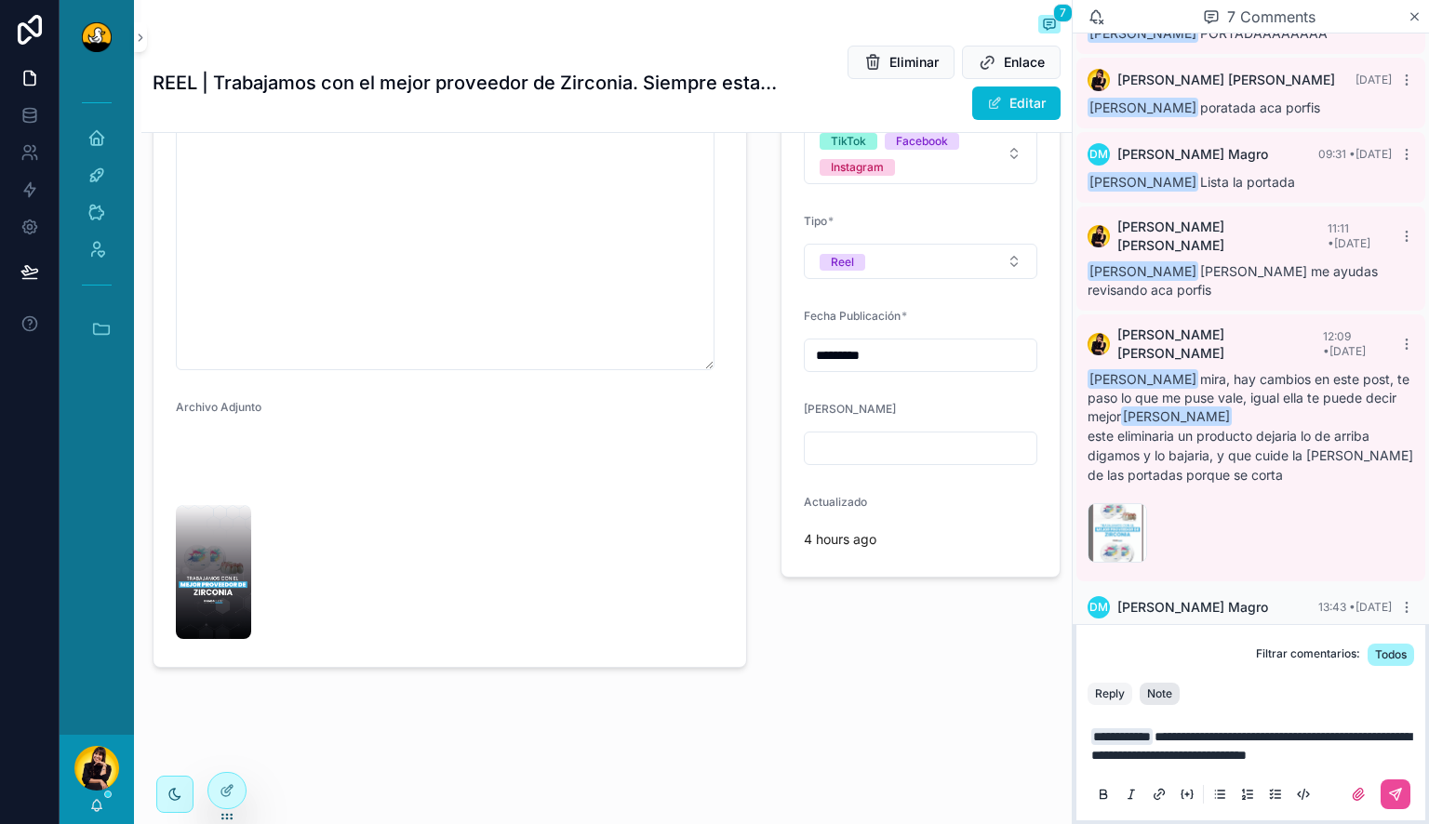
click at [1168, 694] on div "Note" at bounding box center [1159, 694] width 25 height 15
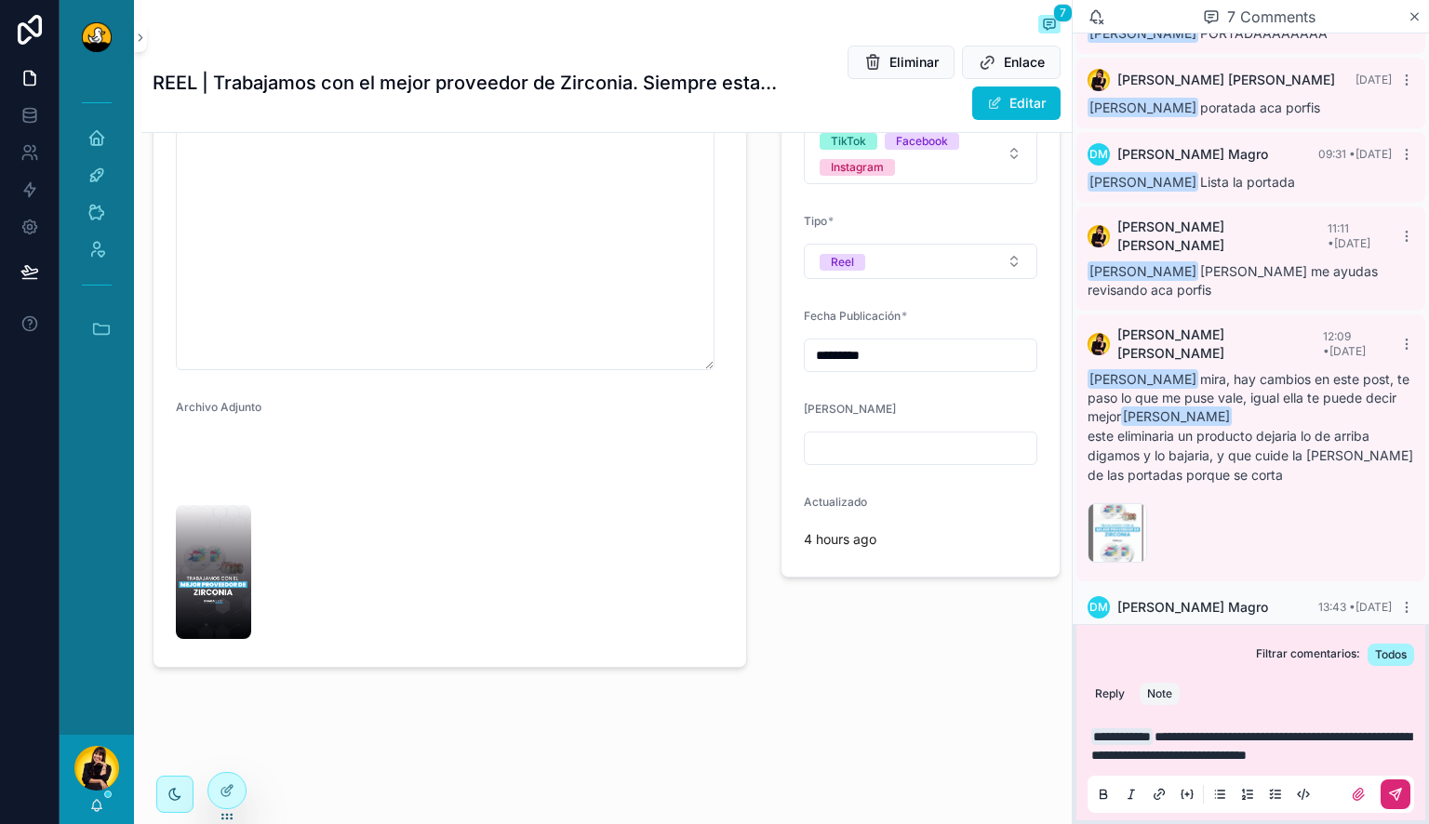
click at [1392, 796] on icon "scrollable content" at bounding box center [1395, 794] width 15 height 15
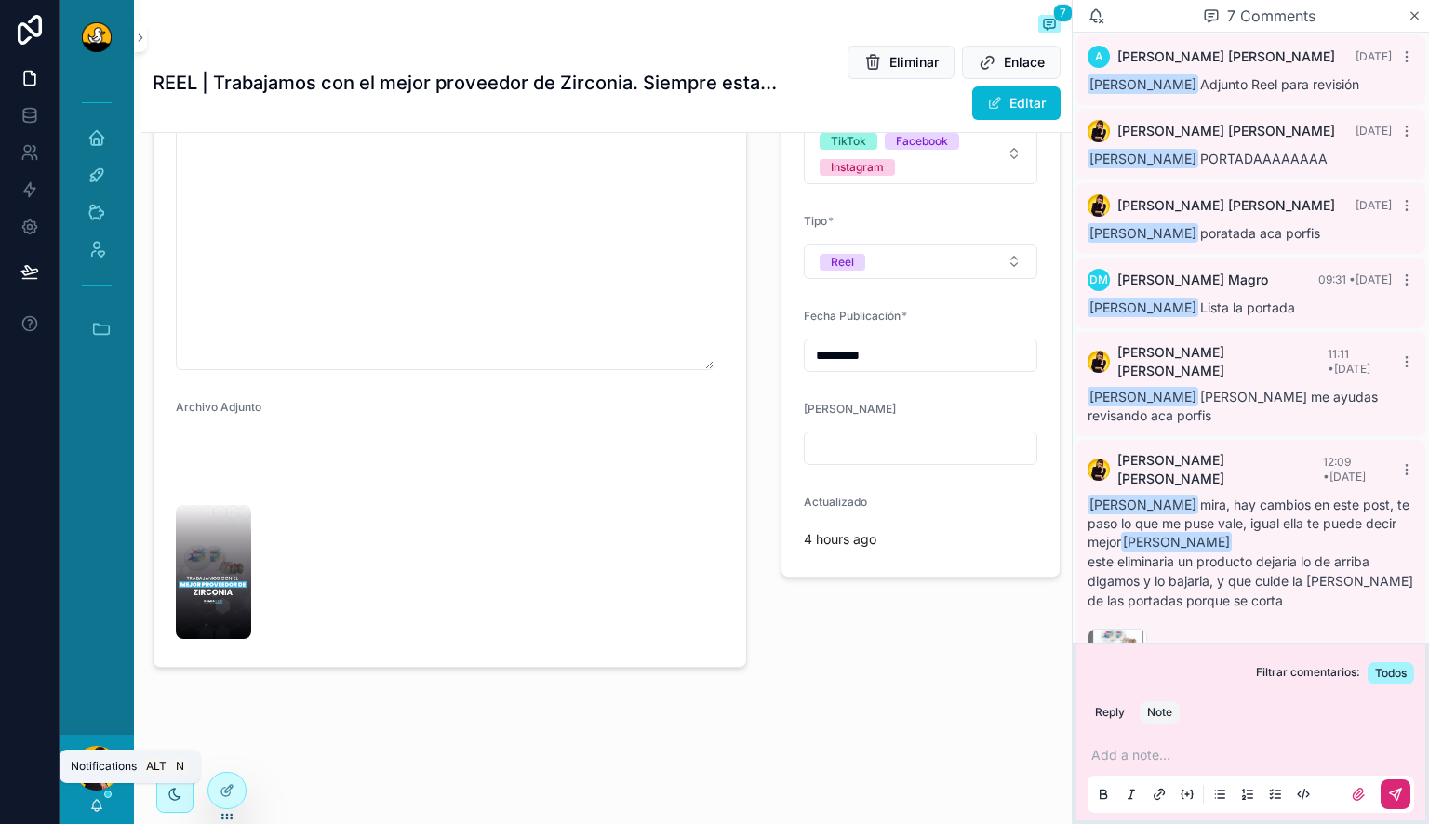
click at [101, 801] on icon "scrollable content" at bounding box center [96, 805] width 15 height 15
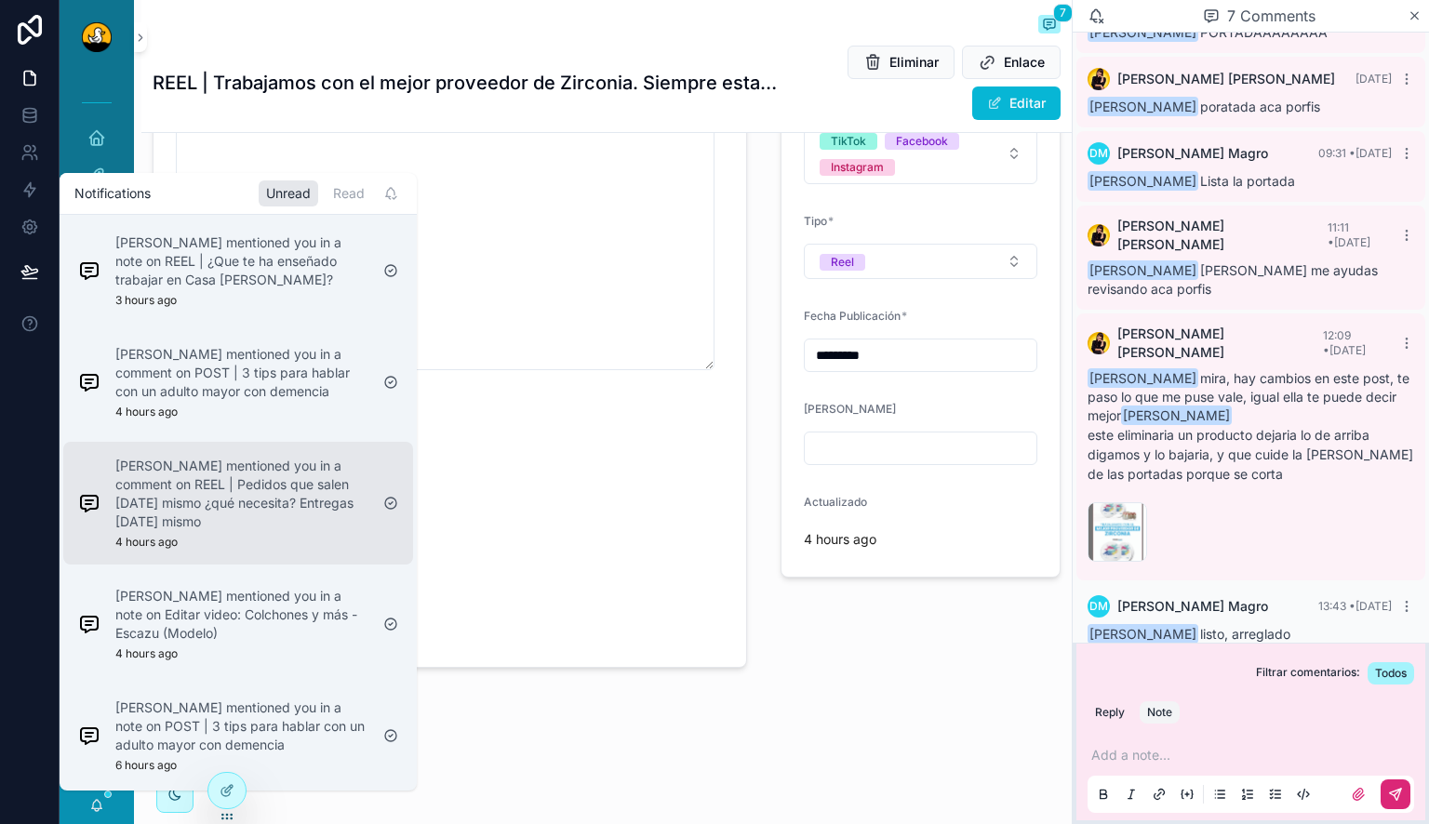
click at [278, 519] on p "[PERSON_NAME] mentioned you in a comment on REEL | Pedidos que salen [DATE] mis…" at bounding box center [241, 494] width 253 height 74
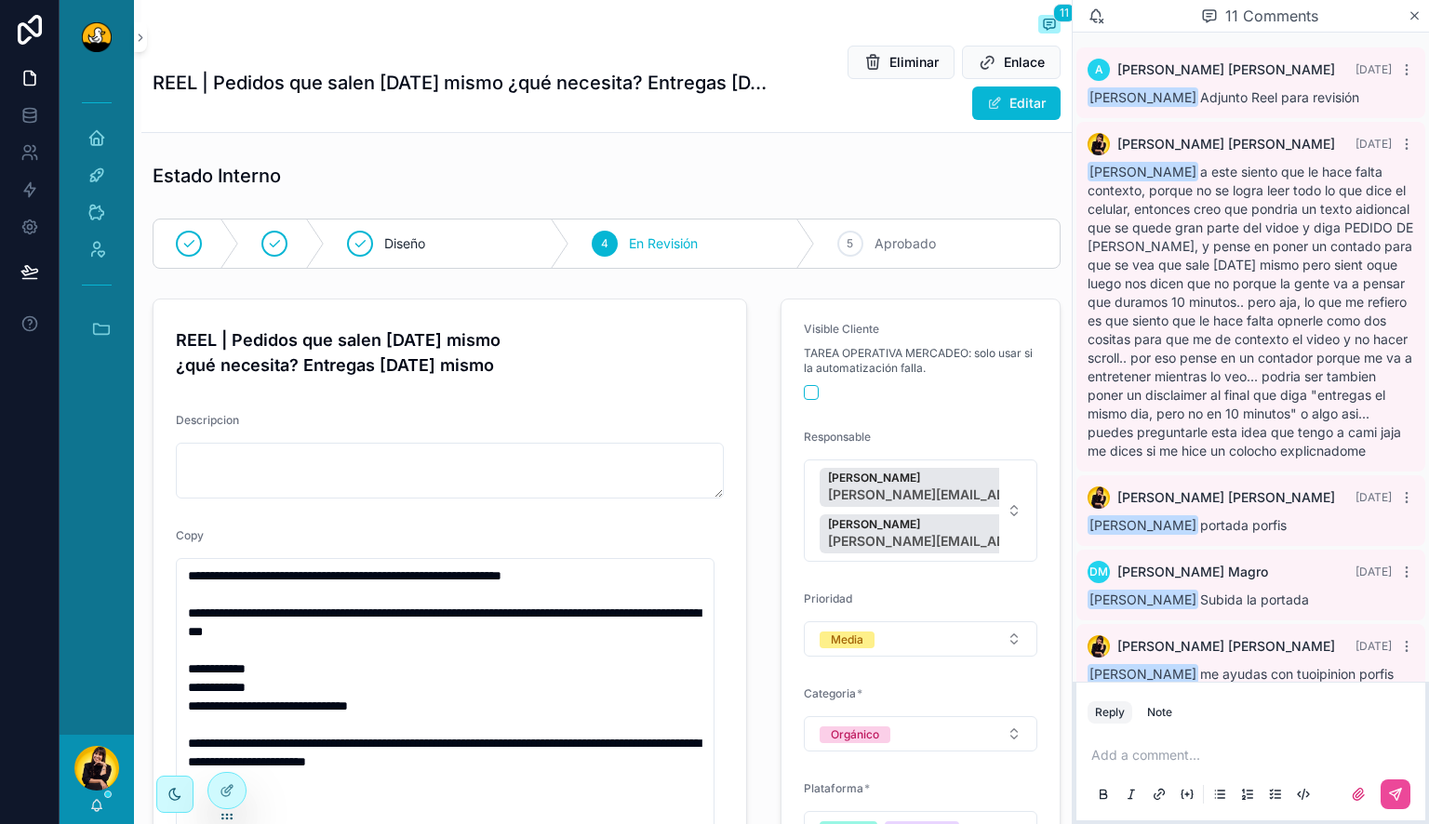
scroll to position [805, 0]
